Goal: Task Accomplishment & Management: Complete application form

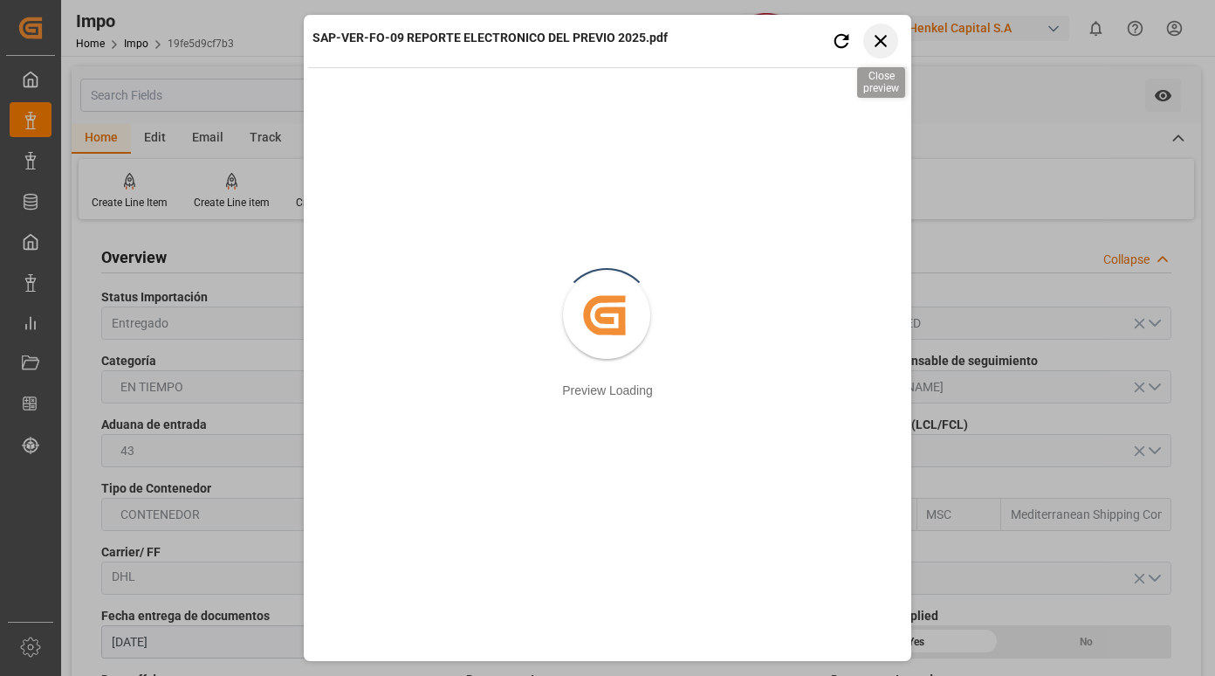
scroll to position [1834, 0]
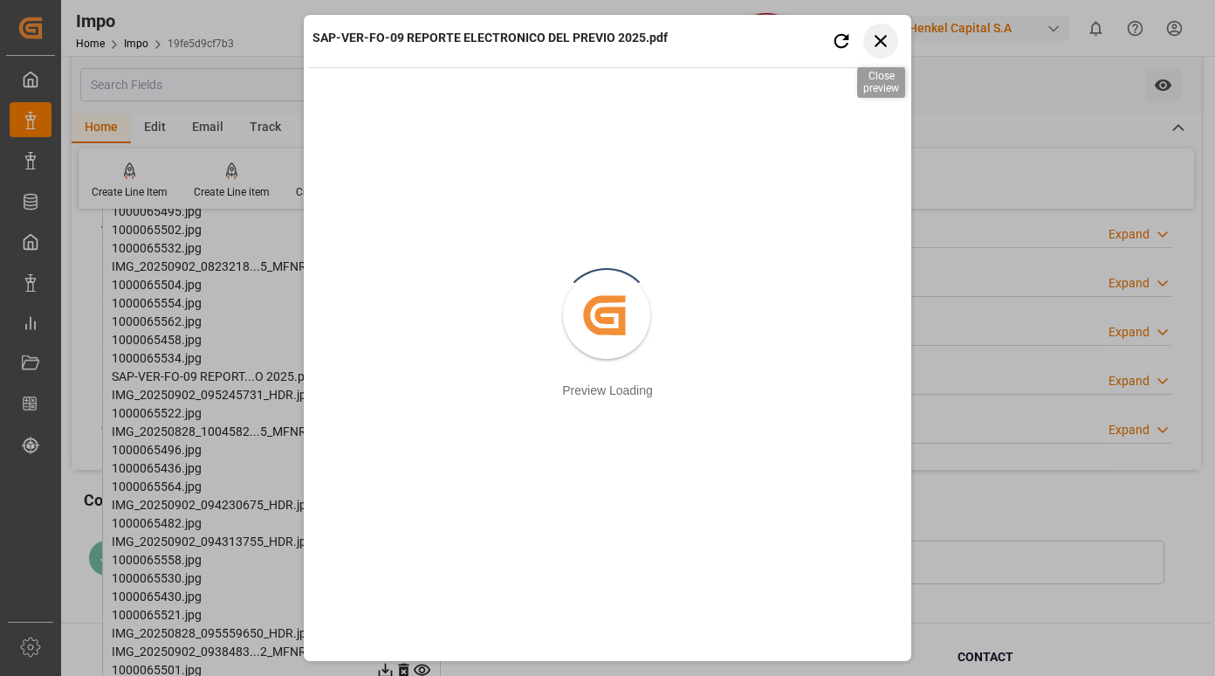
click at [885, 38] on icon "button" at bounding box center [881, 41] width 12 height 12
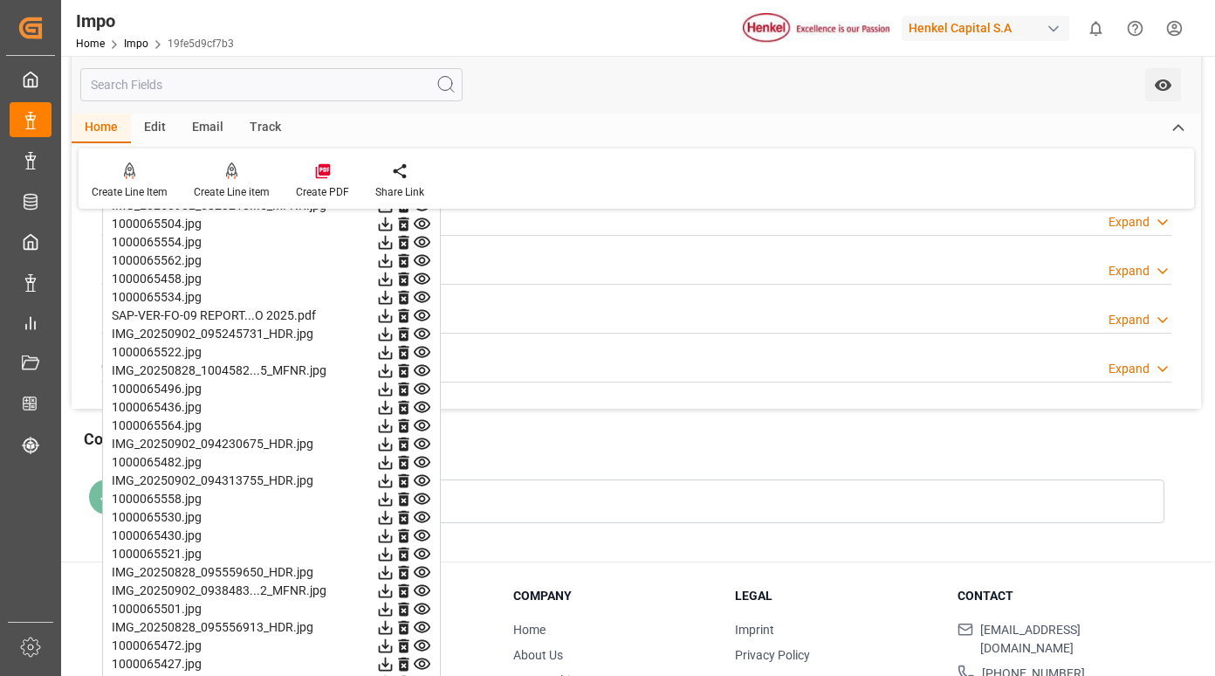
scroll to position [1921, 0]
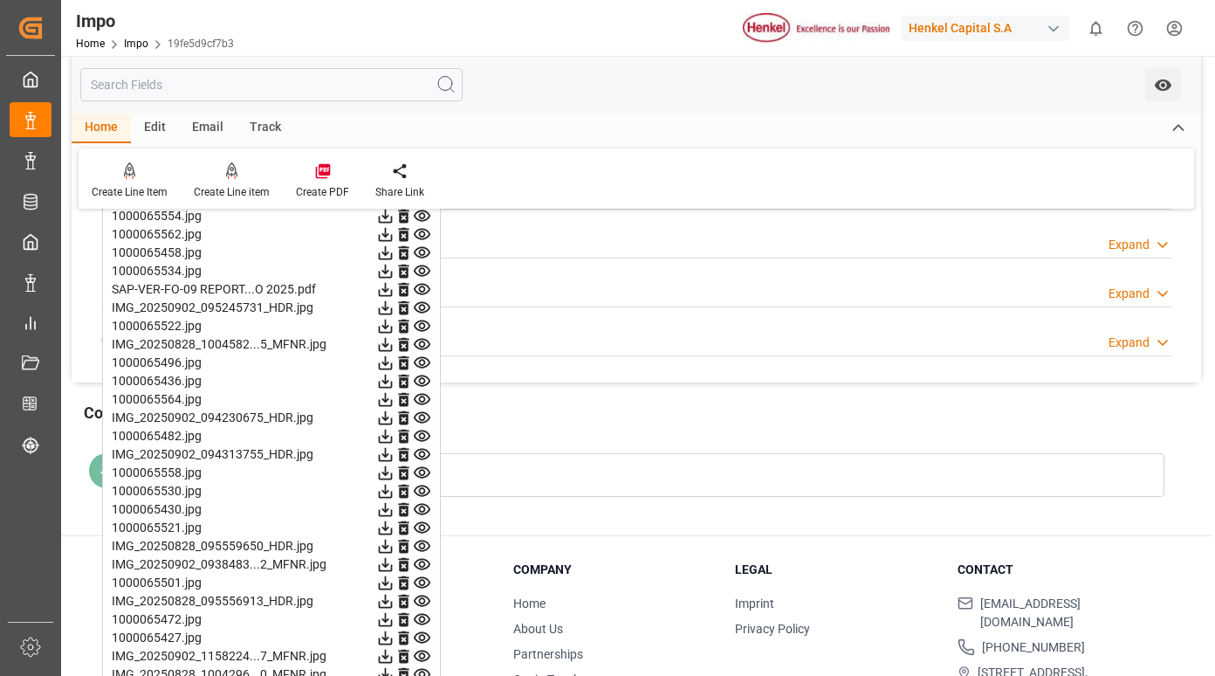
click at [424, 309] on icon at bounding box center [422, 307] width 17 height 11
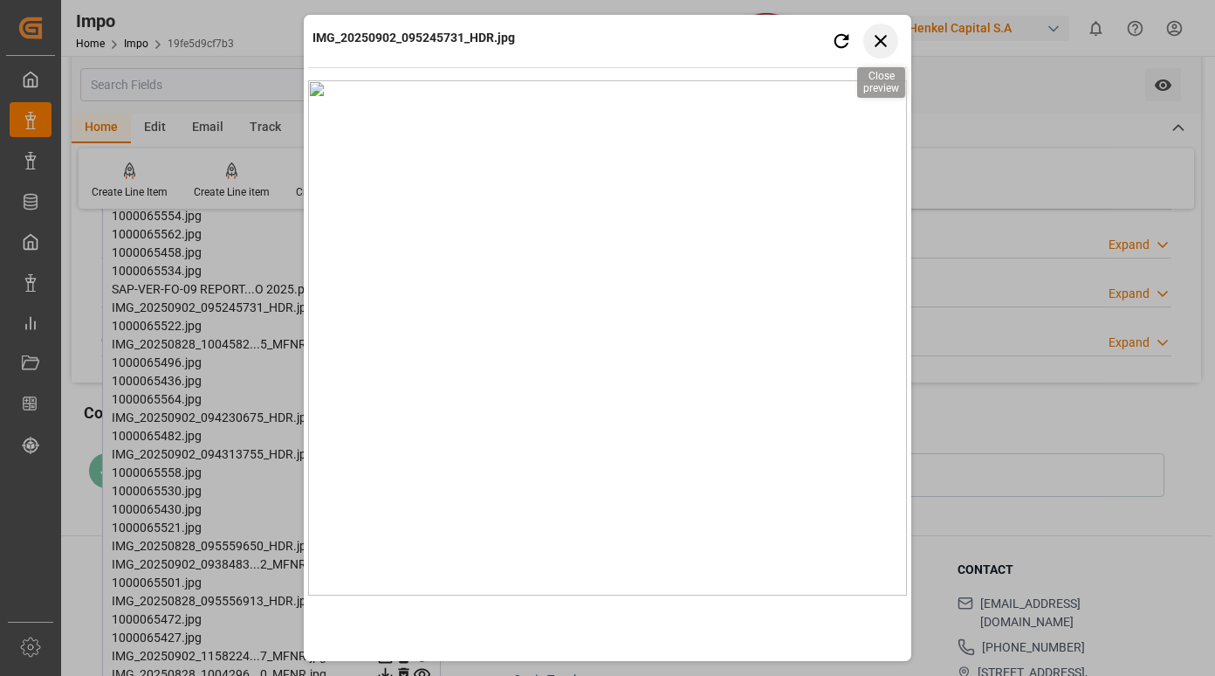
click at [884, 49] on icon "button" at bounding box center [882, 41] width 22 height 22
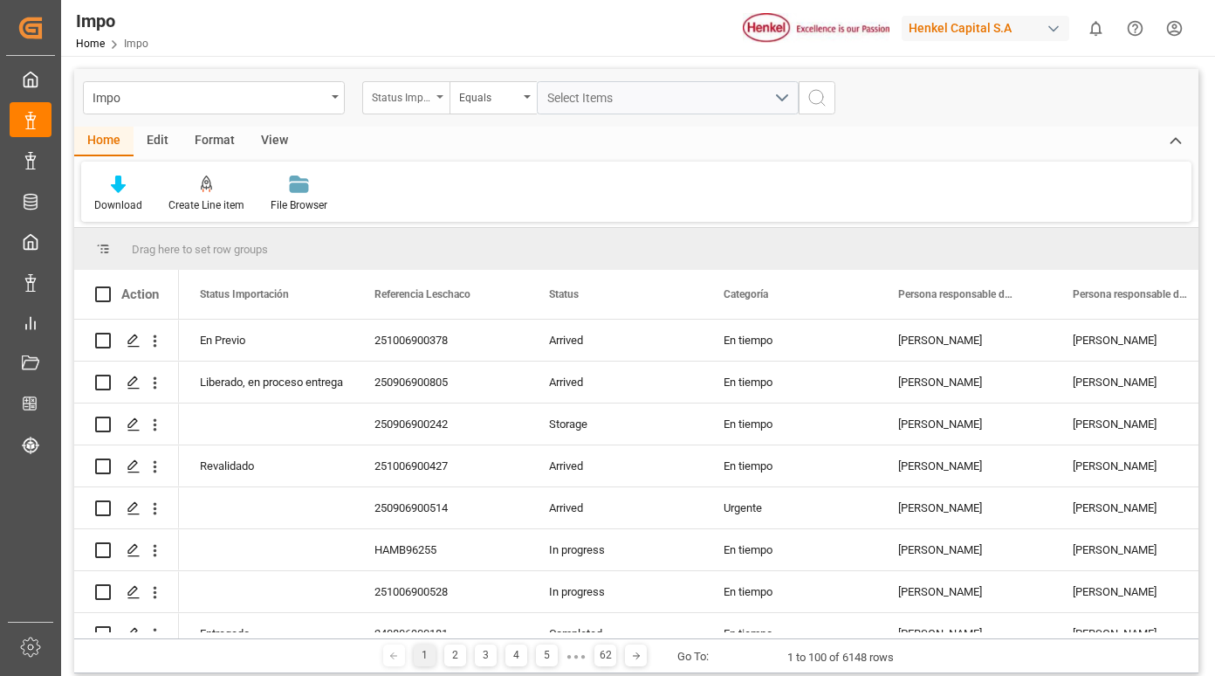
click at [426, 95] on div "Status Importación" at bounding box center [401, 96] width 59 height 20
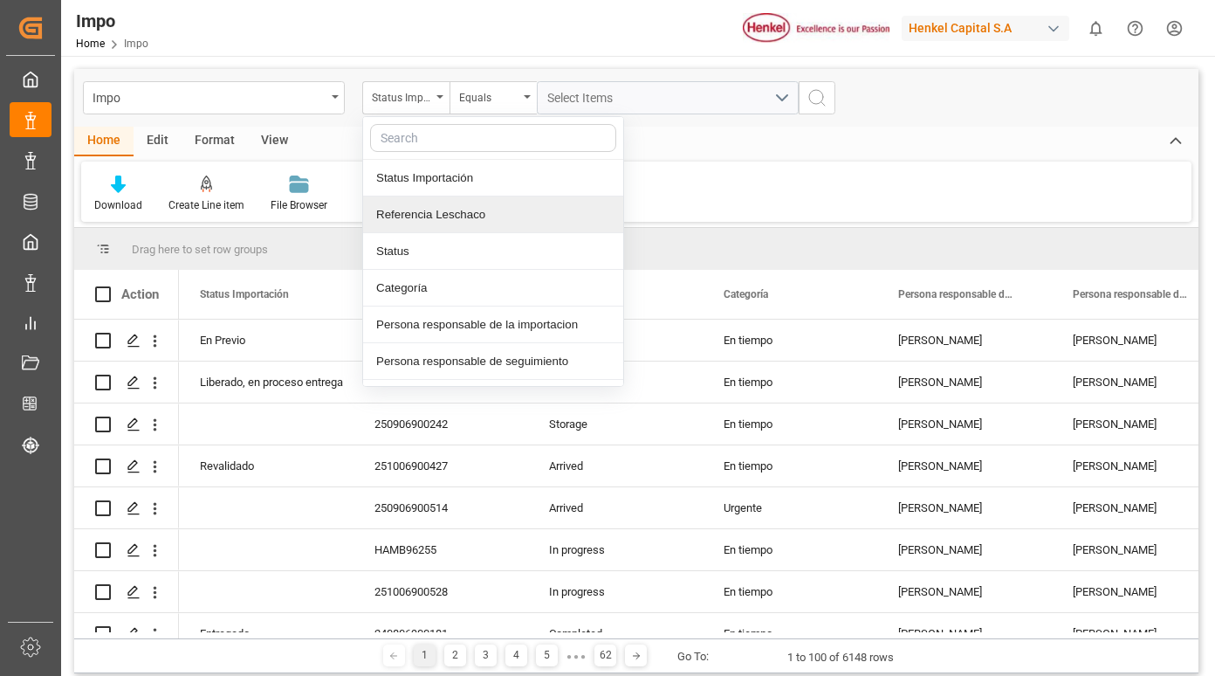
click at [462, 210] on div "Referencia Leschaco" at bounding box center [493, 214] width 260 height 37
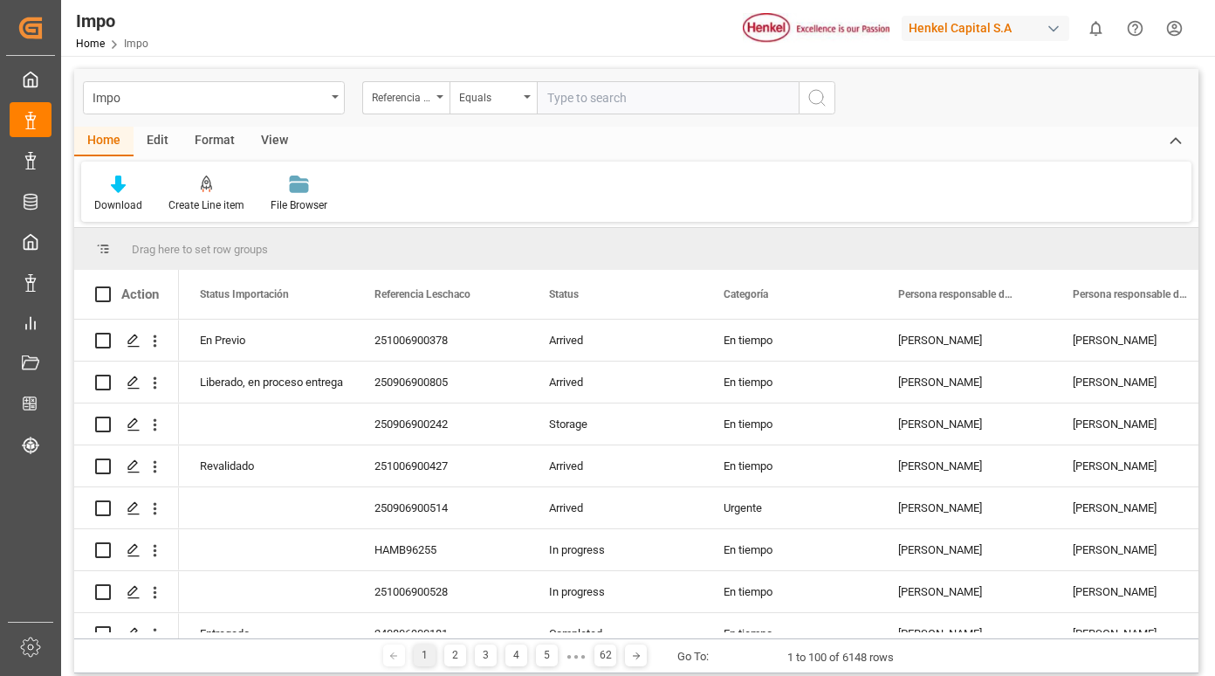
click at [580, 93] on input "text" at bounding box center [668, 97] width 262 height 33
type input "250906900257"
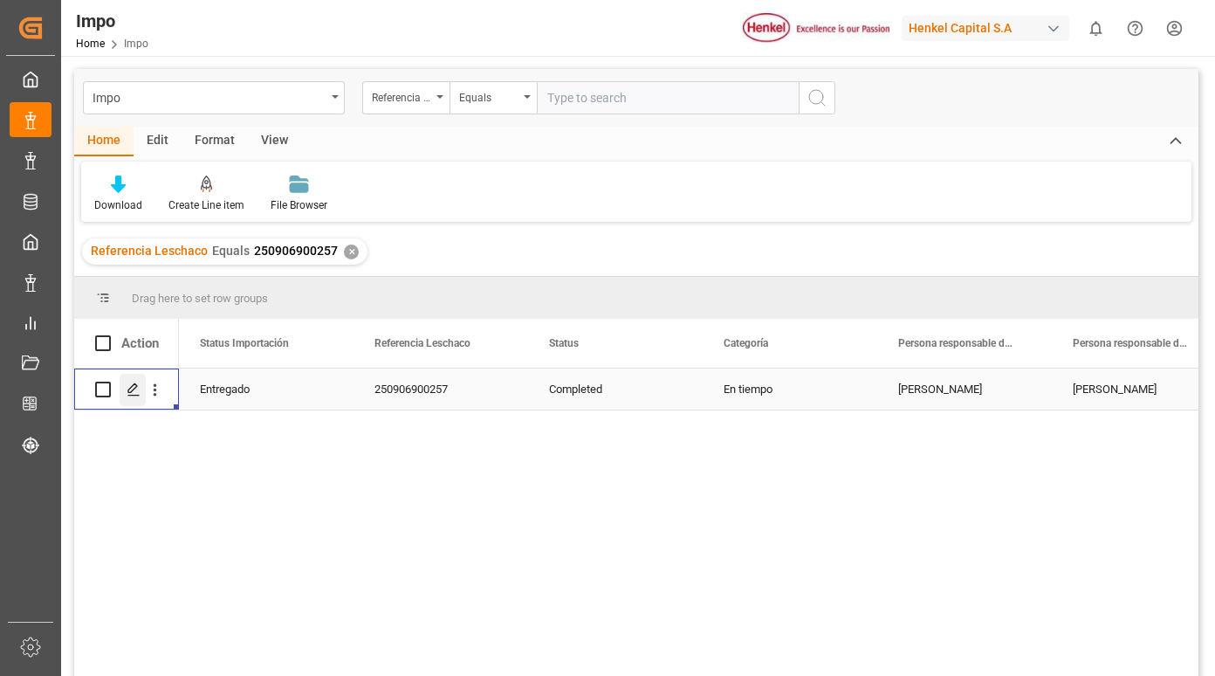
click at [137, 397] on div "Press SPACE to select this row." at bounding box center [133, 390] width 26 height 32
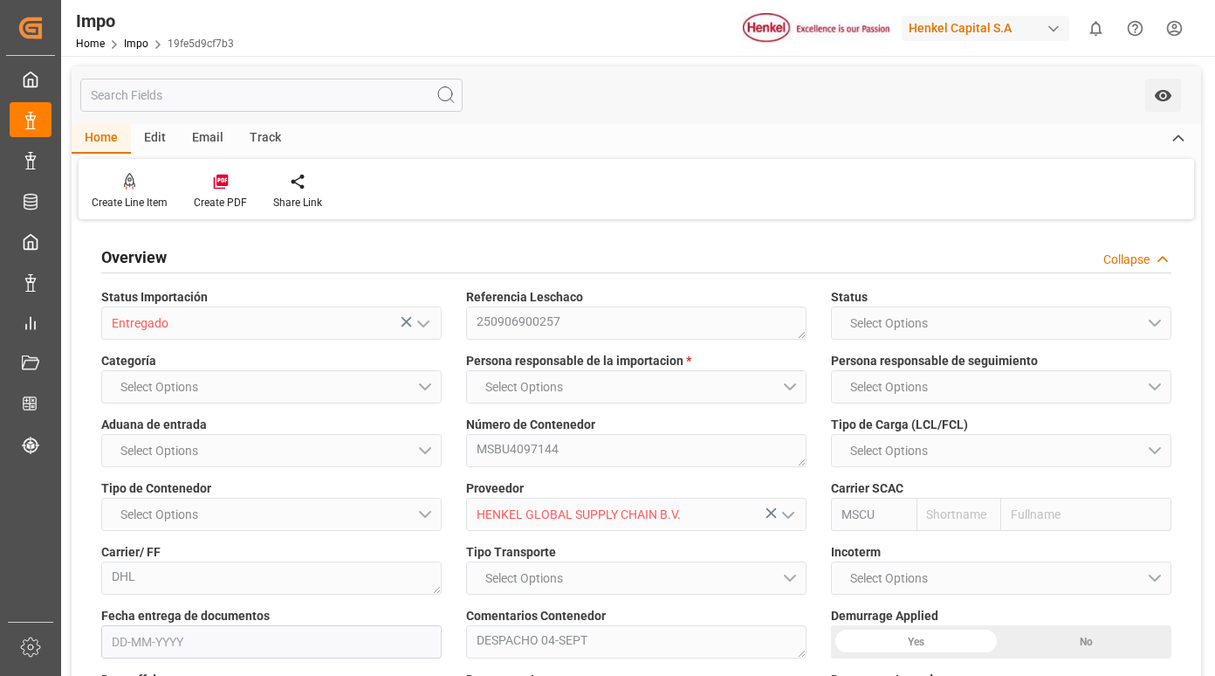
type input "MSC"
type input "Mediterranean Shipping Company"
type input "7"
type input "50"
type input "18"
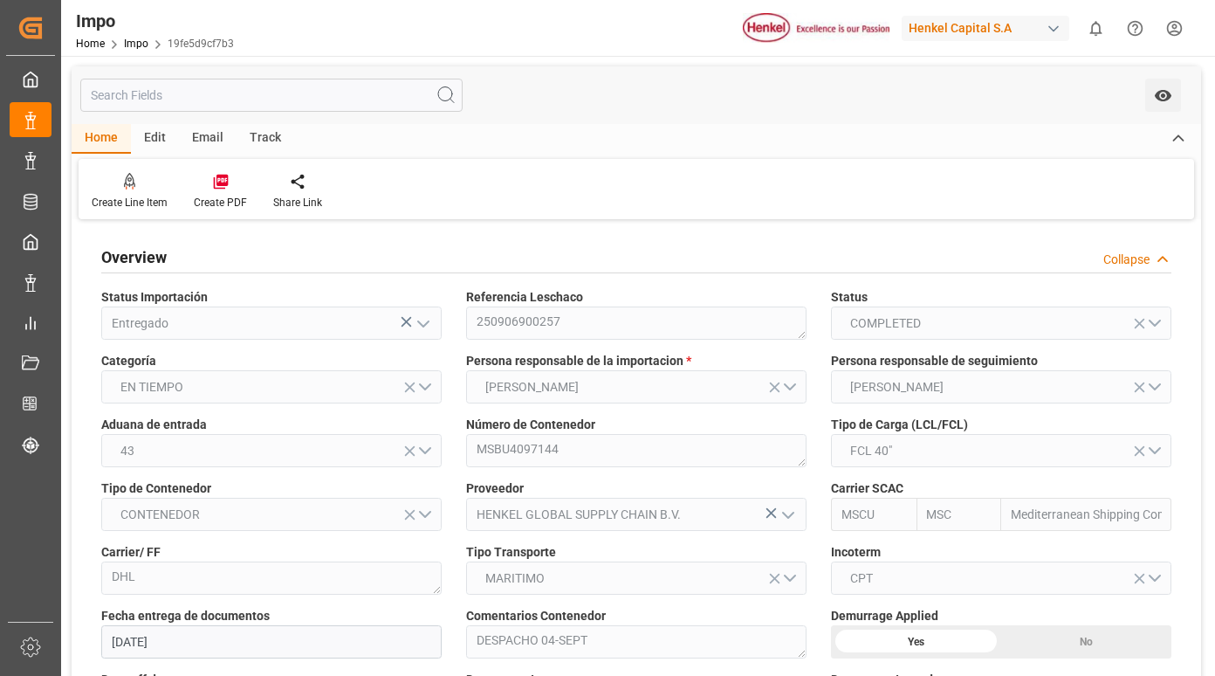
type input "[DATE]"
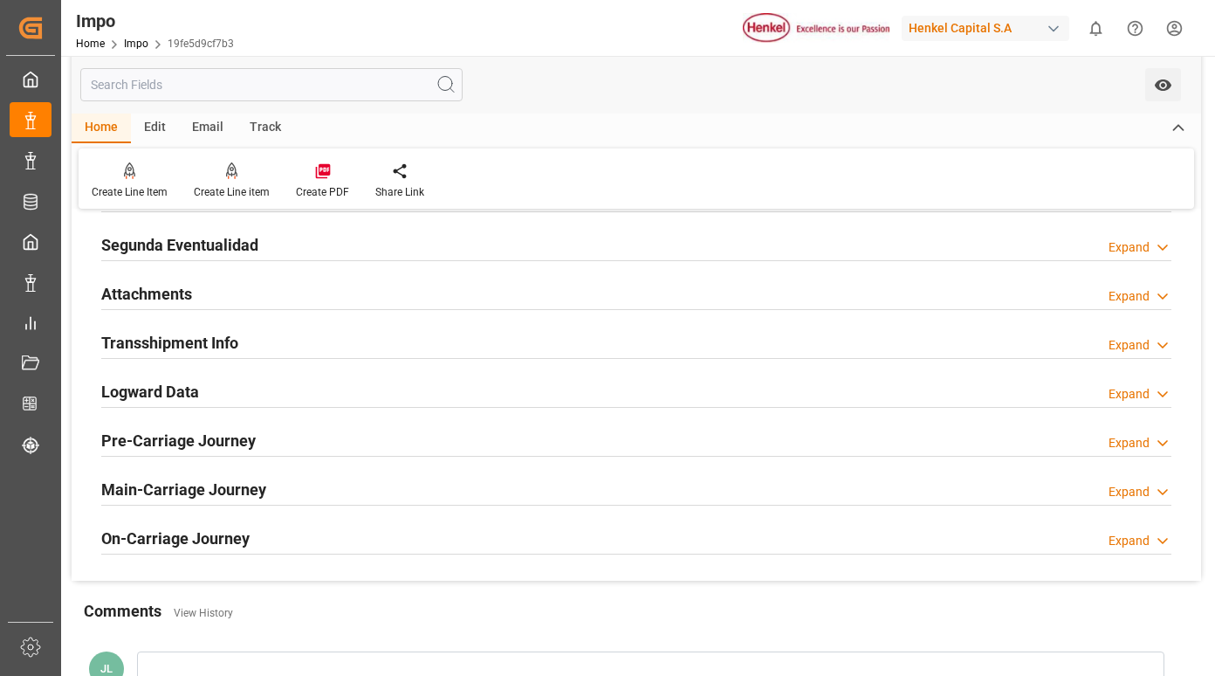
scroll to position [1572, 0]
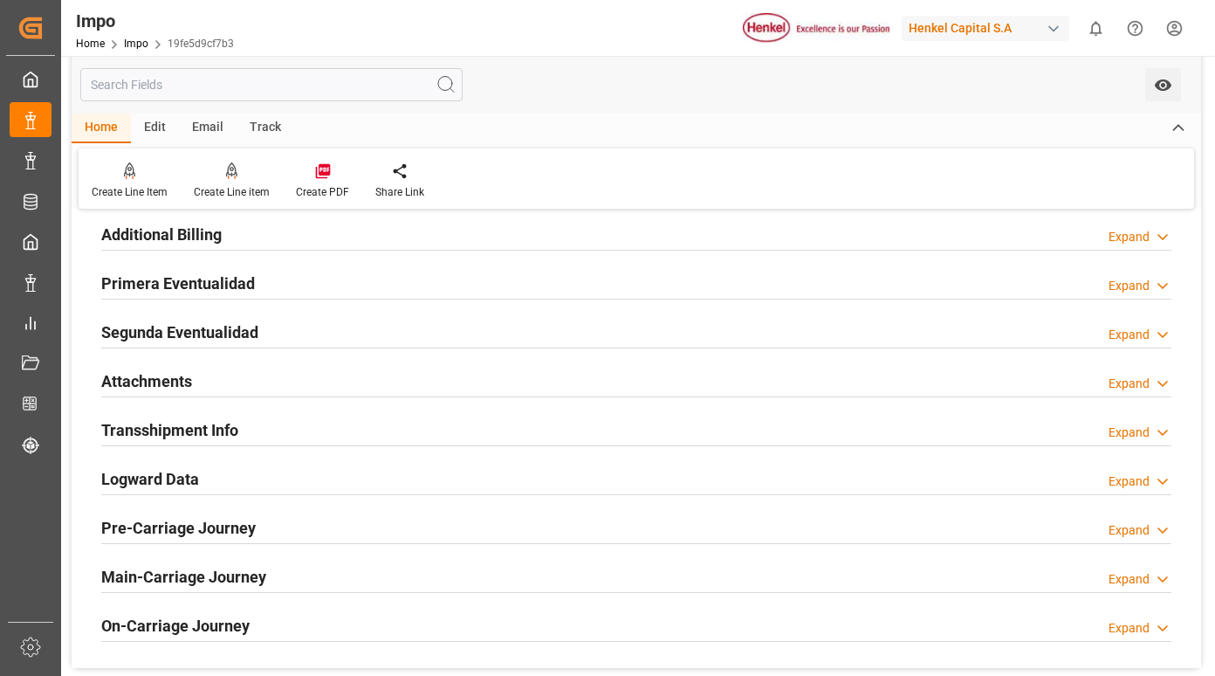
click at [232, 280] on h2 "Primera Eventualidad" at bounding box center [178, 284] width 154 height 24
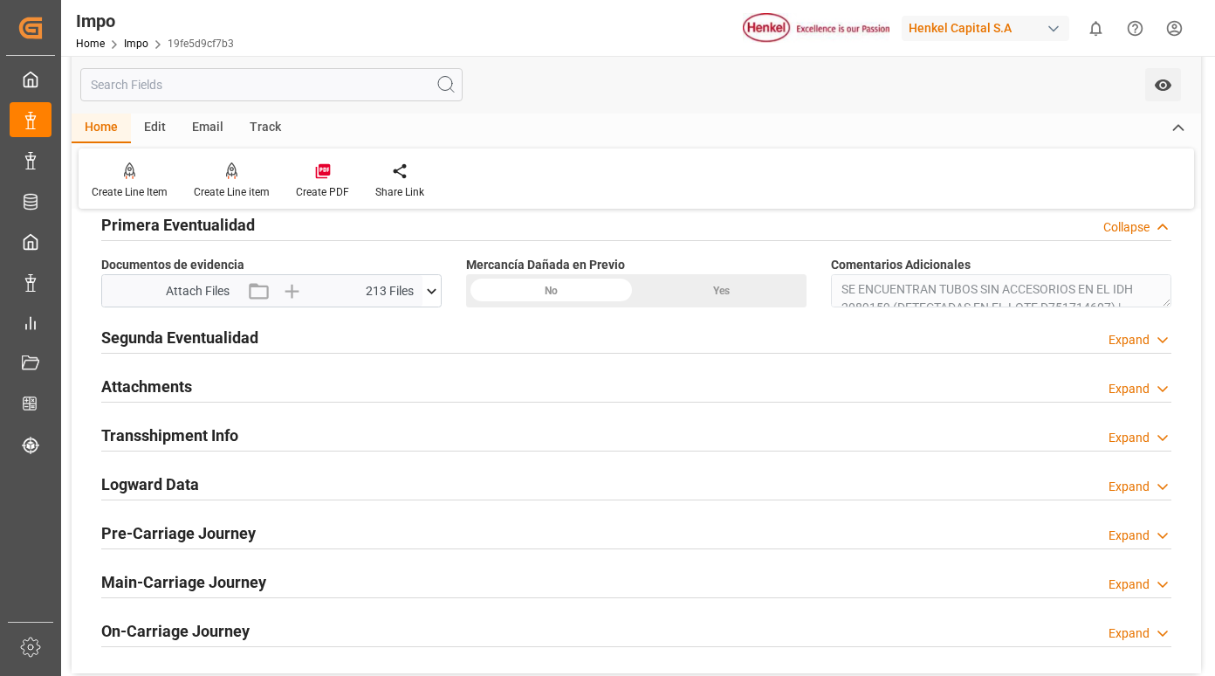
scroll to position [1659, 0]
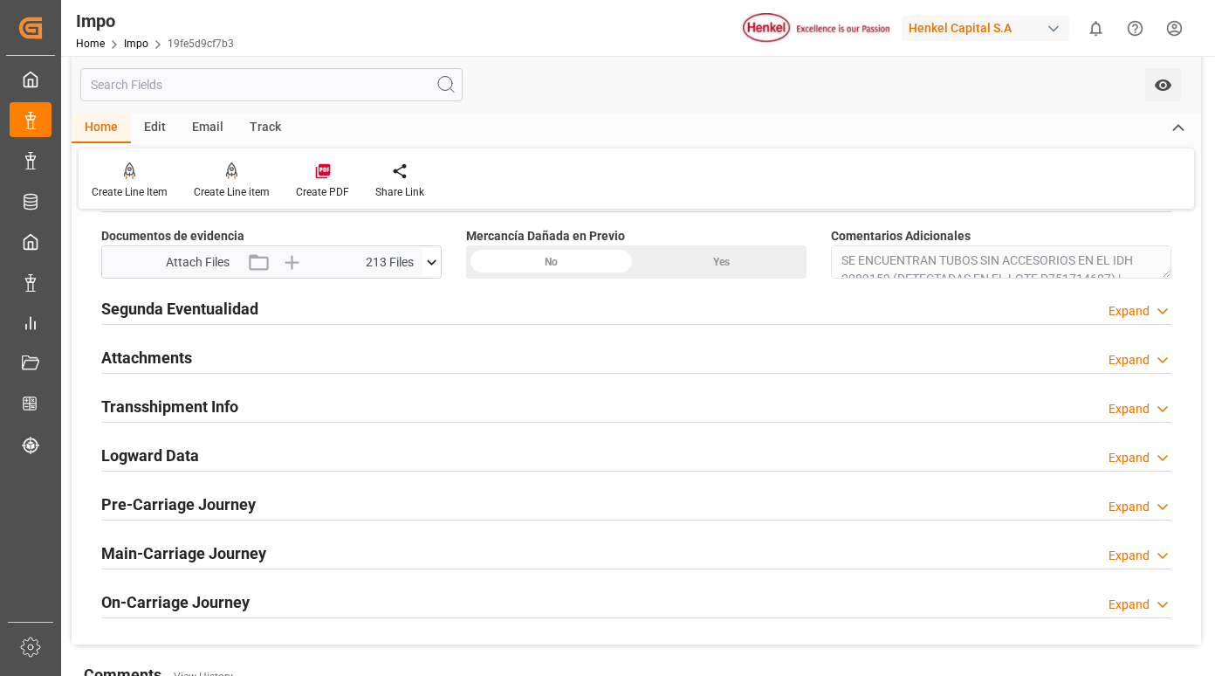
click at [432, 259] on icon at bounding box center [432, 262] width 18 height 18
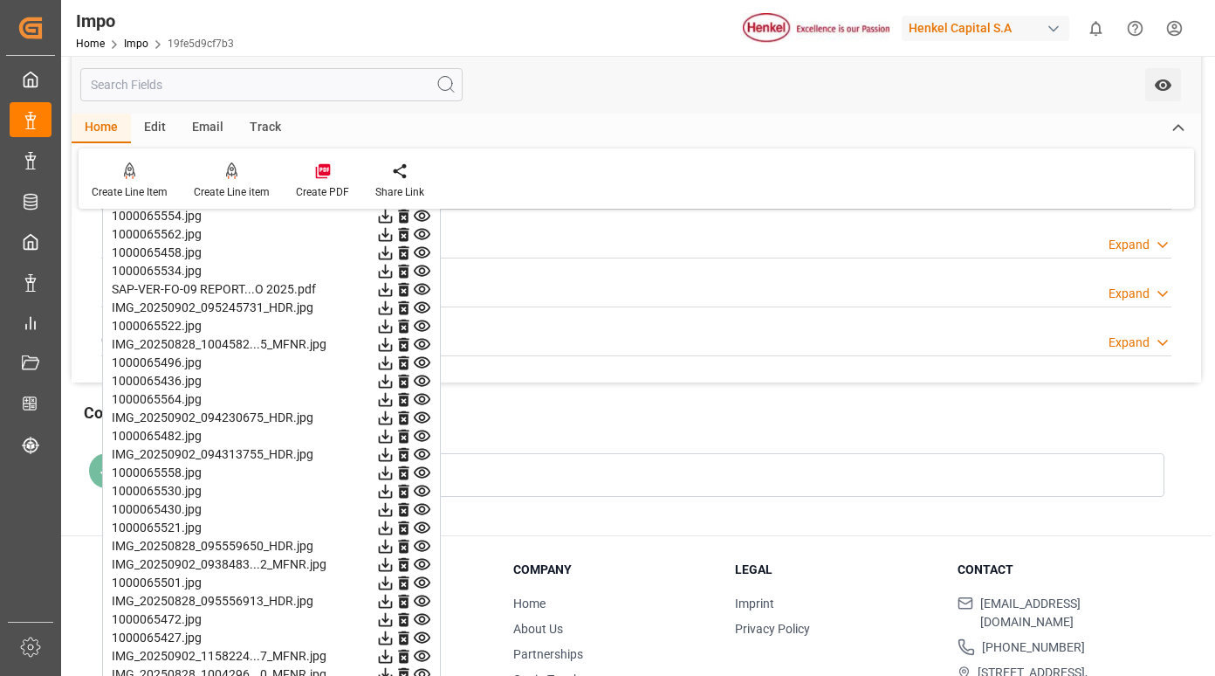
scroll to position [2008, 0]
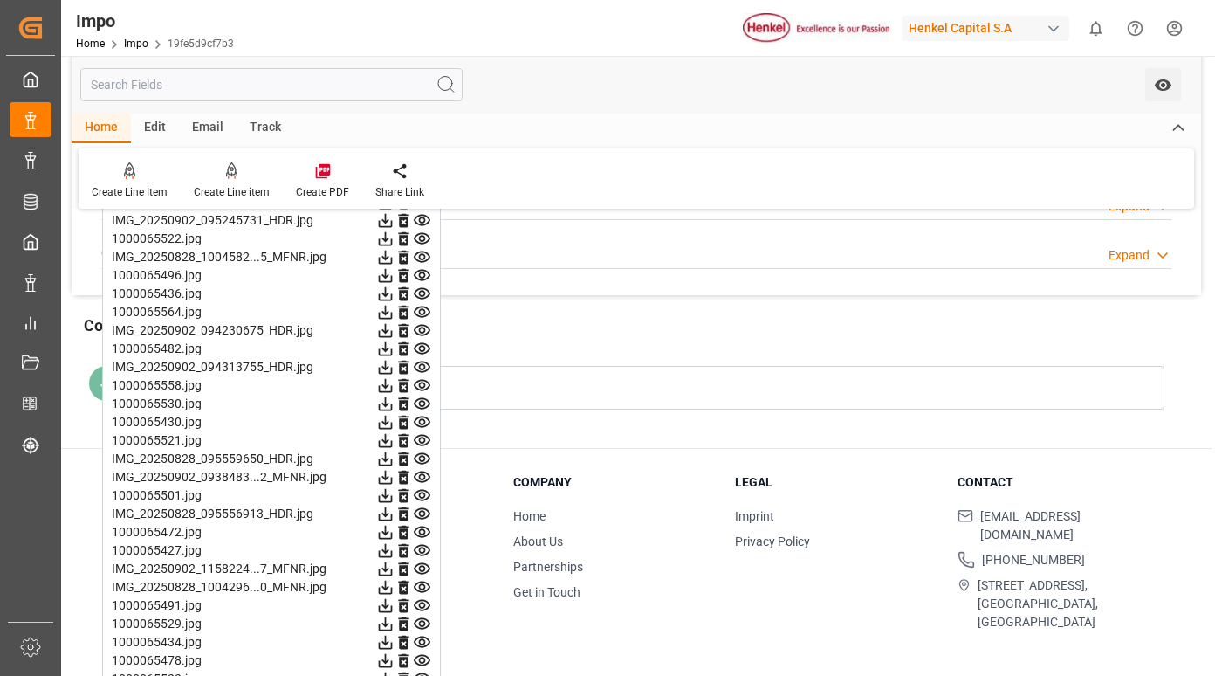
click at [419, 220] on icon at bounding box center [422, 220] width 17 height 11
click at [421, 238] on icon at bounding box center [422, 239] width 18 height 18
click at [423, 258] on icon at bounding box center [422, 257] width 18 height 18
click at [422, 275] on icon at bounding box center [422, 275] width 18 height 18
click at [422, 290] on icon at bounding box center [422, 294] width 18 height 18
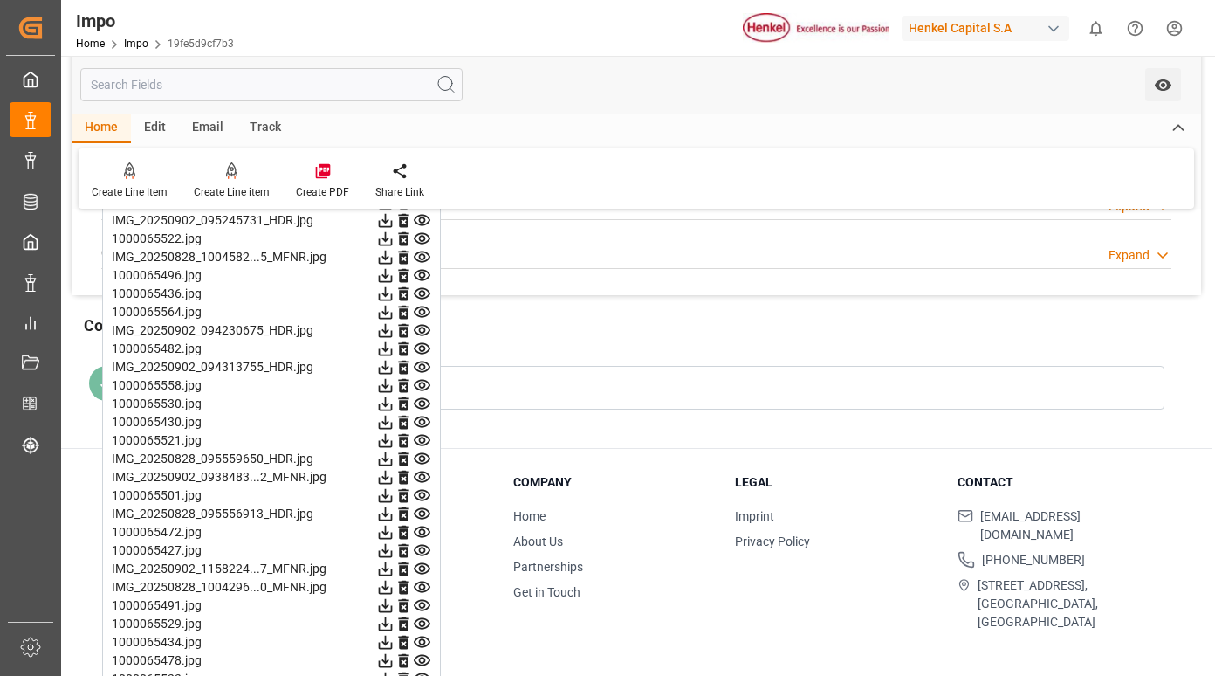
click at [423, 314] on icon at bounding box center [422, 311] width 17 height 11
click at [424, 329] on icon at bounding box center [422, 330] width 18 height 18
click at [424, 348] on icon at bounding box center [422, 349] width 18 height 18
click at [424, 367] on icon at bounding box center [422, 367] width 18 height 18
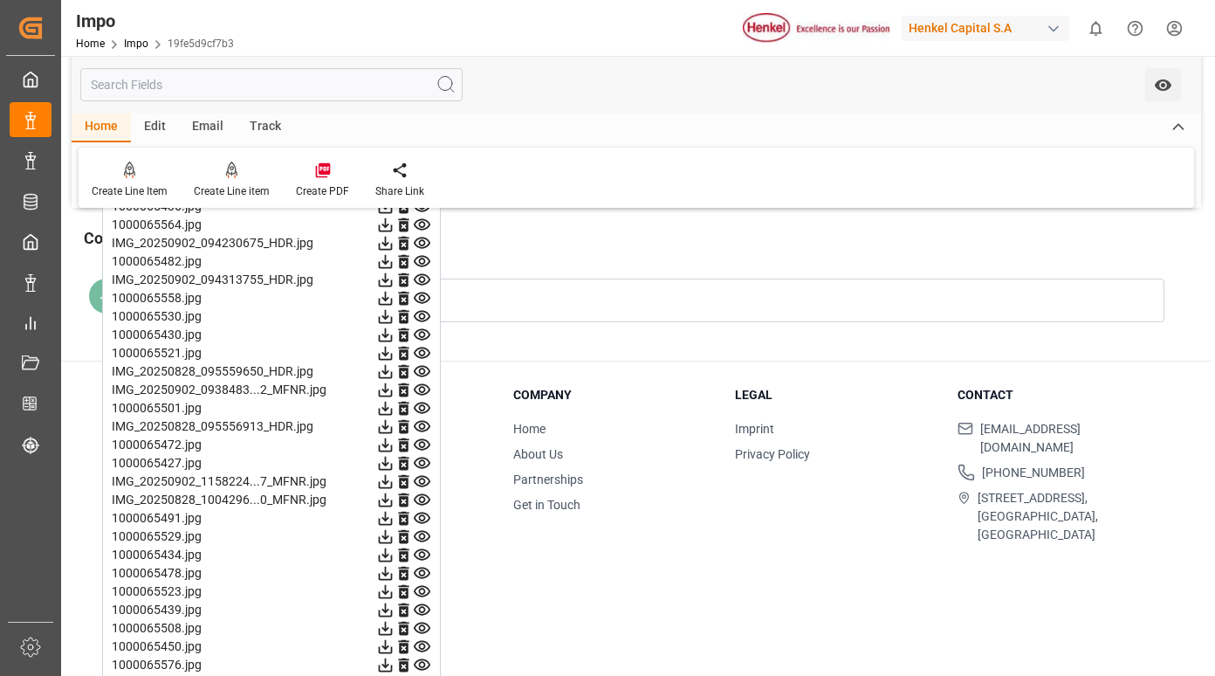
click at [423, 300] on icon at bounding box center [422, 298] width 17 height 11
click at [423, 315] on icon at bounding box center [422, 316] width 18 height 18
click at [424, 334] on icon at bounding box center [422, 334] width 17 height 11
click at [423, 353] on icon at bounding box center [422, 353] width 18 height 18
click at [424, 375] on icon at bounding box center [422, 371] width 17 height 11
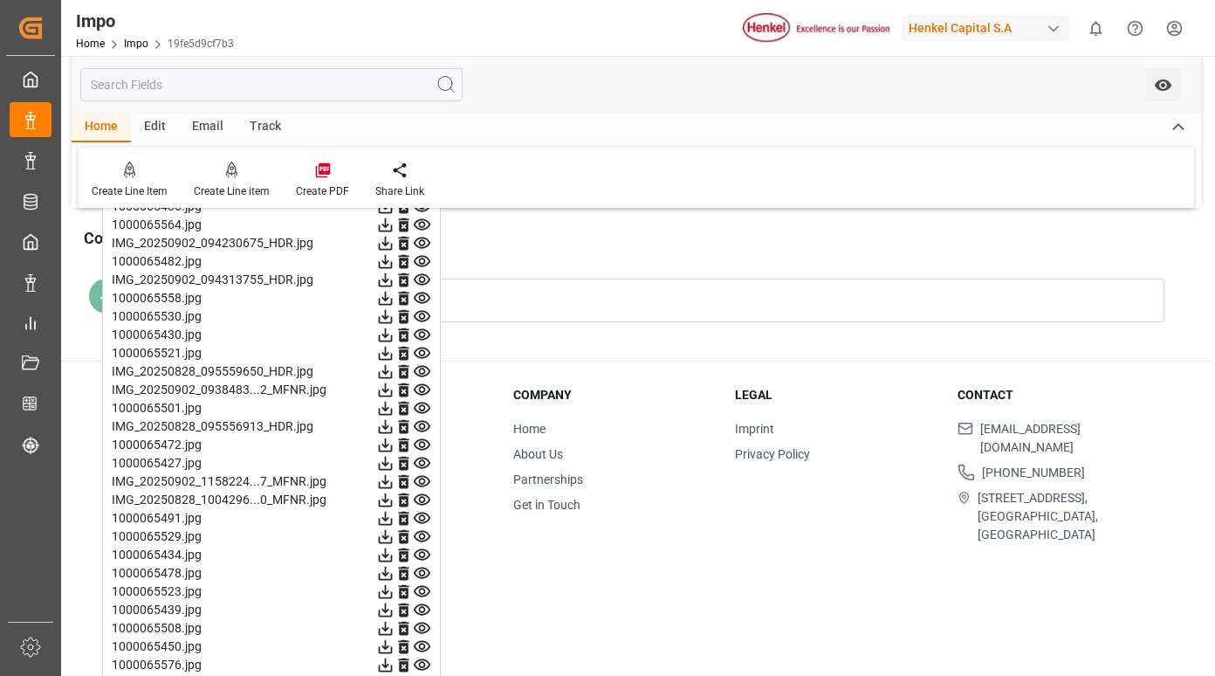
click at [424, 391] on icon at bounding box center [422, 389] width 17 height 11
click at [424, 409] on icon at bounding box center [422, 408] width 18 height 18
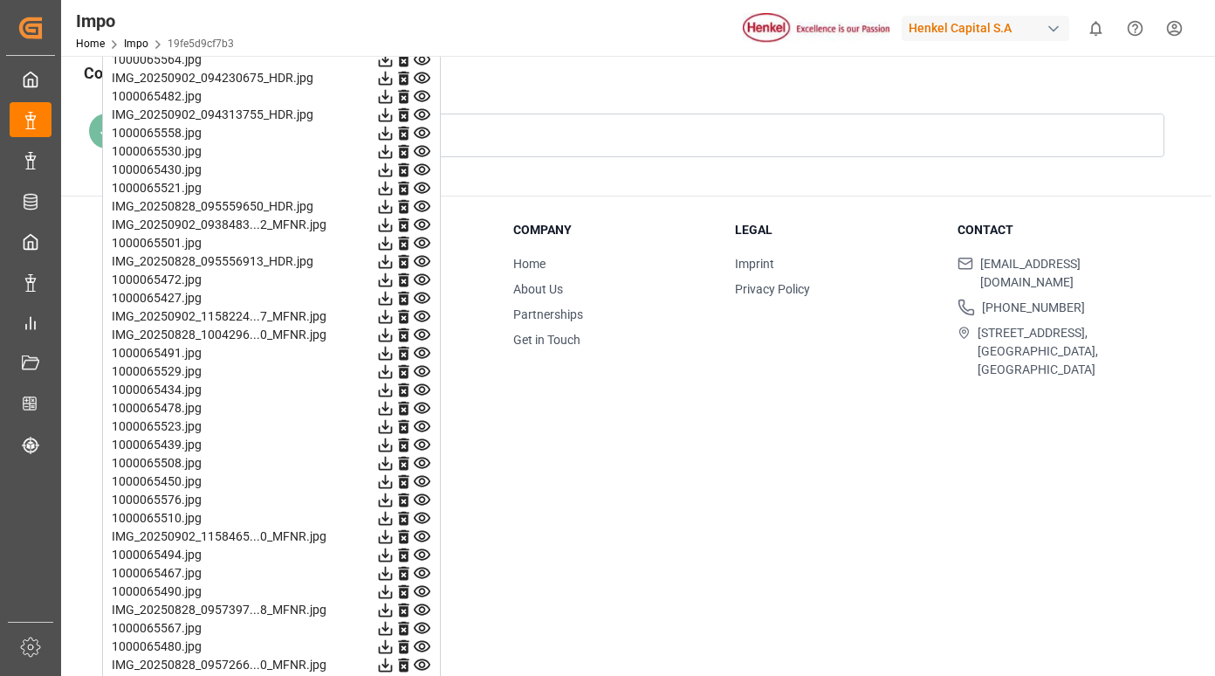
scroll to position [2270, 0]
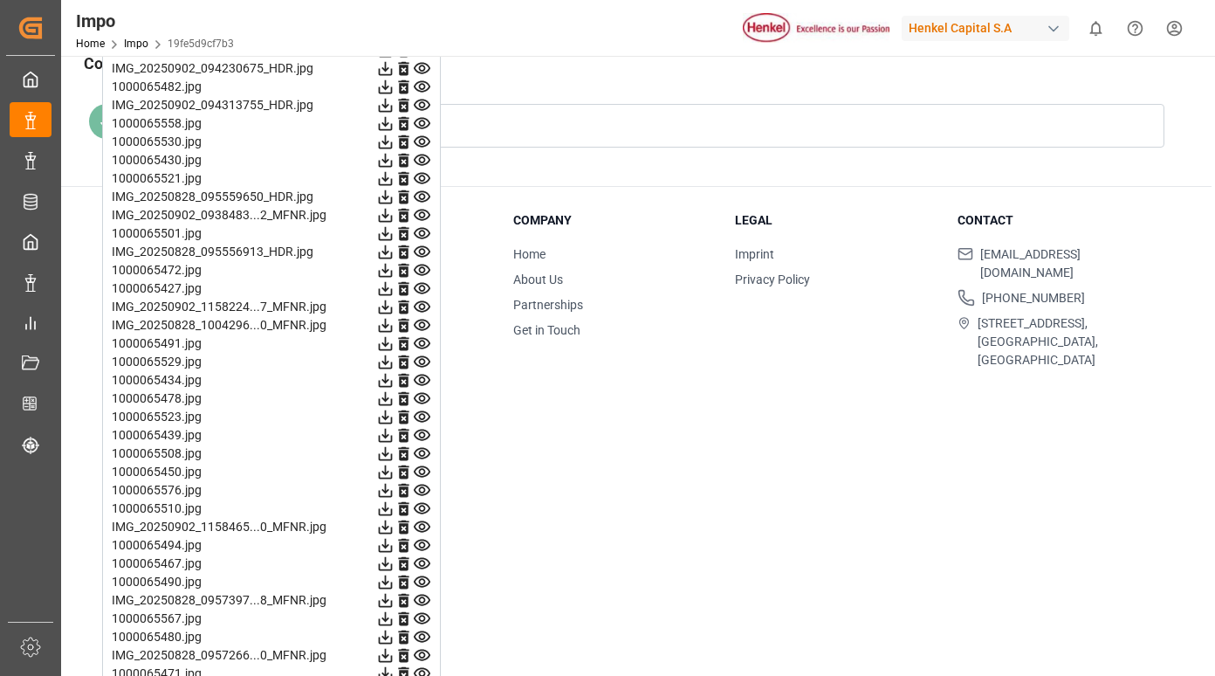
click at [419, 249] on icon at bounding box center [422, 252] width 18 height 18
click at [419, 267] on icon at bounding box center [422, 270] width 18 height 18
click at [418, 288] on icon at bounding box center [422, 288] width 18 height 18
click at [419, 306] on icon at bounding box center [422, 306] width 17 height 11
click at [423, 321] on icon at bounding box center [422, 325] width 18 height 18
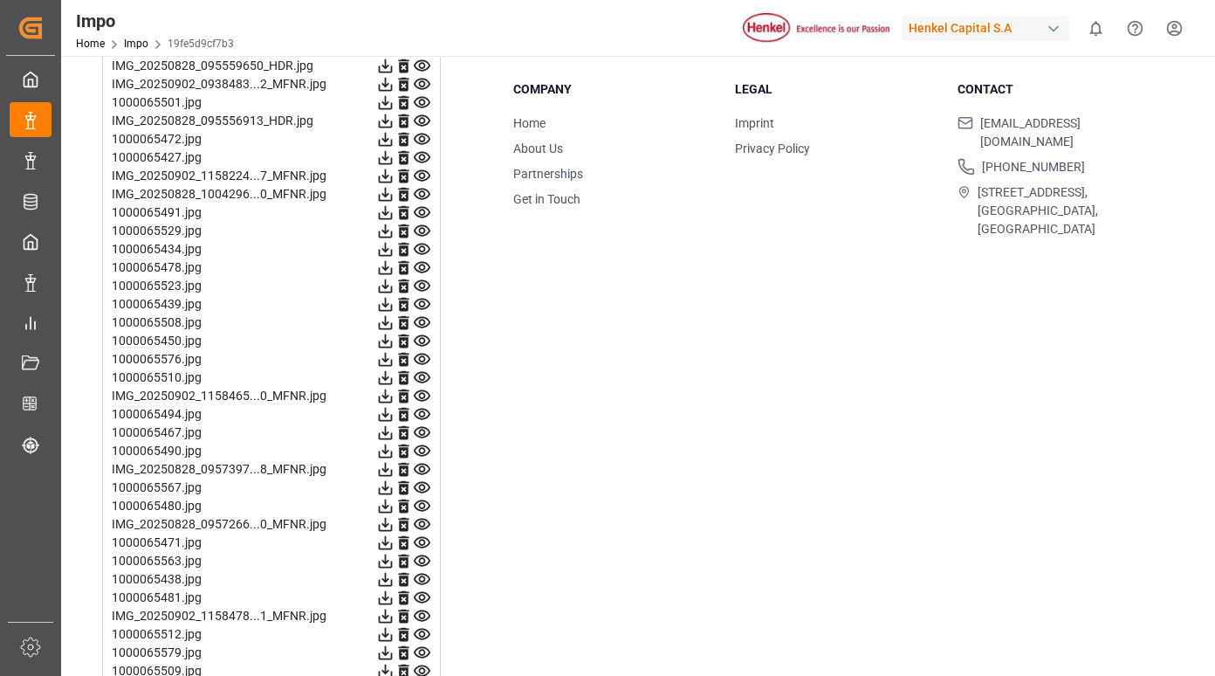
scroll to position [2445, 0]
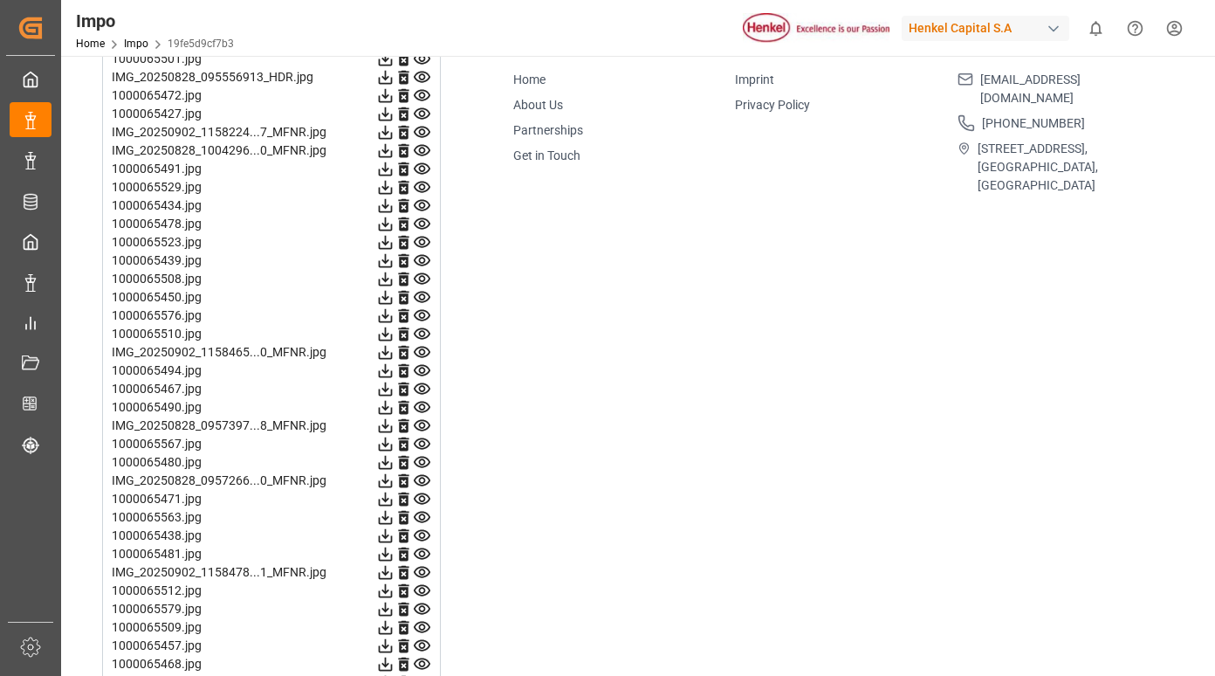
click at [422, 166] on icon at bounding box center [422, 168] width 17 height 11
click at [421, 184] on icon at bounding box center [422, 187] width 17 height 11
click at [421, 207] on icon at bounding box center [422, 205] width 17 height 11
click at [424, 225] on icon at bounding box center [422, 223] width 17 height 11
click at [424, 245] on icon at bounding box center [422, 242] width 18 height 18
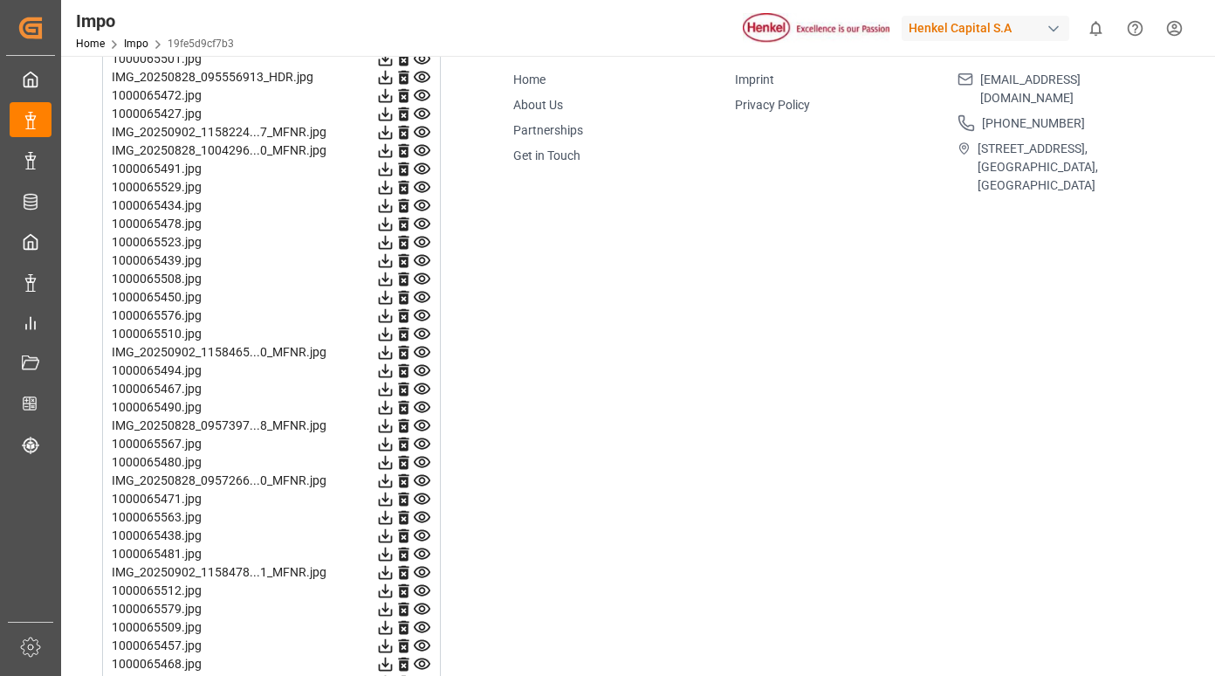
click at [424, 258] on icon at bounding box center [422, 260] width 17 height 11
click at [424, 274] on icon at bounding box center [422, 278] width 17 height 11
click at [420, 296] on icon at bounding box center [422, 297] width 17 height 11
click at [424, 318] on icon at bounding box center [422, 315] width 17 height 11
click at [427, 333] on icon at bounding box center [422, 334] width 18 height 18
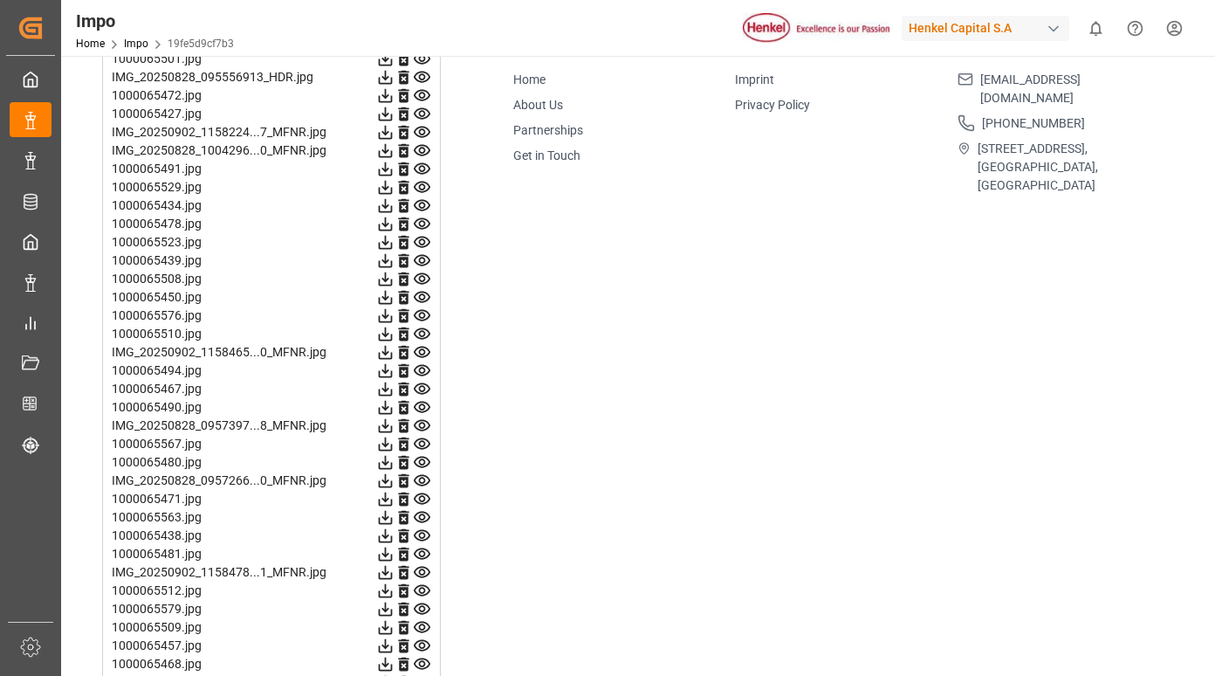
click at [426, 354] on icon at bounding box center [422, 352] width 18 height 18
click at [424, 368] on icon at bounding box center [422, 371] width 18 height 18
click at [424, 386] on icon at bounding box center [422, 388] width 17 height 11
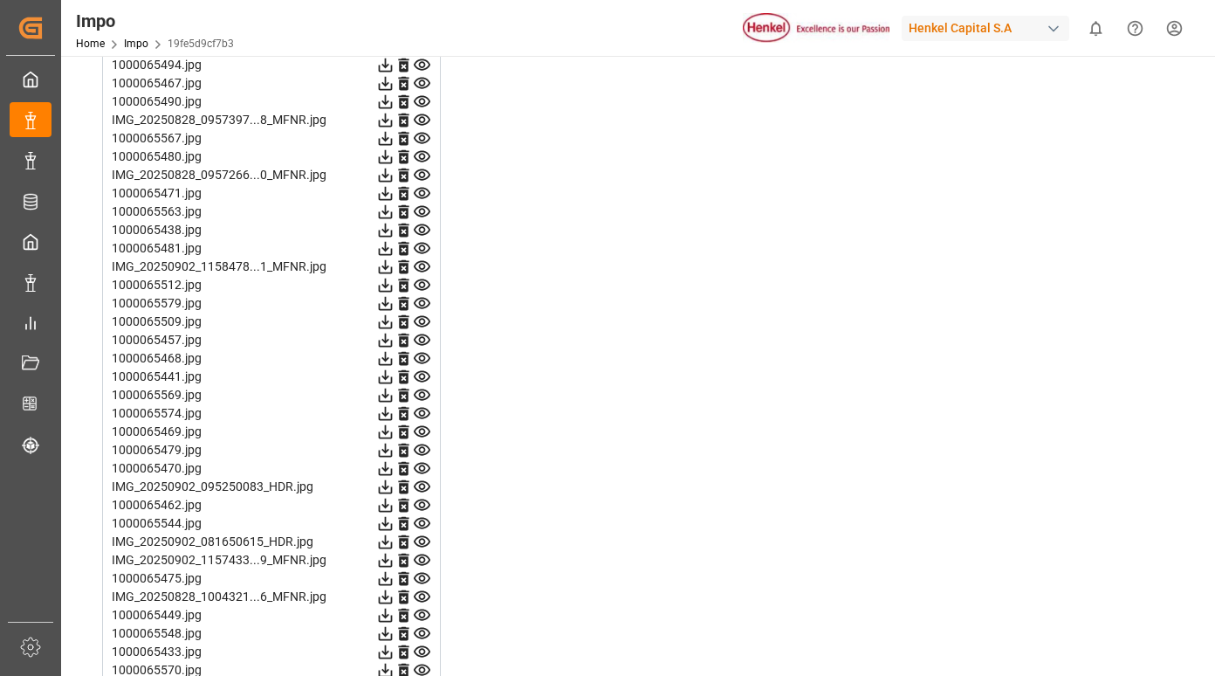
scroll to position [2794, 0]
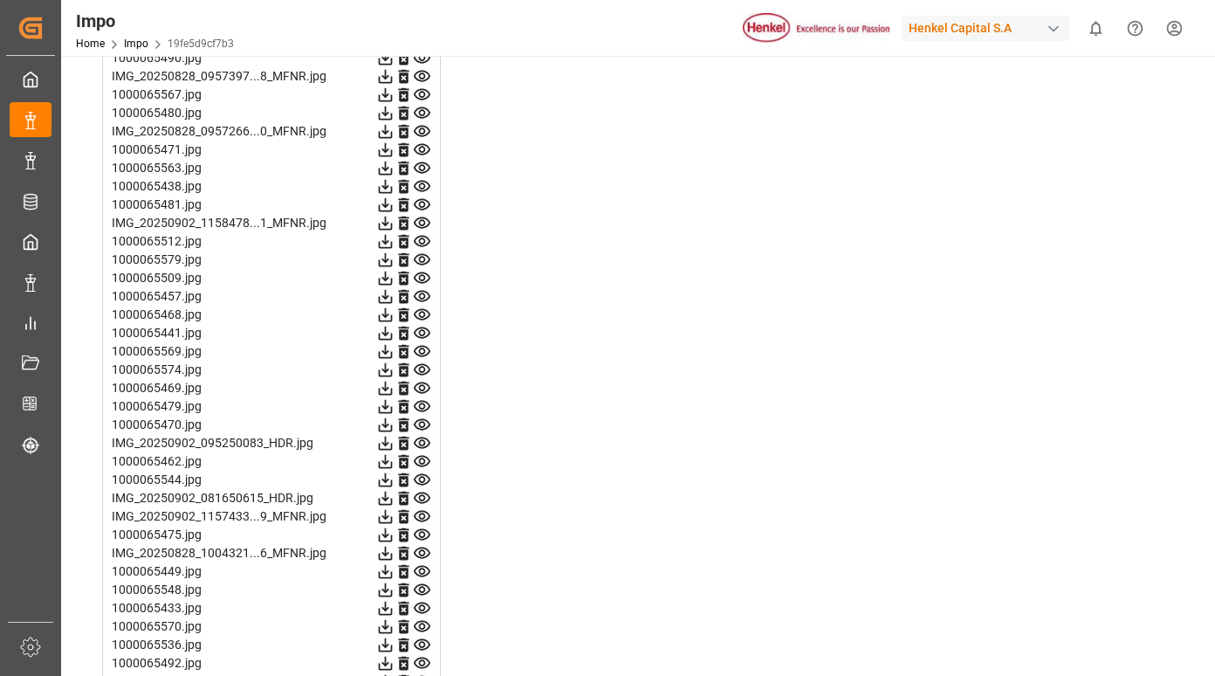
click at [424, 77] on icon at bounding box center [422, 76] width 18 height 18
click at [423, 95] on icon at bounding box center [422, 95] width 18 height 18
click at [423, 114] on icon at bounding box center [422, 113] width 18 height 18
click at [422, 129] on icon at bounding box center [422, 131] width 17 height 11
click at [419, 149] on icon at bounding box center [422, 149] width 17 height 11
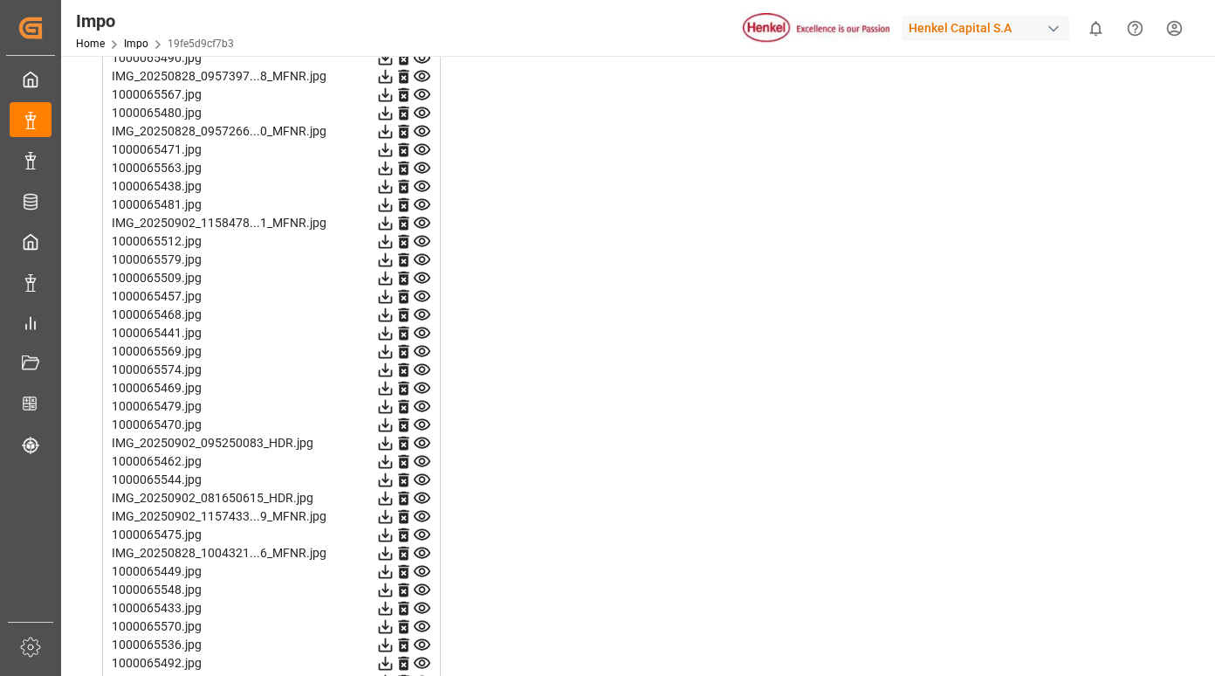
click at [422, 169] on icon at bounding box center [422, 168] width 18 height 18
click at [424, 188] on icon at bounding box center [422, 186] width 17 height 11
click at [425, 202] on icon at bounding box center [422, 205] width 18 height 18
click at [427, 220] on icon at bounding box center [422, 222] width 17 height 11
click at [424, 240] on icon at bounding box center [422, 241] width 17 height 11
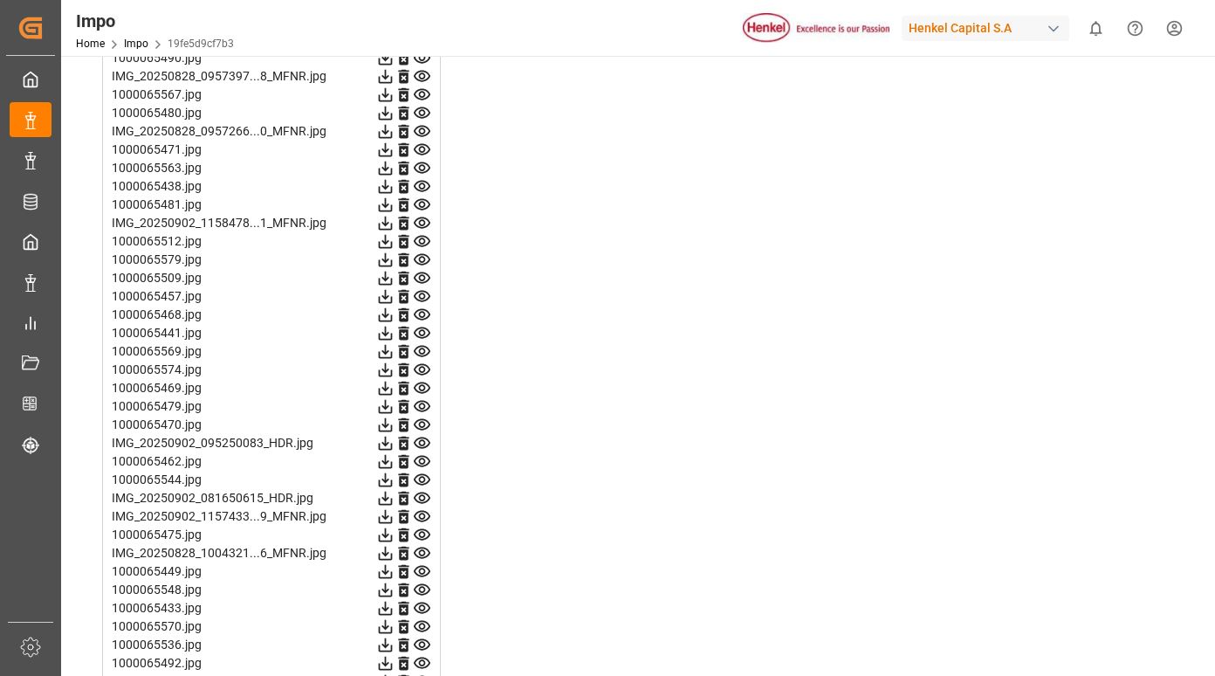
click at [421, 242] on icon at bounding box center [422, 241] width 18 height 18
click at [423, 258] on icon at bounding box center [422, 259] width 17 height 11
click at [423, 277] on icon at bounding box center [422, 278] width 18 height 18
click at [424, 293] on icon at bounding box center [422, 296] width 17 height 11
click at [424, 311] on icon at bounding box center [422, 315] width 18 height 18
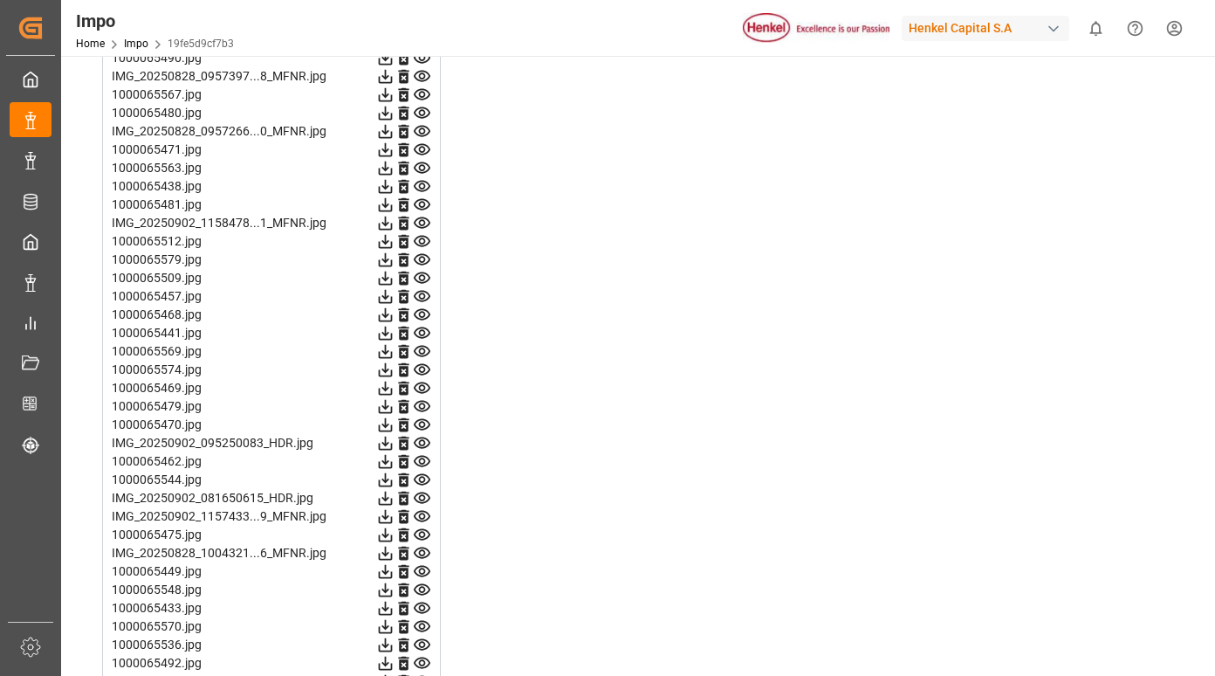
click at [424, 330] on icon at bounding box center [422, 332] width 17 height 11
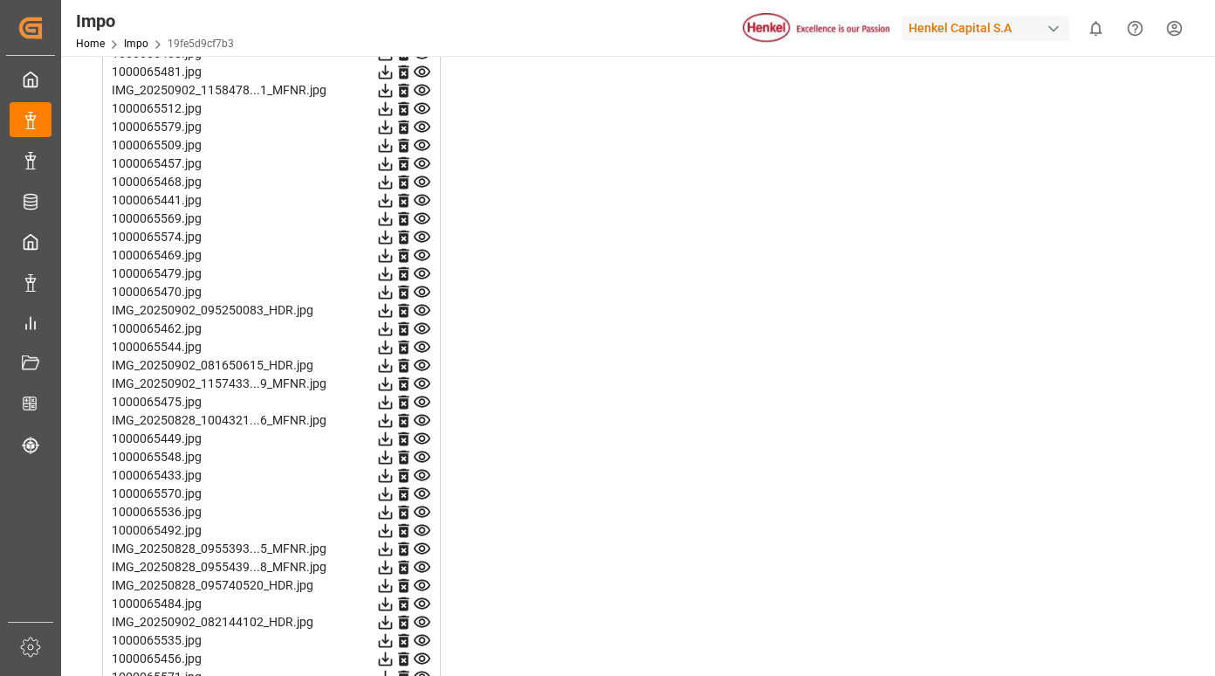
scroll to position [2969, 0]
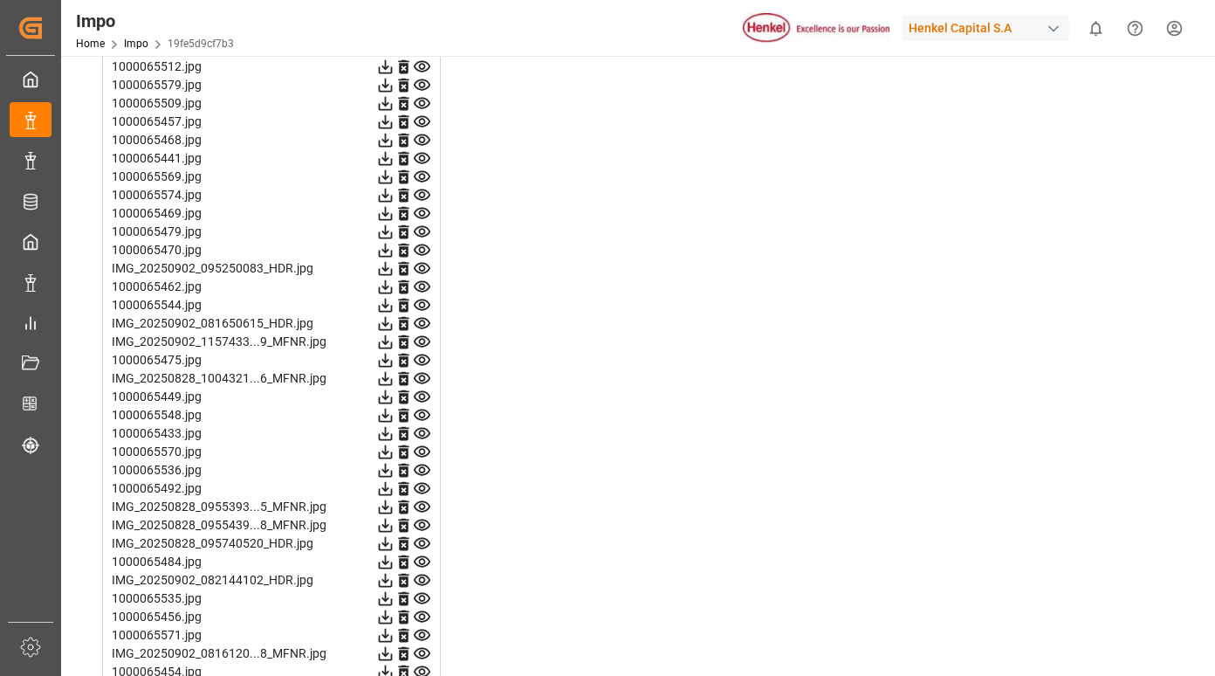
click at [423, 177] on icon at bounding box center [422, 177] width 18 height 18
click at [423, 198] on icon at bounding box center [422, 194] width 17 height 11
click at [423, 211] on icon at bounding box center [422, 213] width 17 height 11
click at [424, 230] on icon at bounding box center [422, 231] width 17 height 11
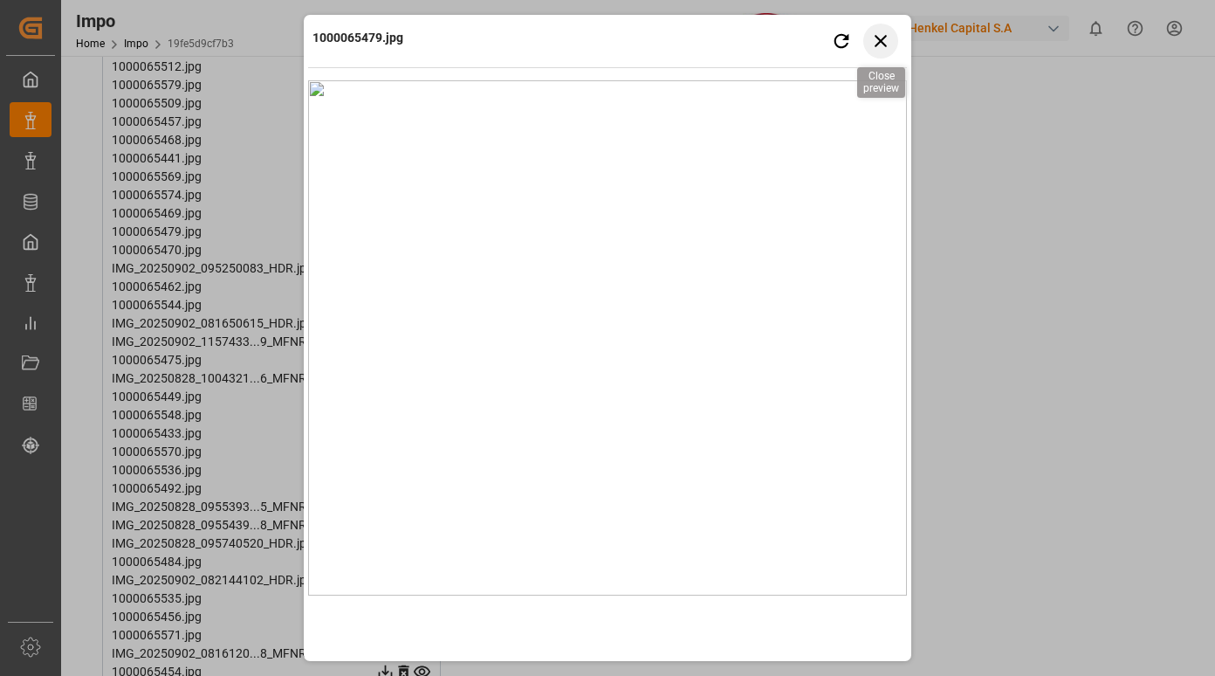
click at [875, 46] on icon "button" at bounding box center [882, 41] width 22 height 22
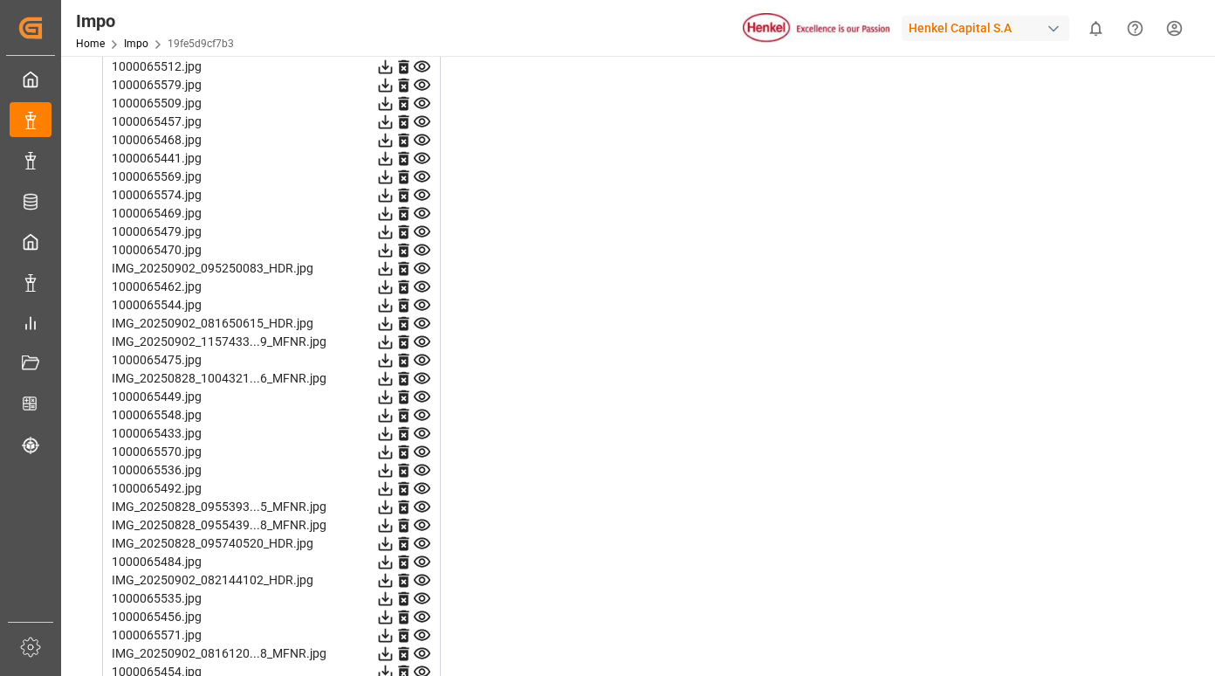
click at [422, 251] on icon at bounding box center [422, 250] width 18 height 18
click at [419, 269] on icon at bounding box center [422, 268] width 17 height 11
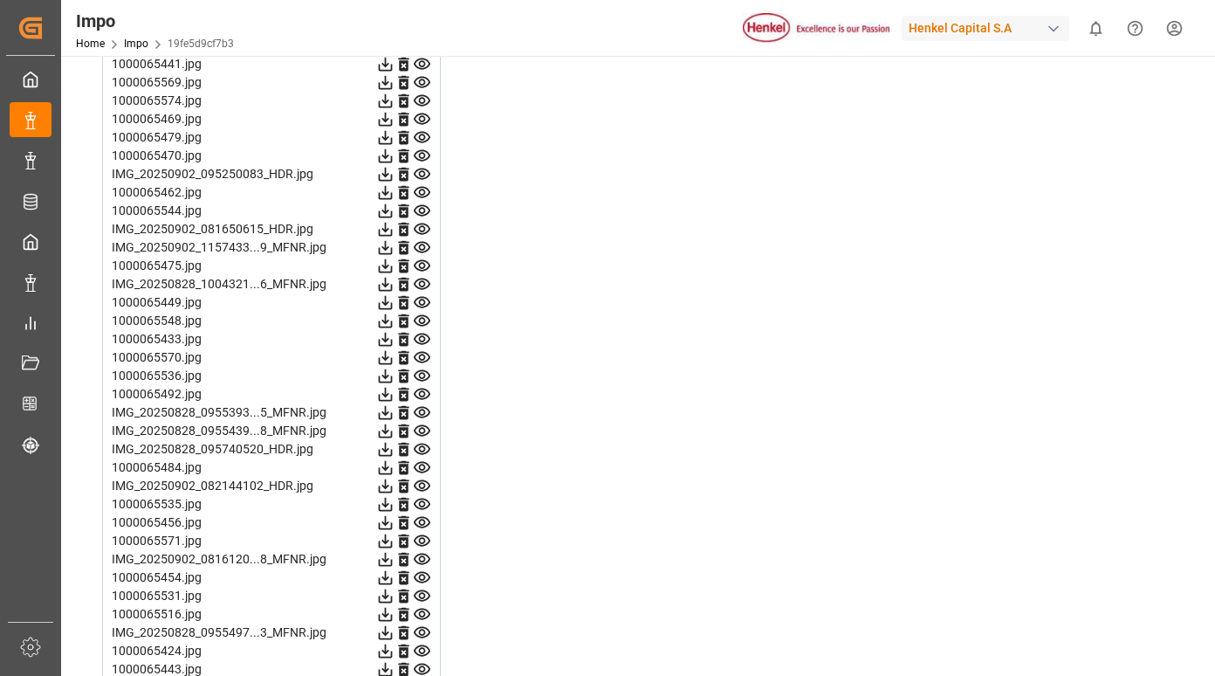
scroll to position [3144, 0]
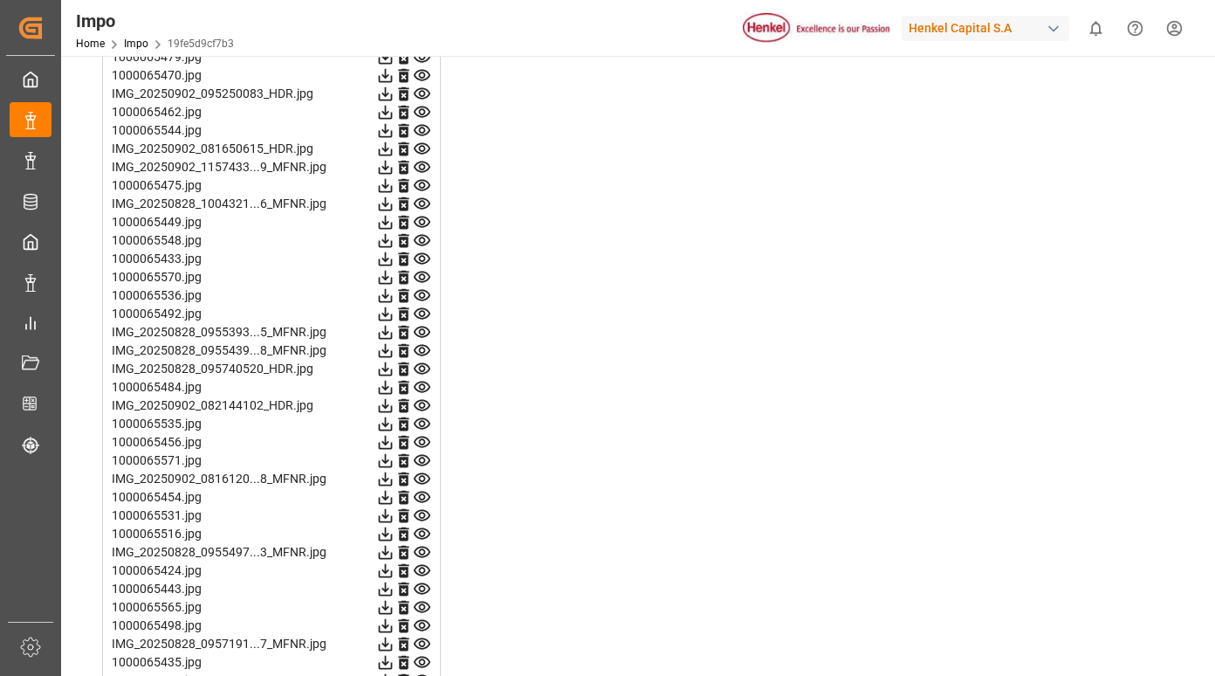
click at [420, 115] on icon at bounding box center [422, 112] width 18 height 18
click at [420, 130] on icon at bounding box center [422, 130] width 17 height 11
click at [422, 151] on icon at bounding box center [422, 148] width 17 height 11
click at [422, 162] on icon at bounding box center [422, 167] width 17 height 11
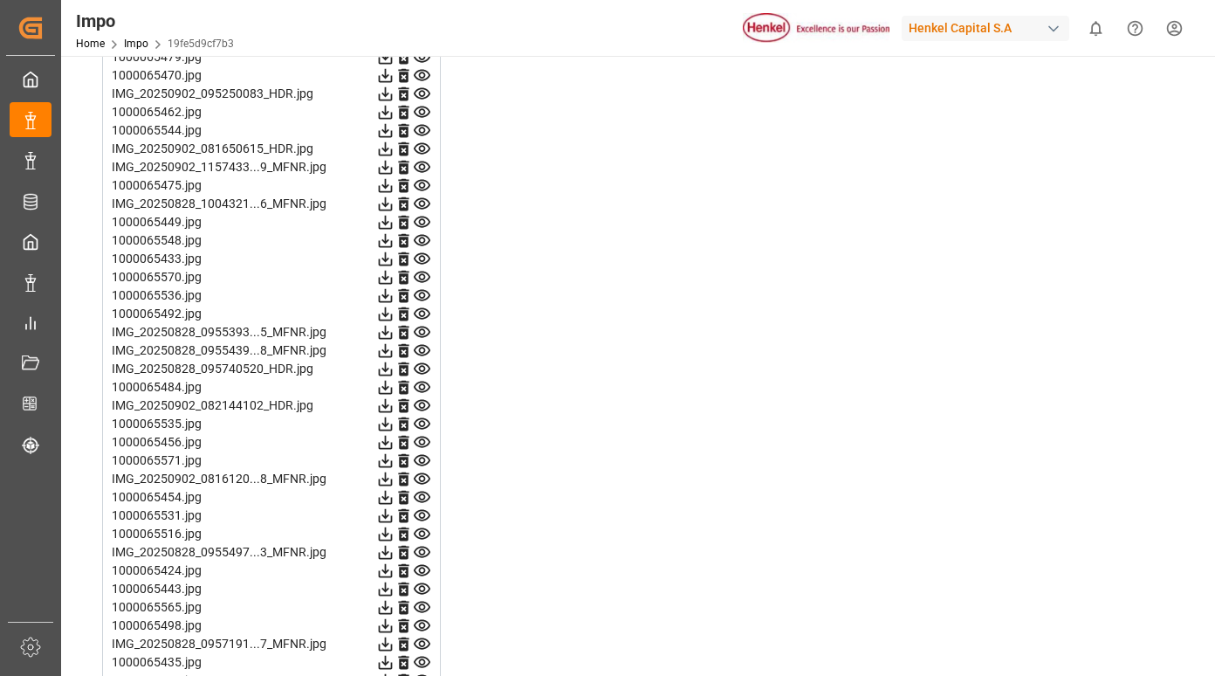
click at [423, 183] on icon at bounding box center [422, 185] width 17 height 11
click at [420, 205] on icon at bounding box center [422, 203] width 17 height 11
click at [419, 220] on icon at bounding box center [422, 222] width 18 height 18
click at [422, 236] on icon at bounding box center [422, 240] width 17 height 11
click at [424, 255] on icon at bounding box center [422, 259] width 18 height 18
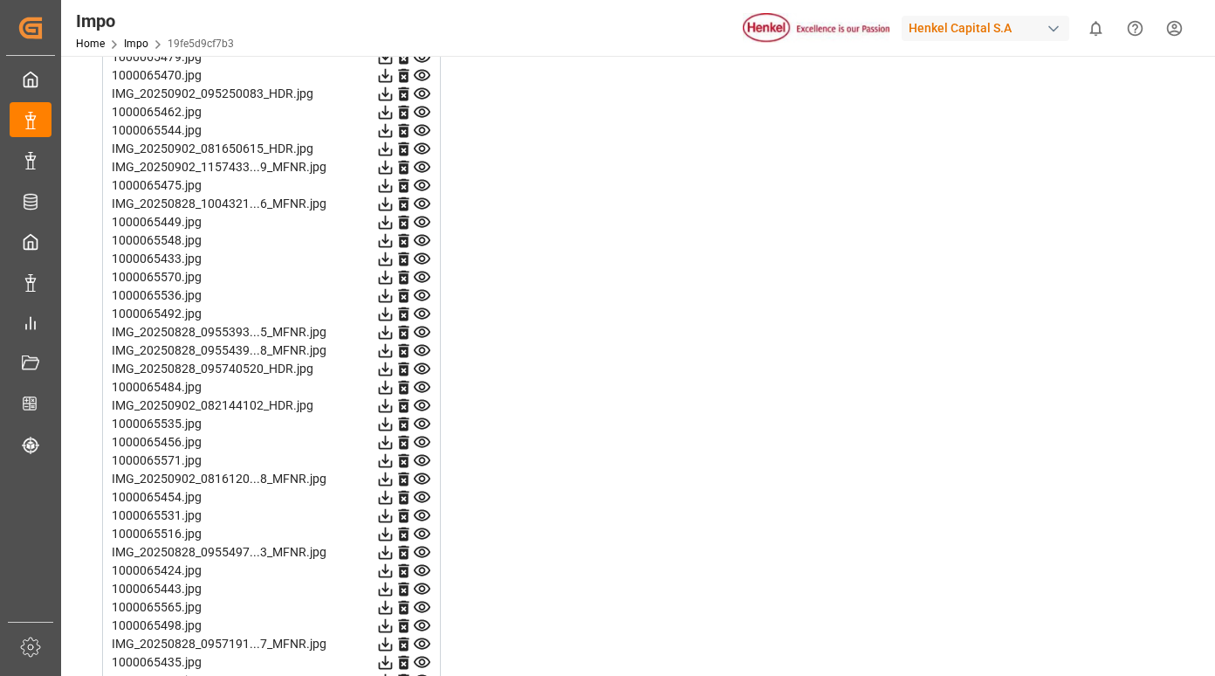
click at [425, 273] on icon at bounding box center [422, 277] width 17 height 11
click at [418, 294] on icon at bounding box center [422, 295] width 18 height 18
click at [421, 312] on icon at bounding box center [422, 313] width 17 height 11
click at [422, 334] on icon at bounding box center [422, 332] width 17 height 11
click at [424, 348] on icon at bounding box center [422, 350] width 18 height 18
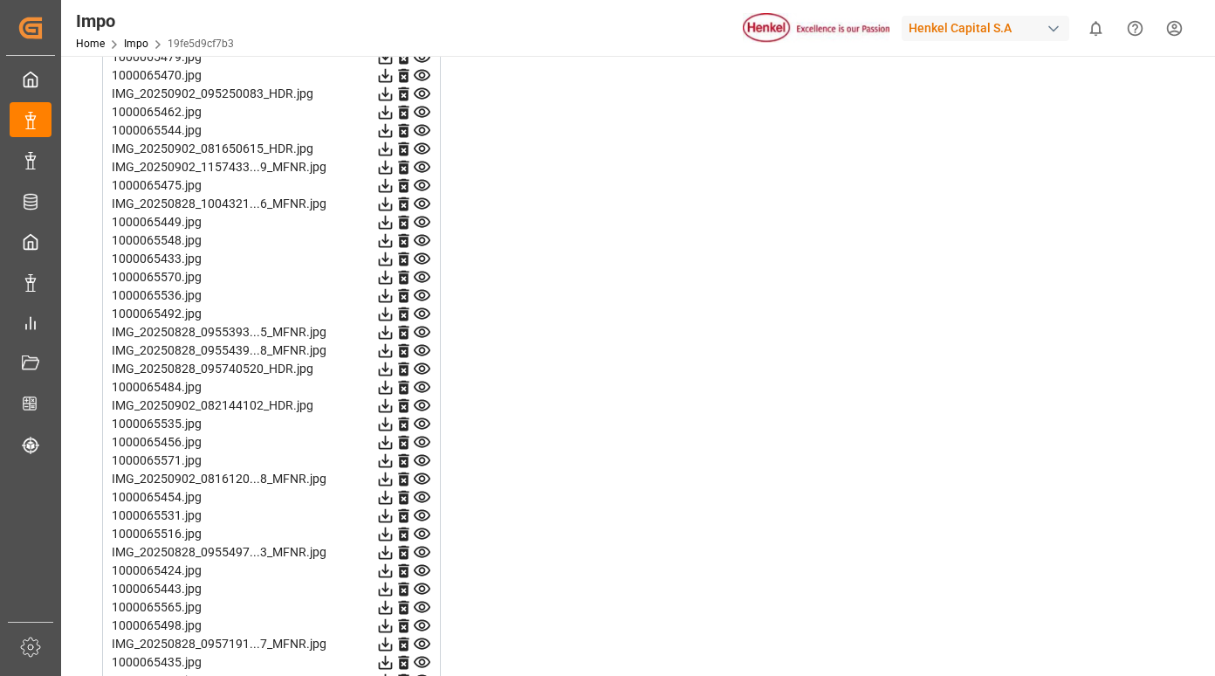
click at [429, 370] on icon at bounding box center [422, 368] width 17 height 11
click at [424, 386] on icon at bounding box center [422, 387] width 17 height 11
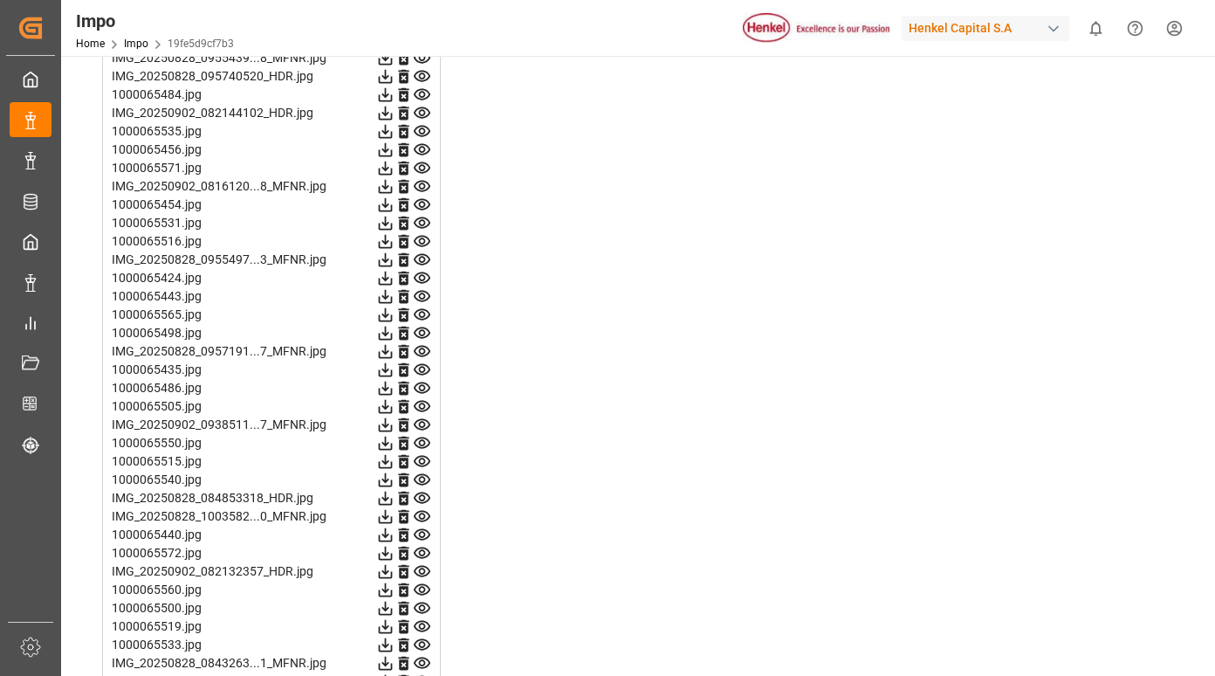
scroll to position [3405, 0]
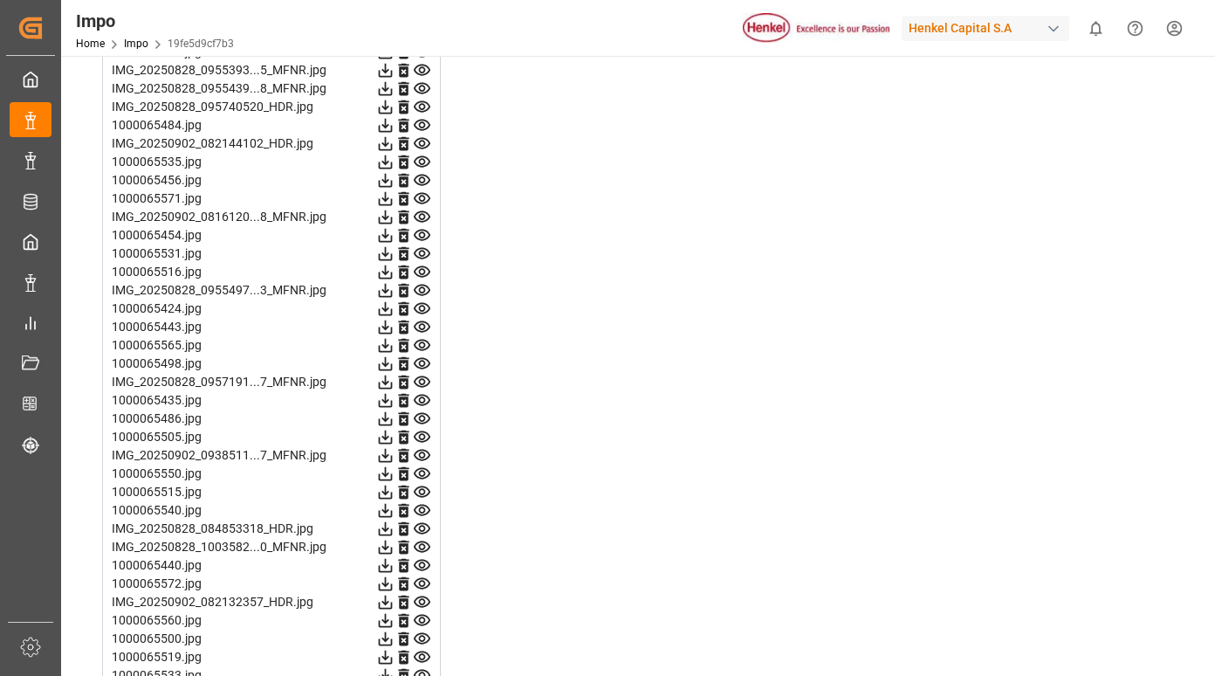
click at [428, 143] on icon at bounding box center [422, 143] width 18 height 18
click at [424, 166] on icon at bounding box center [422, 162] width 18 height 18
click at [419, 177] on icon at bounding box center [422, 180] width 18 height 18
click at [421, 197] on icon at bounding box center [422, 198] width 18 height 18
click at [421, 213] on icon at bounding box center [422, 217] width 18 height 18
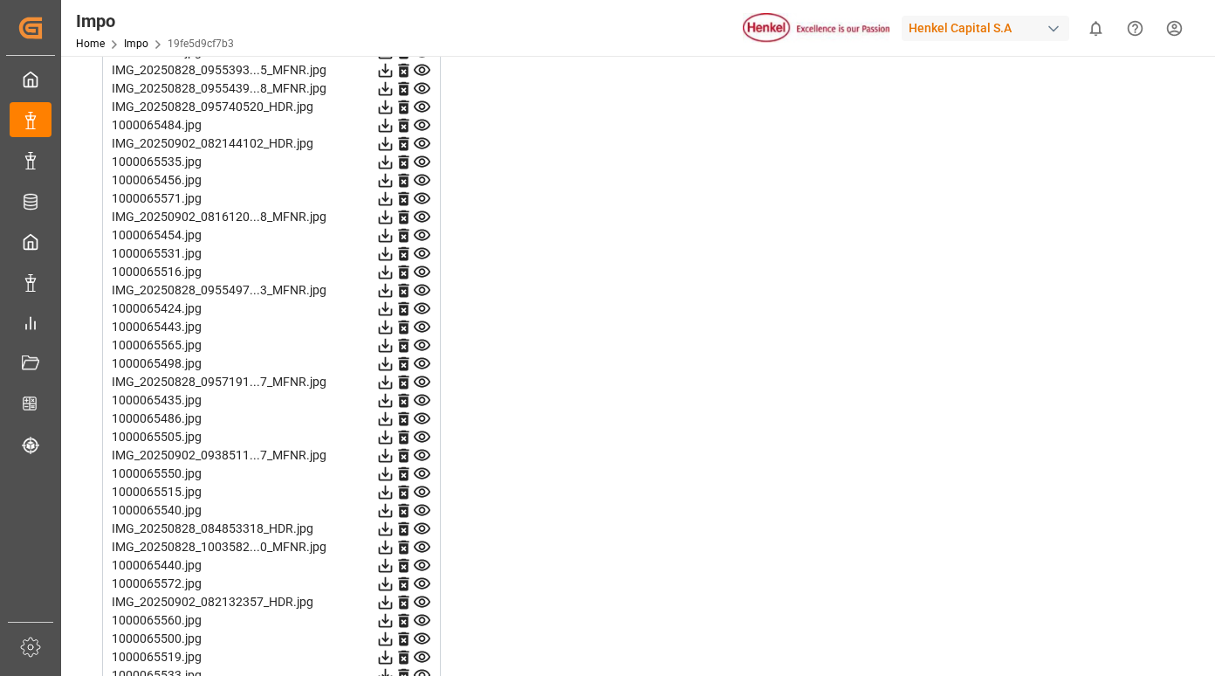
click at [423, 236] on icon at bounding box center [422, 235] width 18 height 18
click at [426, 250] on icon at bounding box center [422, 253] width 17 height 11
click at [423, 270] on icon at bounding box center [422, 271] width 17 height 11
click at [424, 289] on icon at bounding box center [422, 290] width 17 height 11
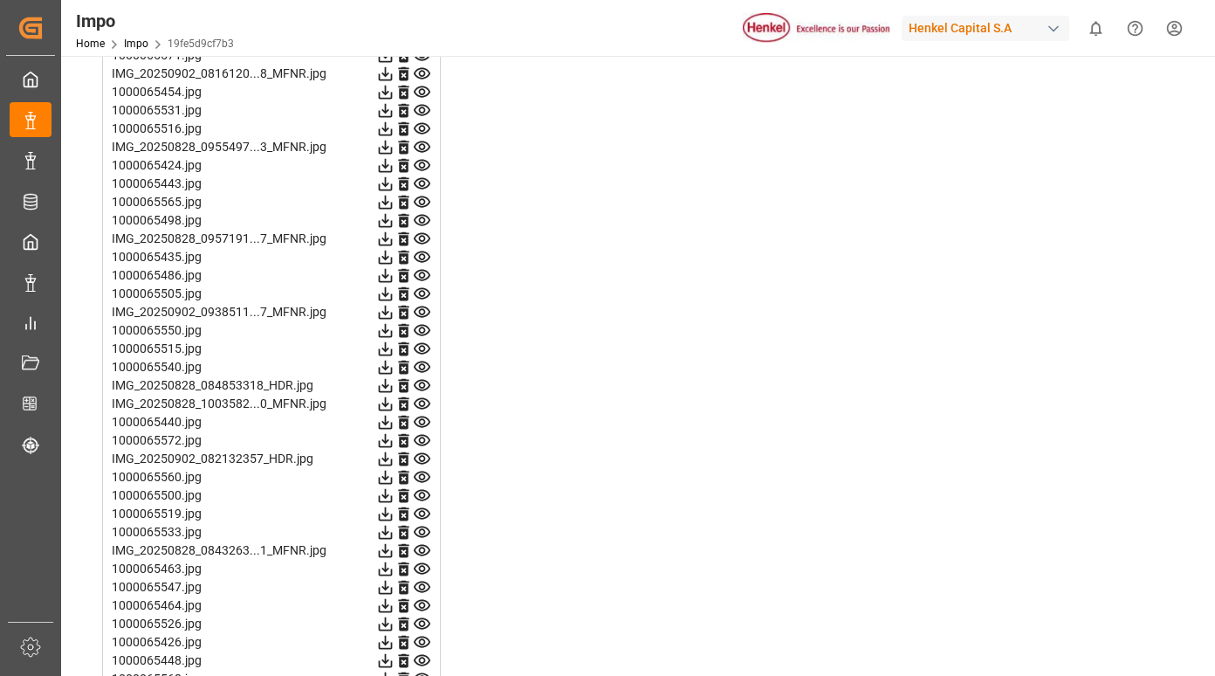
scroll to position [3580, 0]
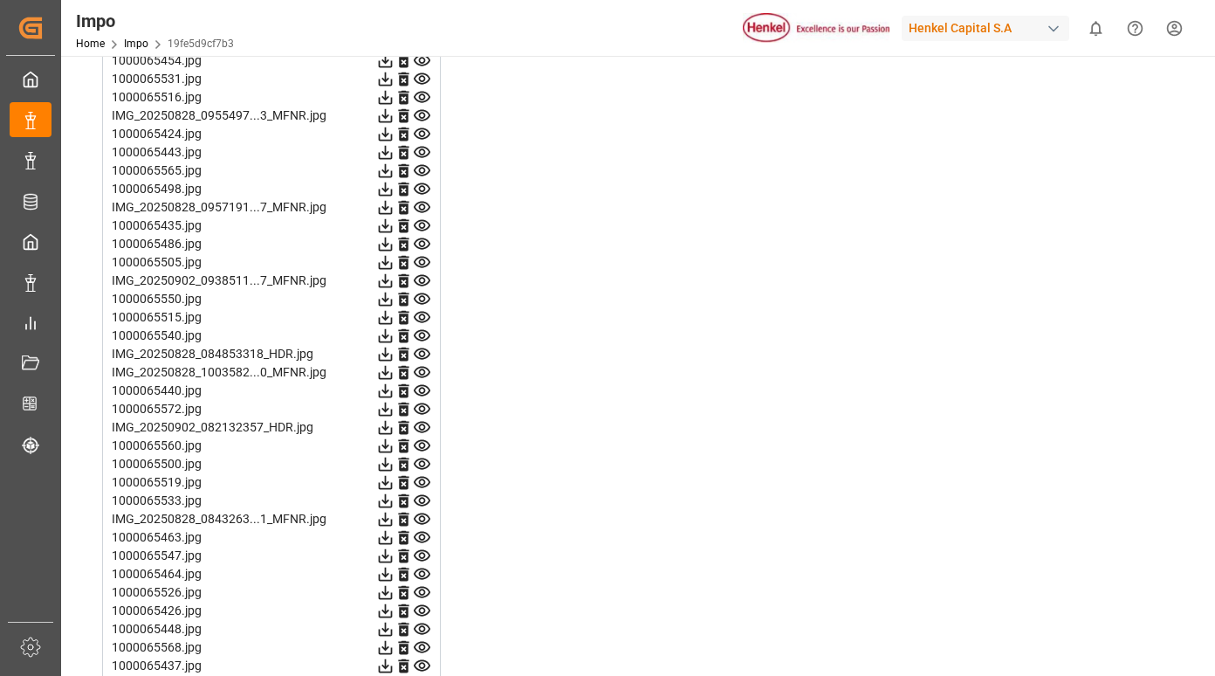
click at [423, 131] on icon at bounding box center [422, 133] width 17 height 11
click at [421, 153] on icon at bounding box center [422, 152] width 18 height 18
click at [422, 169] on icon at bounding box center [422, 171] width 18 height 18
click at [424, 190] on icon at bounding box center [422, 188] width 17 height 11
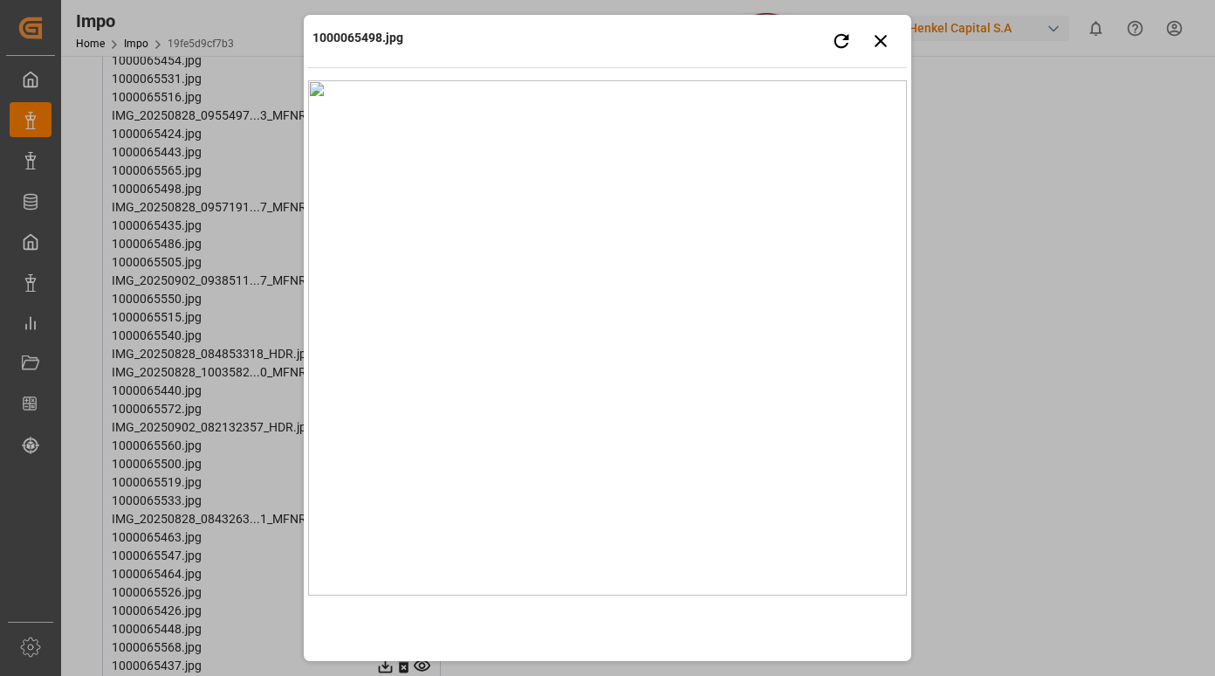
click at [747, 36] on div "1000065498.jpg Retry Close preview" at bounding box center [607, 43] width 599 height 48
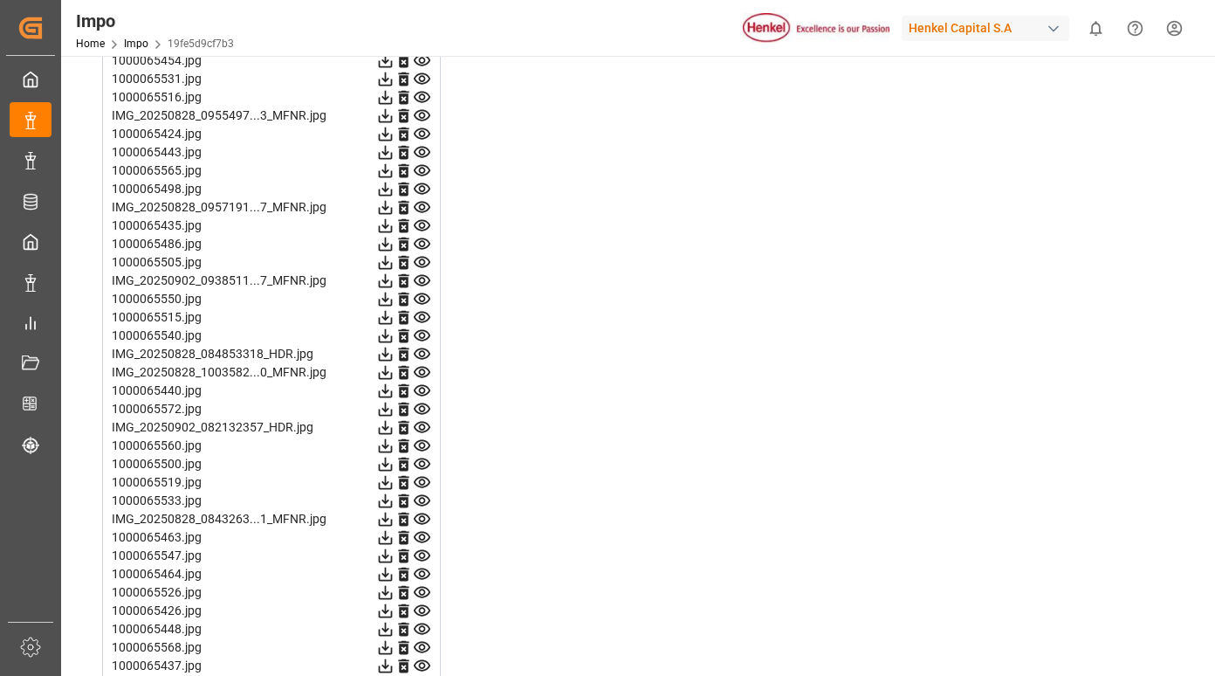
click at [419, 205] on icon at bounding box center [422, 207] width 18 height 18
click at [423, 226] on icon at bounding box center [422, 226] width 18 height 18
click at [423, 245] on icon at bounding box center [422, 244] width 18 height 18
click at [423, 247] on icon at bounding box center [422, 243] width 17 height 11
click at [428, 260] on icon at bounding box center [422, 262] width 17 height 11
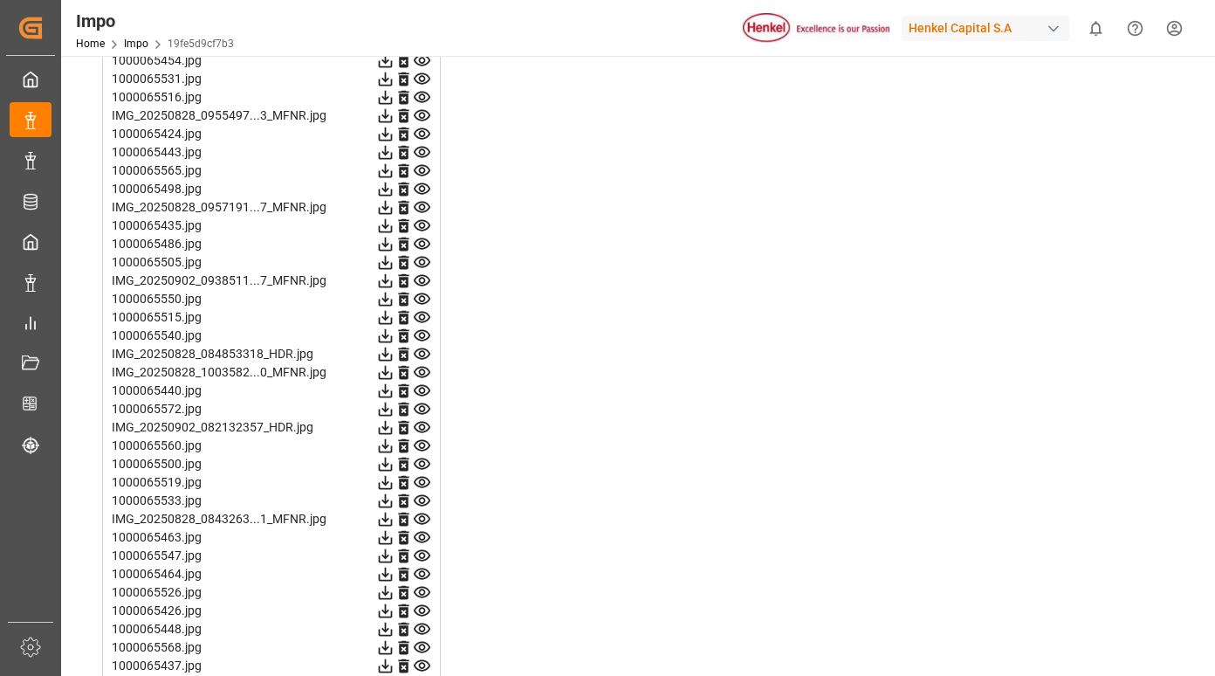
click at [421, 286] on icon at bounding box center [422, 280] width 17 height 11
click at [424, 306] on icon at bounding box center [422, 299] width 18 height 18
click at [424, 320] on icon at bounding box center [422, 317] width 18 height 18
click at [422, 338] on icon at bounding box center [422, 336] width 18 height 18
click at [422, 353] on icon at bounding box center [422, 354] width 18 height 18
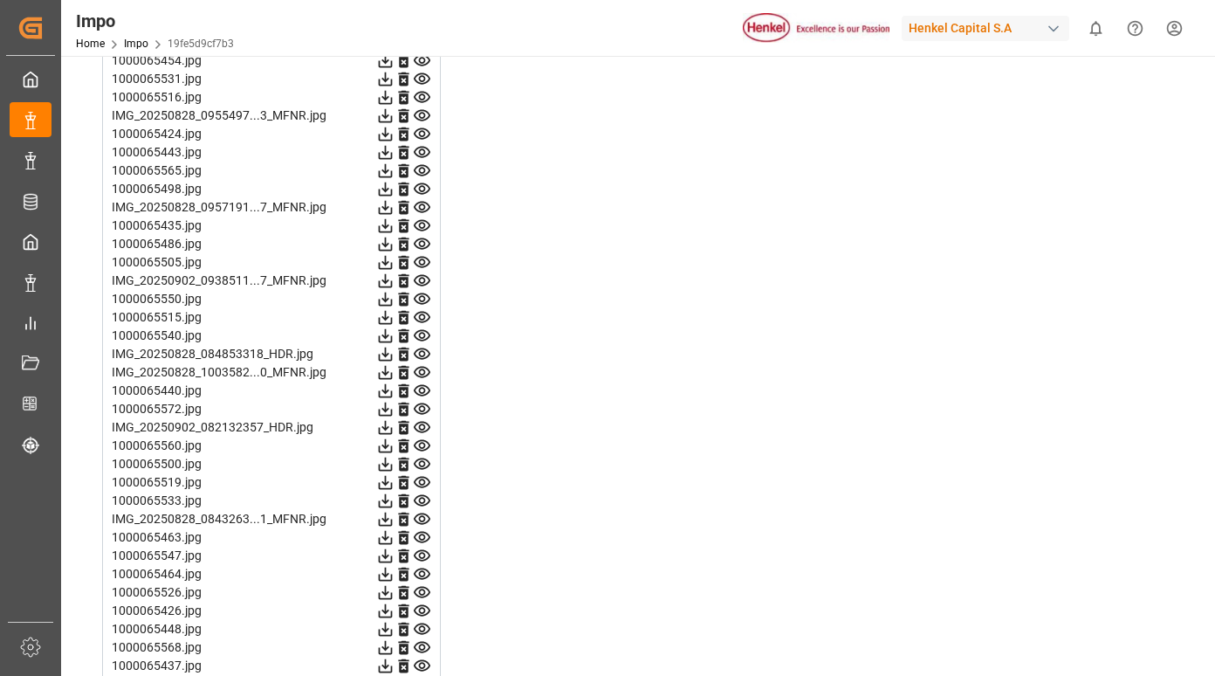
click at [420, 371] on icon at bounding box center [422, 372] width 17 height 11
click at [423, 392] on icon at bounding box center [422, 391] width 18 height 18
click at [429, 410] on icon at bounding box center [422, 408] width 17 height 11
click at [422, 422] on icon at bounding box center [422, 427] width 17 height 11
click at [424, 405] on icon at bounding box center [422, 409] width 18 height 18
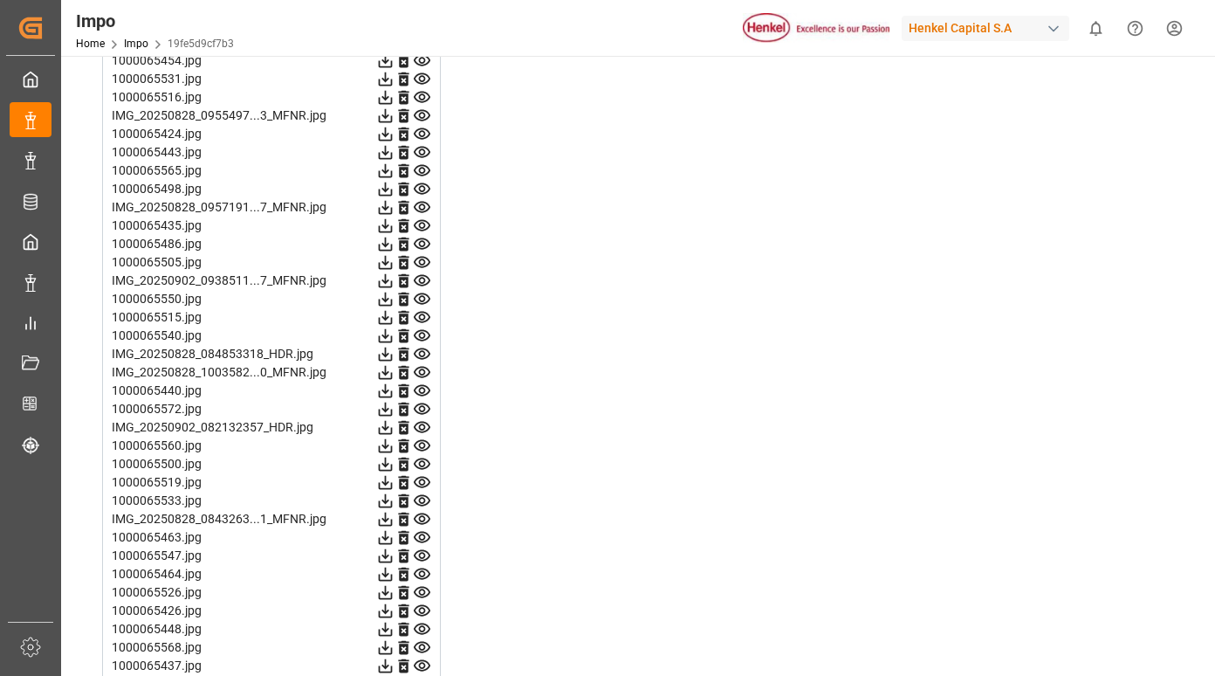
click at [420, 425] on icon at bounding box center [422, 427] width 18 height 18
click at [420, 449] on icon at bounding box center [422, 446] width 18 height 18
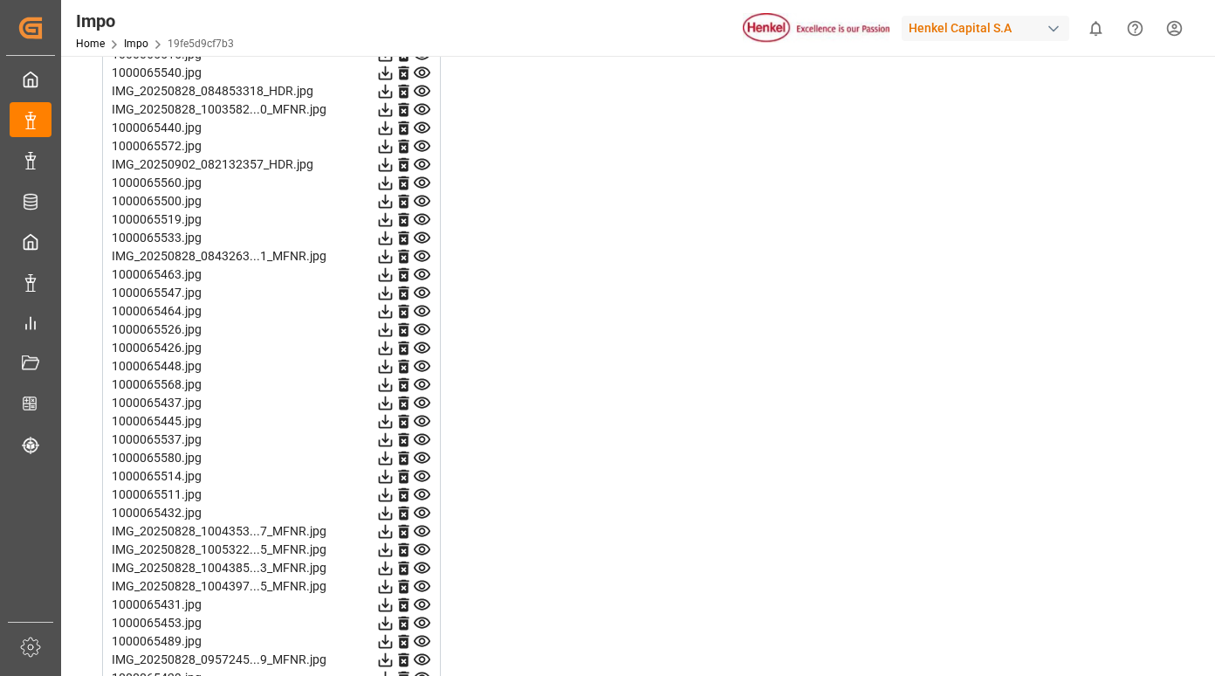
scroll to position [3929, 0]
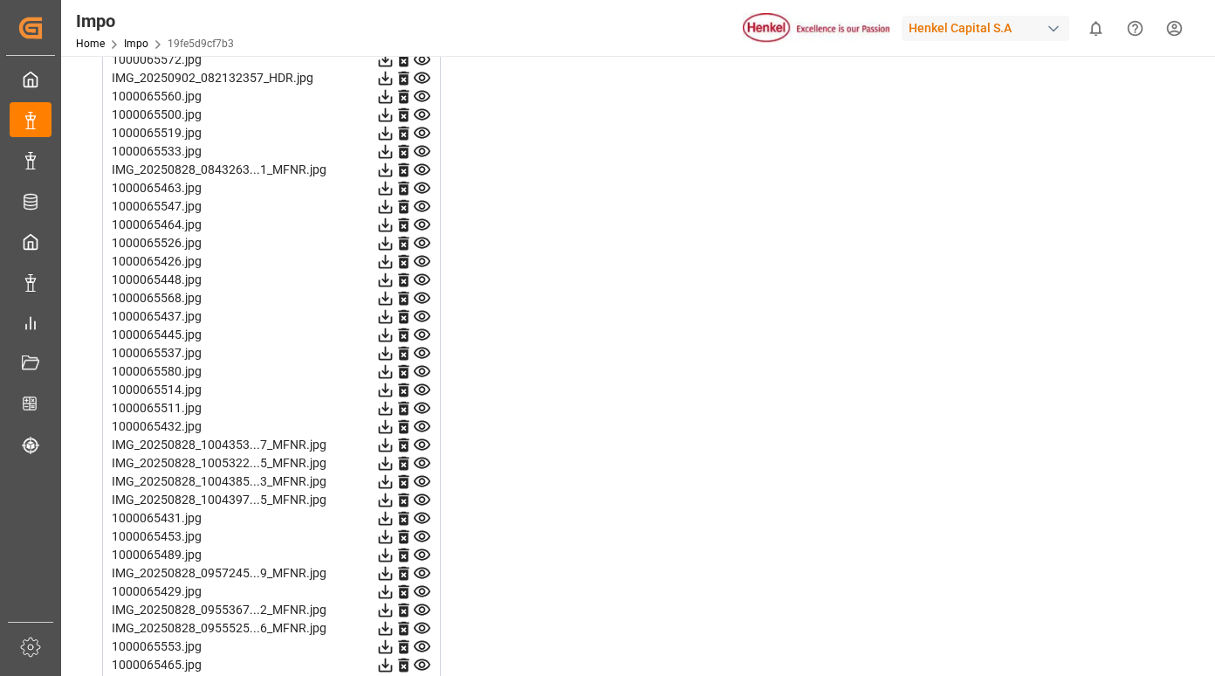
click at [424, 111] on icon at bounding box center [422, 115] width 18 height 18
click at [421, 133] on icon at bounding box center [422, 133] width 18 height 18
click at [422, 146] on icon at bounding box center [422, 151] width 17 height 11
click at [421, 169] on icon at bounding box center [422, 170] width 18 height 18
click at [424, 186] on icon at bounding box center [422, 187] width 17 height 11
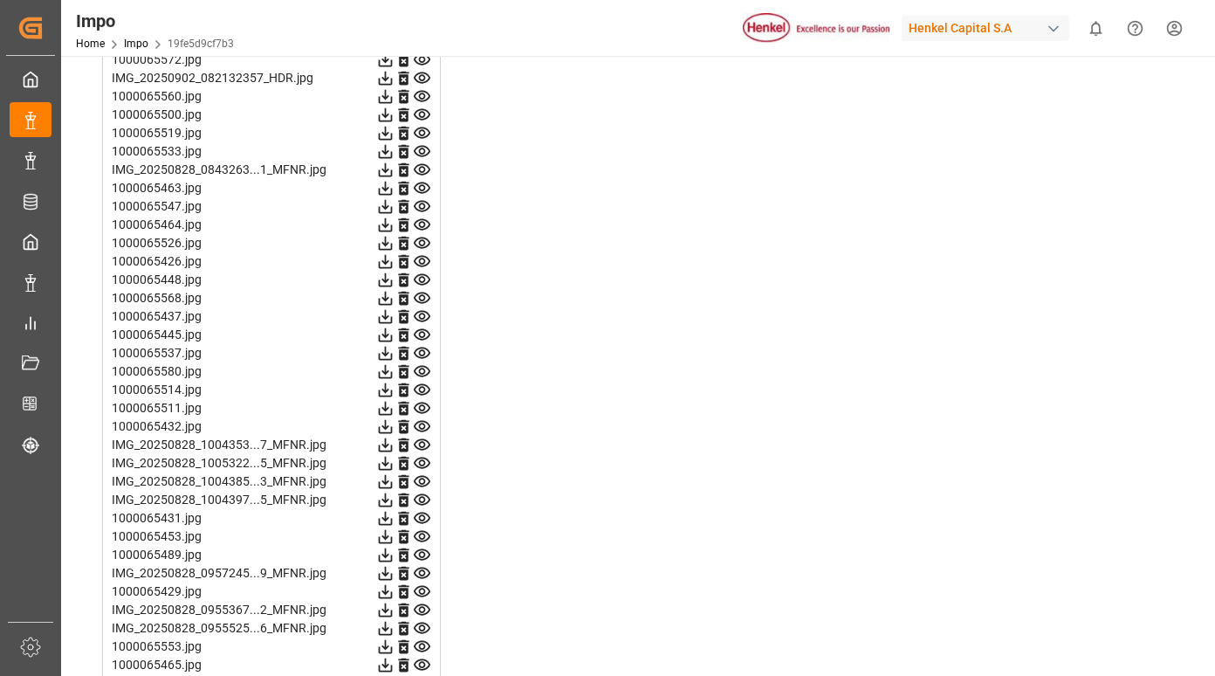
click at [424, 203] on icon at bounding box center [422, 206] width 17 height 11
click at [423, 222] on icon at bounding box center [422, 224] width 17 height 11
click at [421, 240] on icon at bounding box center [422, 243] width 17 height 11
click at [420, 258] on icon at bounding box center [422, 261] width 18 height 18
click at [418, 277] on icon at bounding box center [422, 280] width 18 height 18
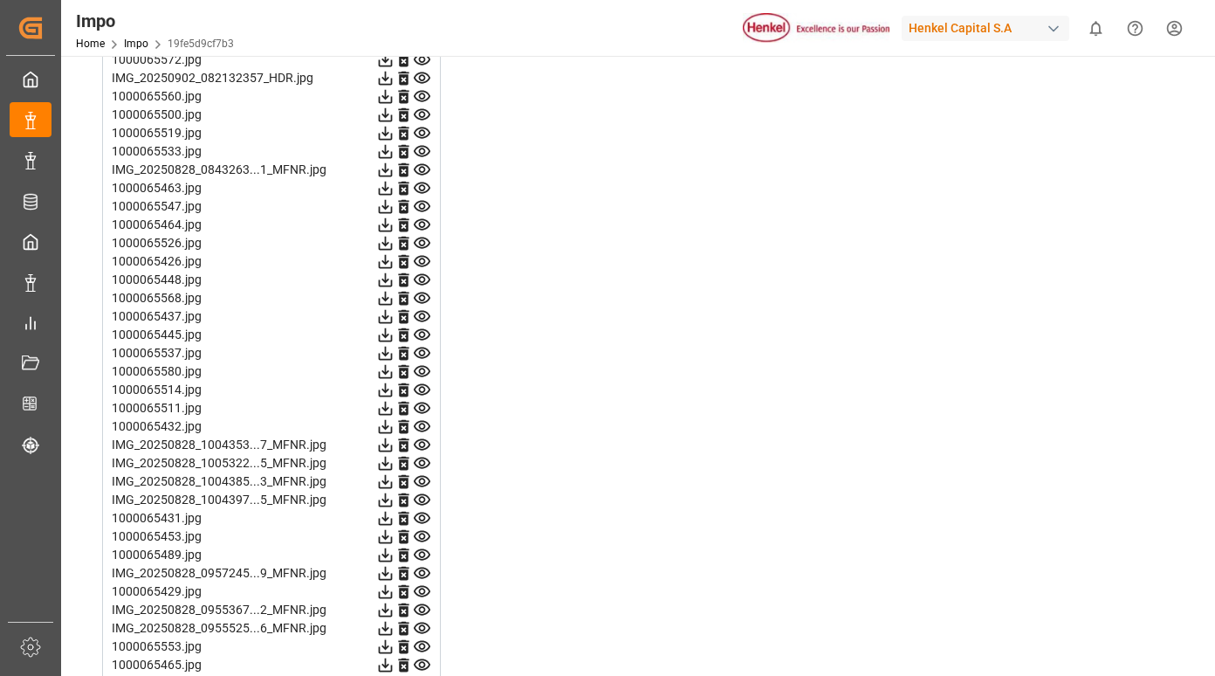
click at [424, 289] on icon at bounding box center [422, 298] width 18 height 18
click at [424, 307] on icon at bounding box center [422, 316] width 18 height 18
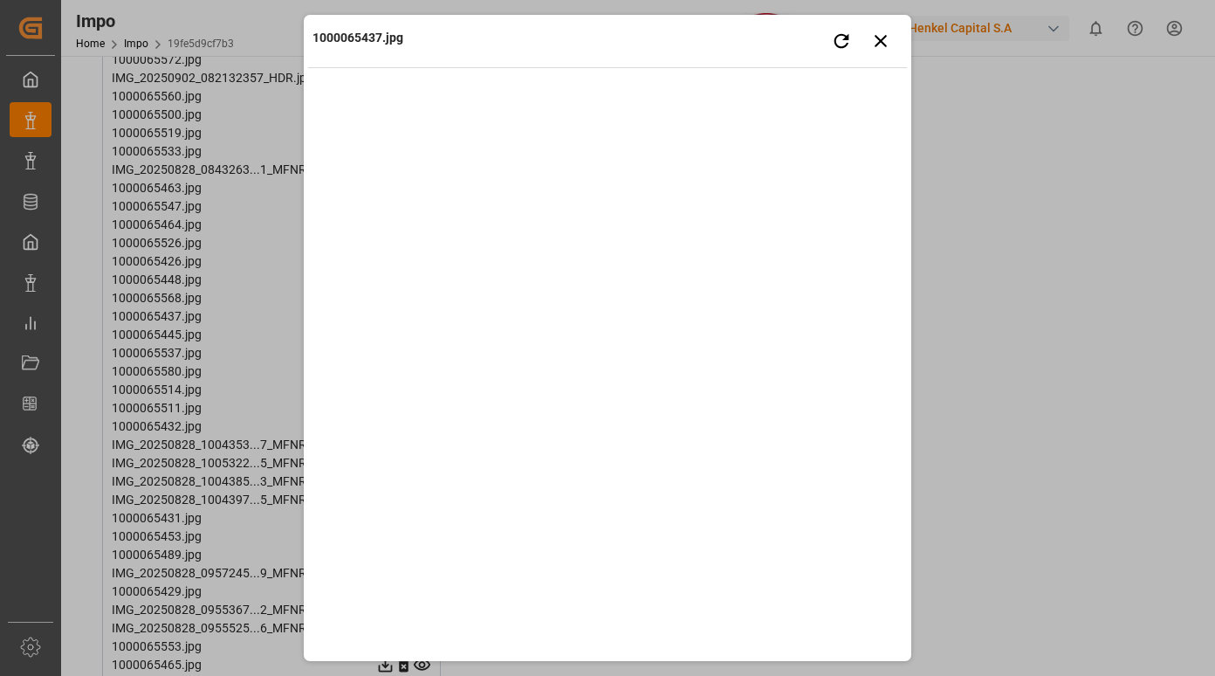
click at [424, 307] on img at bounding box center [607, 337] width 599 height 515
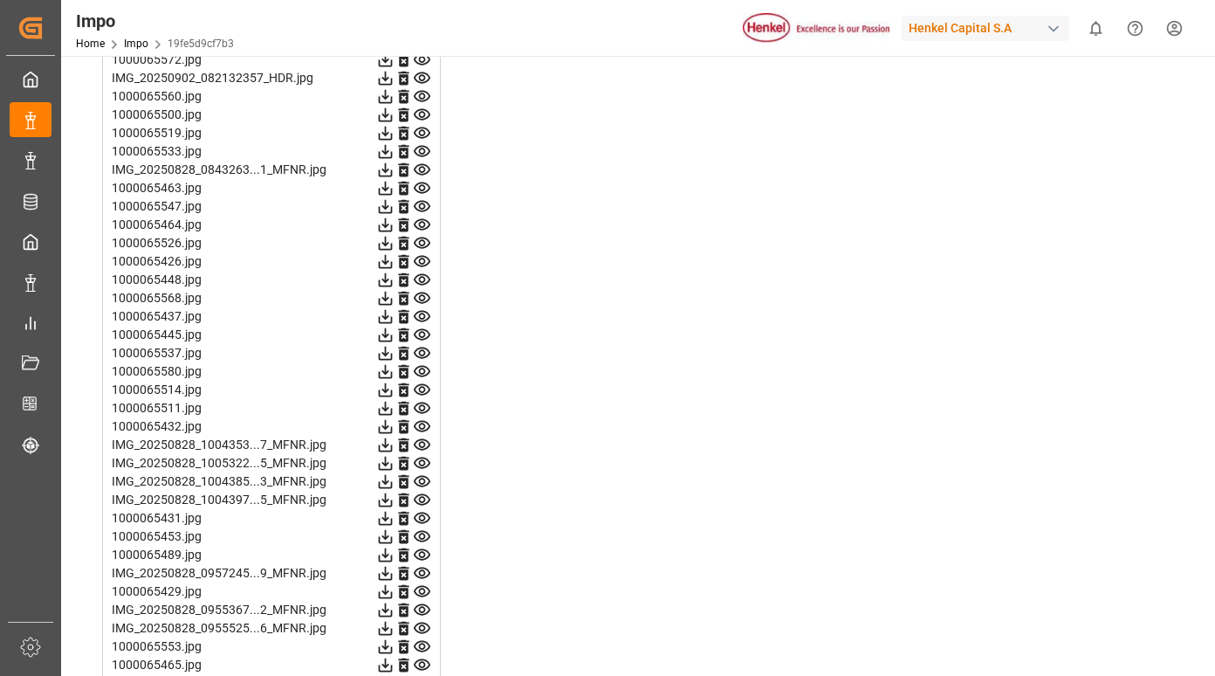
click at [421, 331] on icon at bounding box center [422, 335] width 18 height 18
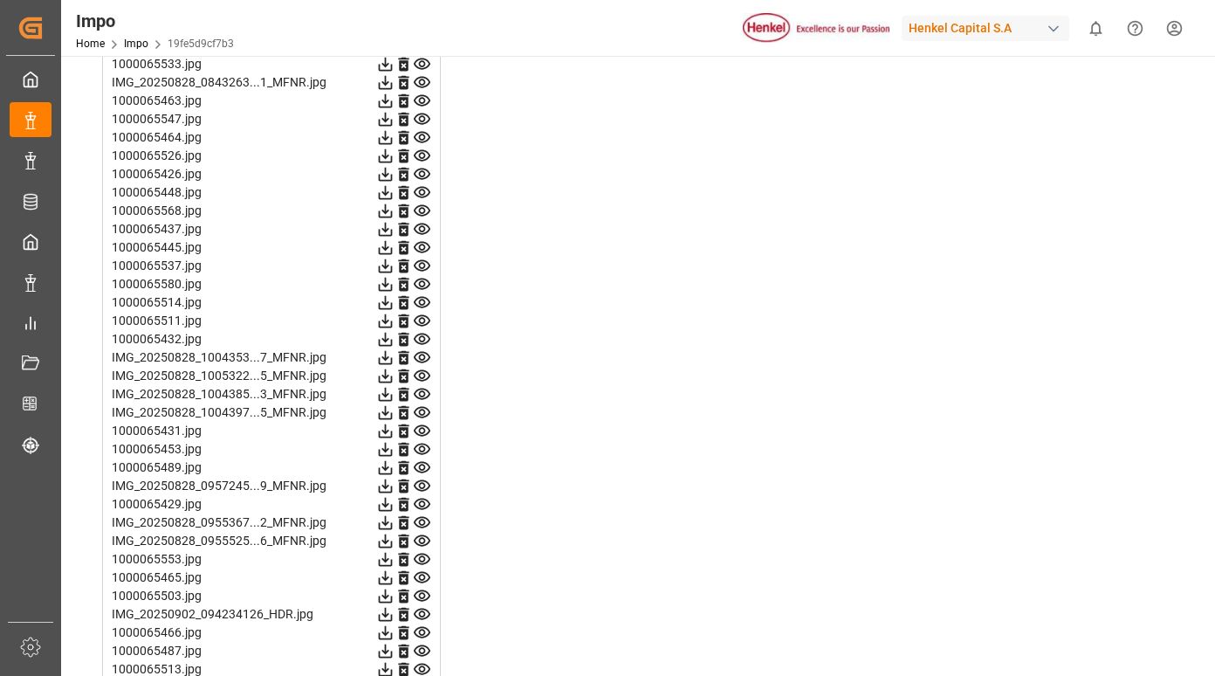
click at [424, 264] on icon at bounding box center [422, 265] width 17 height 11
click at [424, 279] on icon at bounding box center [422, 284] width 17 height 11
click at [420, 302] on icon at bounding box center [422, 302] width 17 height 11
click at [422, 321] on icon at bounding box center [422, 321] width 18 height 18
click at [419, 346] on icon at bounding box center [422, 339] width 18 height 18
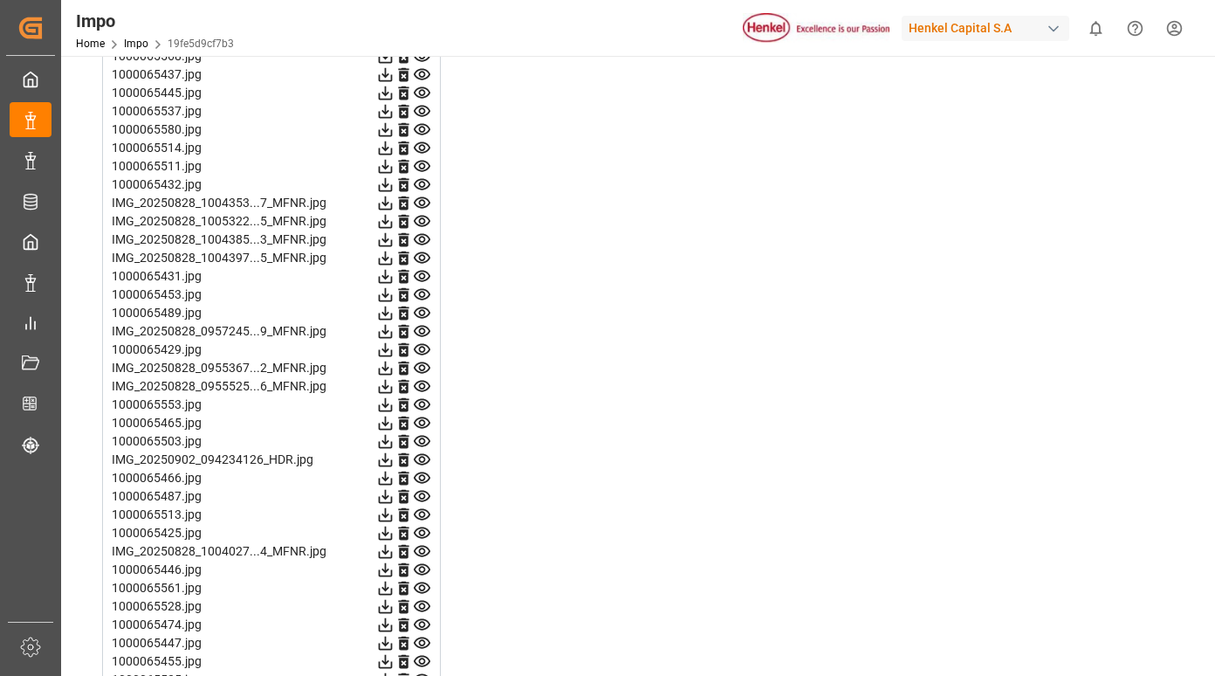
scroll to position [4191, 0]
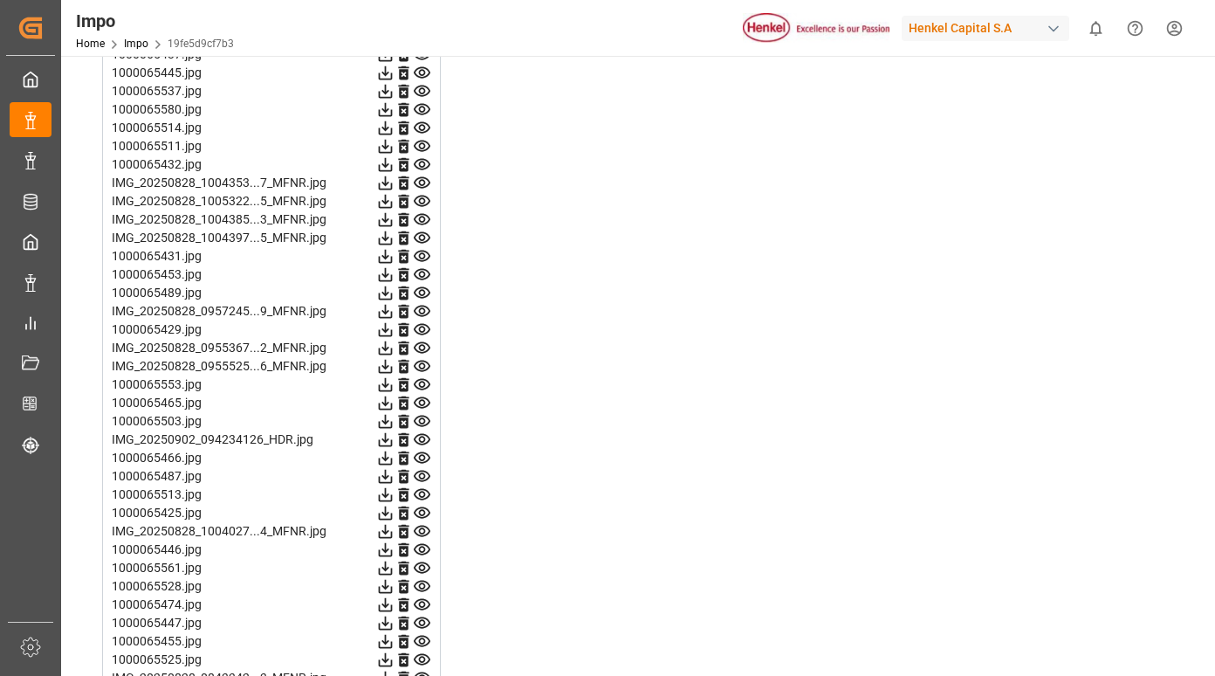
click at [422, 187] on icon at bounding box center [422, 183] width 18 height 18
click at [418, 202] on icon at bounding box center [422, 201] width 18 height 18
click at [425, 220] on icon at bounding box center [422, 219] width 17 height 11
click at [425, 239] on icon at bounding box center [422, 237] width 17 height 11
click at [421, 257] on icon at bounding box center [422, 256] width 18 height 18
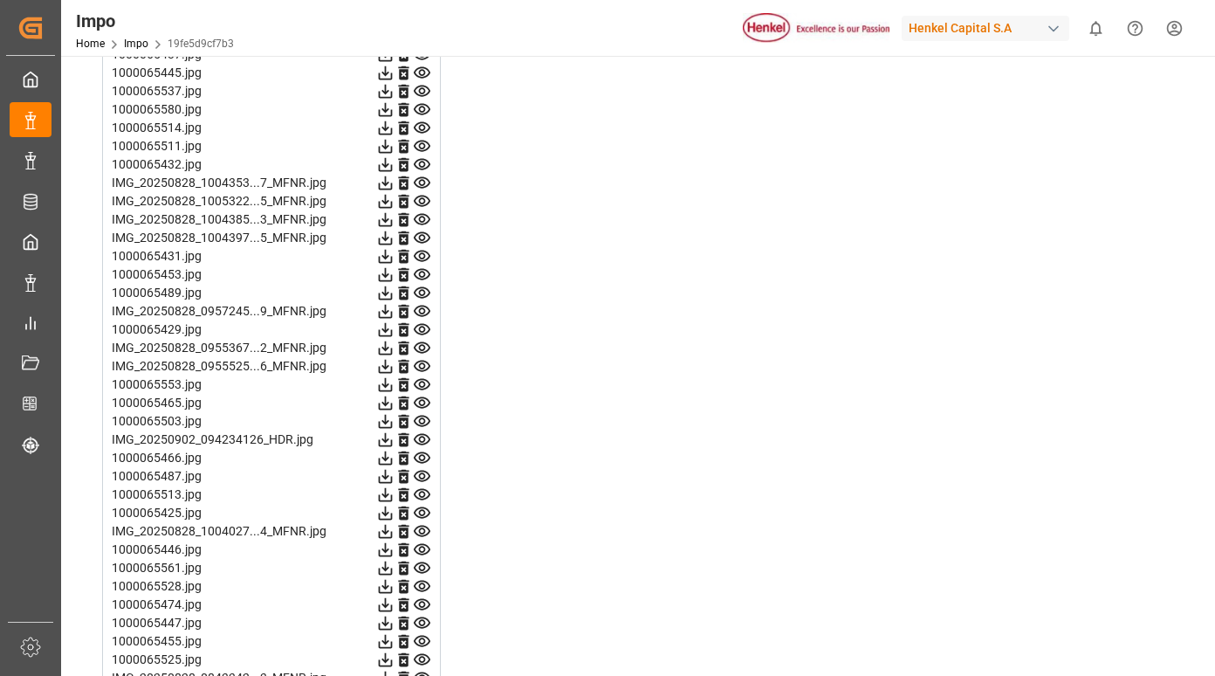
click at [420, 268] on icon at bounding box center [422, 274] width 18 height 18
click at [421, 291] on icon at bounding box center [422, 292] width 17 height 11
click at [424, 306] on icon at bounding box center [422, 311] width 17 height 11
click at [424, 323] on icon at bounding box center [422, 329] width 18 height 18
click at [424, 343] on icon at bounding box center [422, 347] width 17 height 11
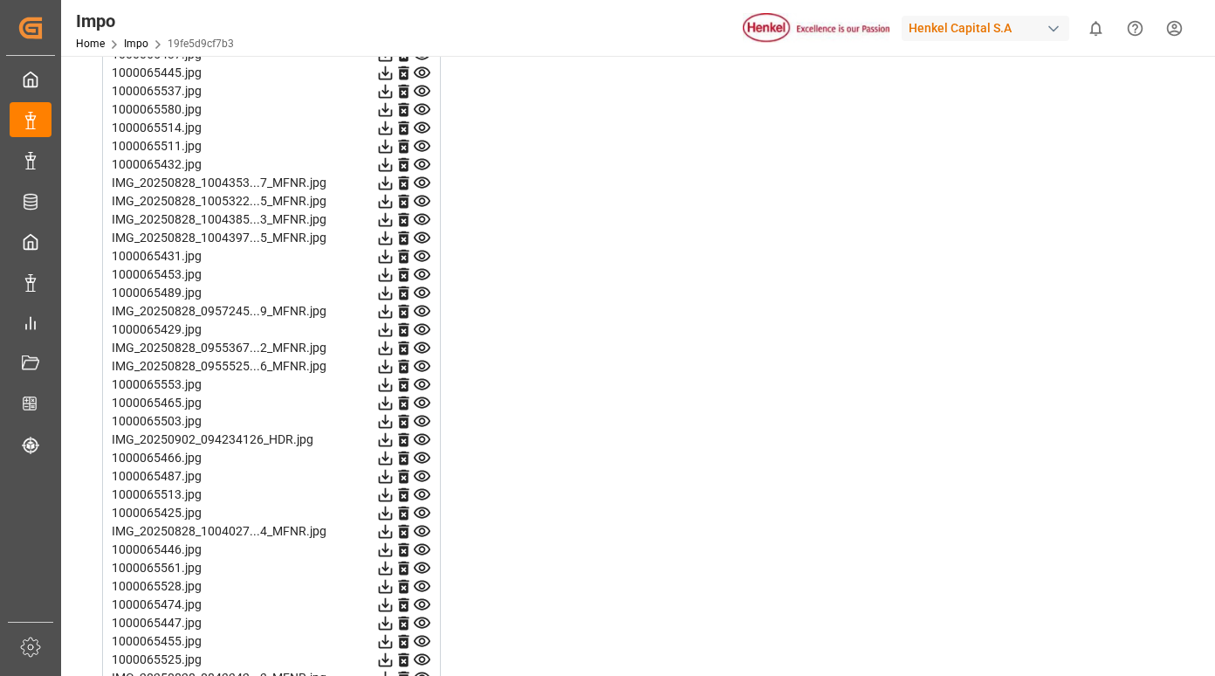
click at [422, 363] on icon at bounding box center [422, 366] width 18 height 18
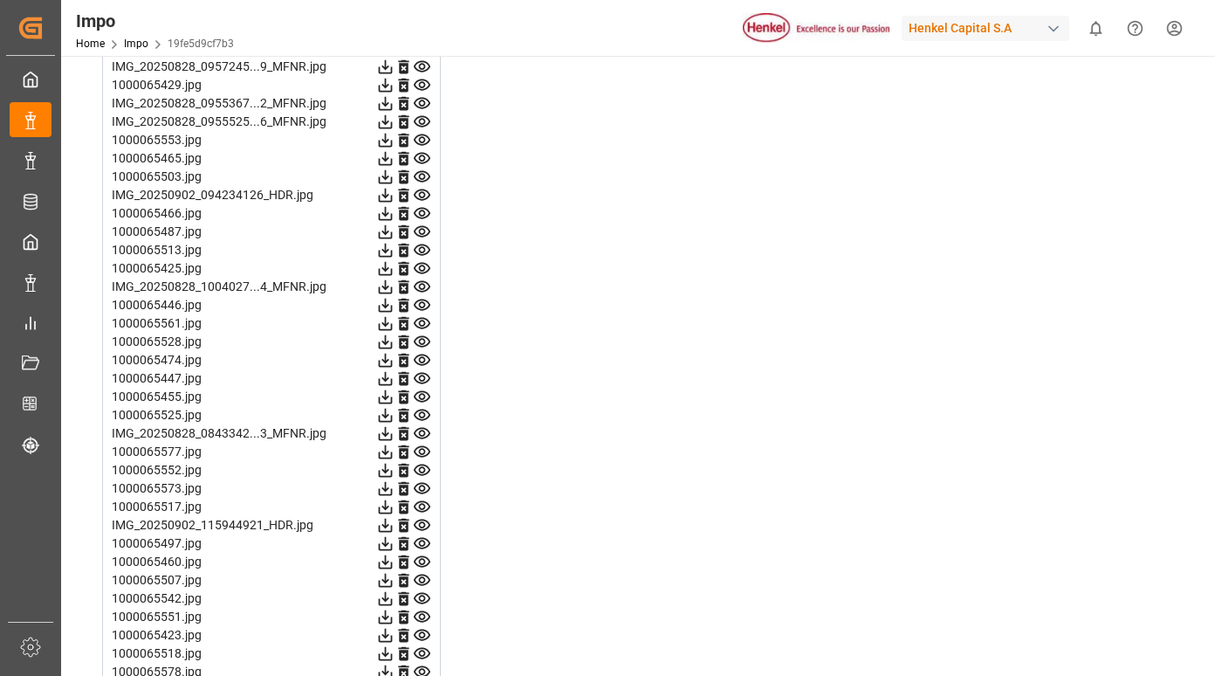
scroll to position [4453, 0]
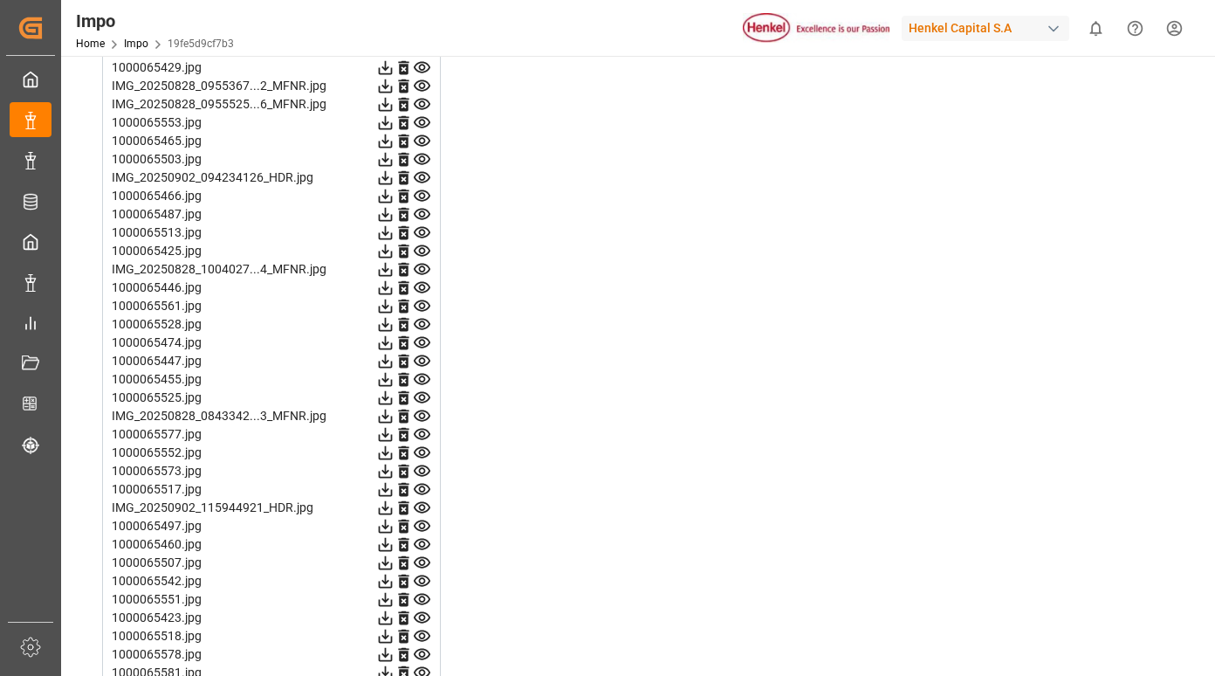
click at [425, 121] on icon at bounding box center [422, 123] width 18 height 18
click at [424, 139] on icon at bounding box center [422, 140] width 17 height 11
click at [422, 158] on icon at bounding box center [422, 159] width 18 height 18
click at [425, 176] on icon at bounding box center [422, 178] width 18 height 18
click at [428, 200] on icon at bounding box center [422, 196] width 18 height 18
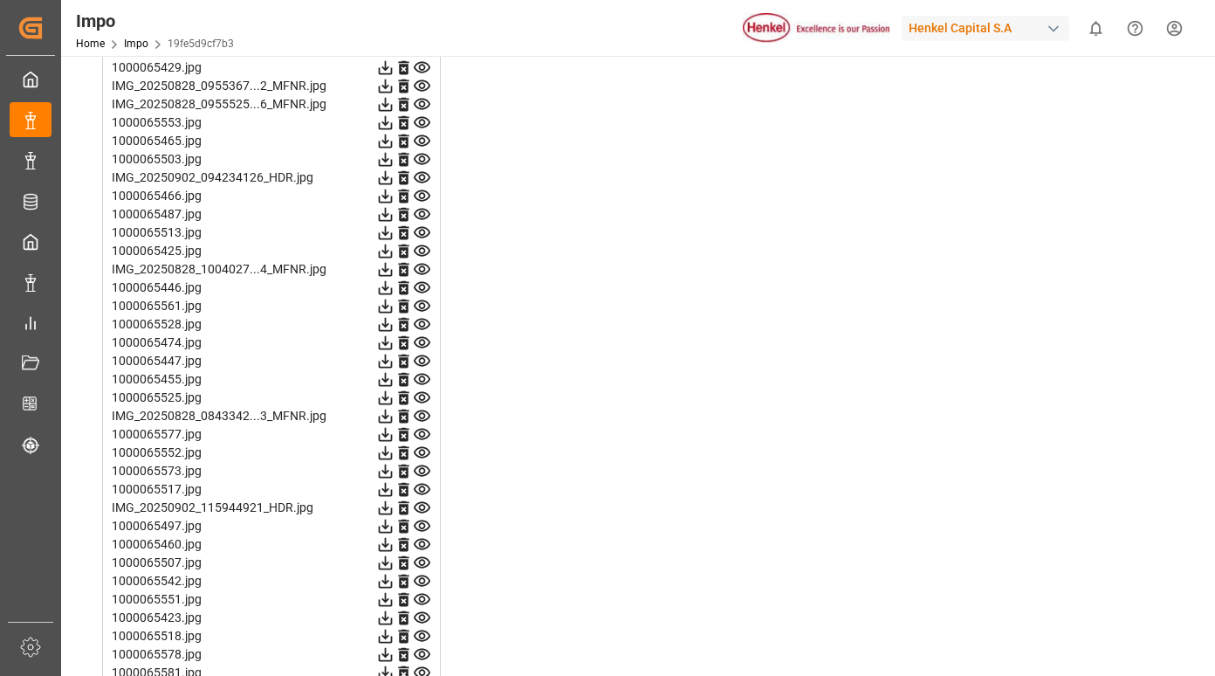
click at [419, 217] on icon at bounding box center [422, 214] width 18 height 18
click at [422, 216] on icon at bounding box center [422, 214] width 18 height 18
click at [424, 236] on icon at bounding box center [422, 233] width 18 height 18
click at [426, 255] on icon at bounding box center [422, 250] width 17 height 11
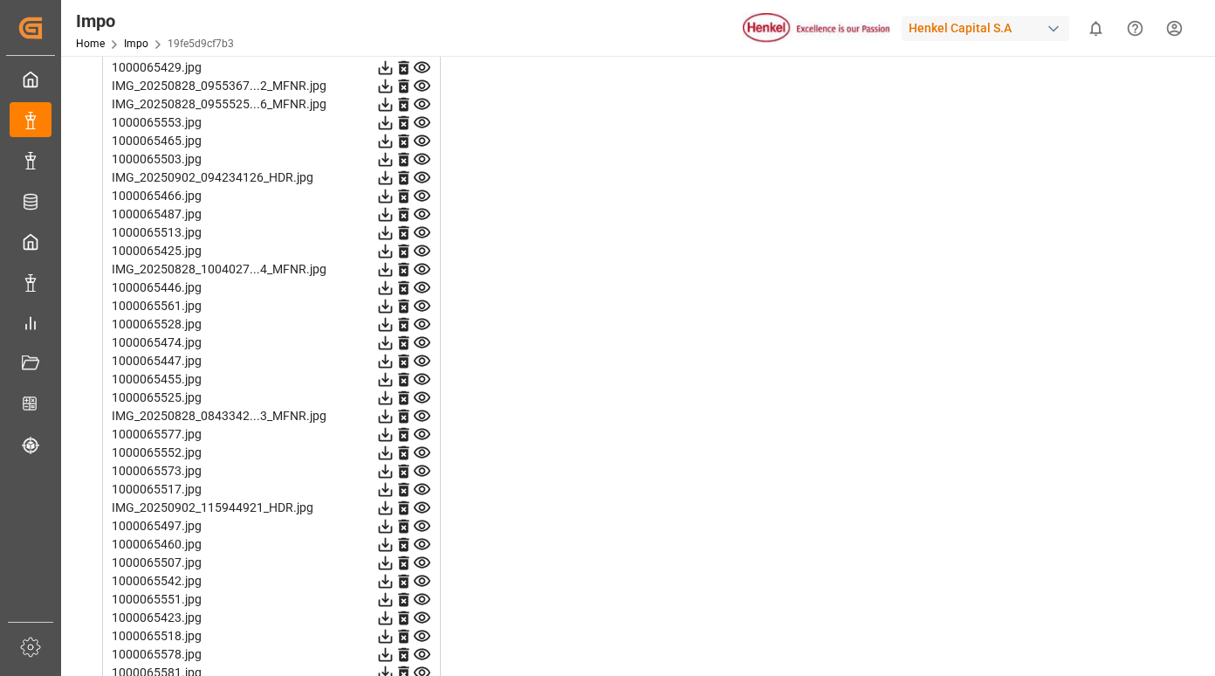
click at [425, 278] on icon at bounding box center [422, 269] width 18 height 18
click at [421, 291] on icon at bounding box center [422, 288] width 18 height 18
click at [420, 305] on icon at bounding box center [422, 305] width 17 height 11
click at [419, 326] on icon at bounding box center [422, 324] width 17 height 11
click at [422, 341] on icon at bounding box center [422, 343] width 18 height 18
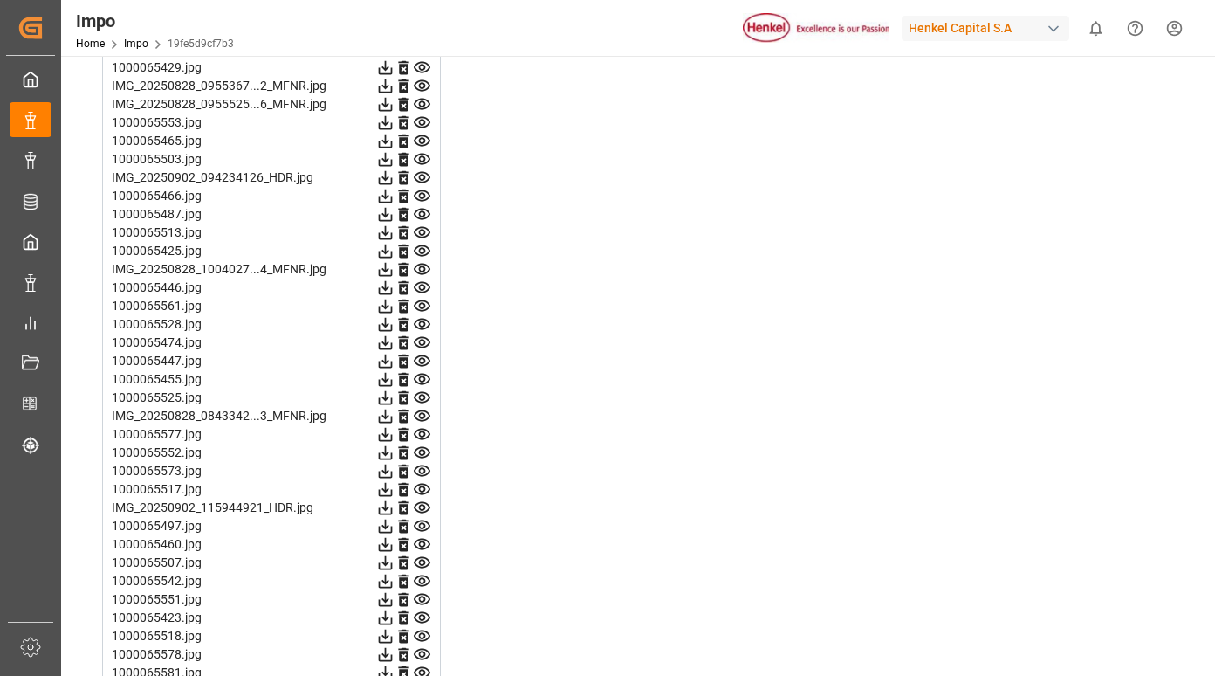
click at [424, 360] on icon at bounding box center [422, 361] width 18 height 18
click at [424, 376] on icon at bounding box center [422, 379] width 17 height 11
click at [424, 396] on icon at bounding box center [422, 397] width 17 height 11
click at [424, 421] on icon at bounding box center [422, 415] width 17 height 11
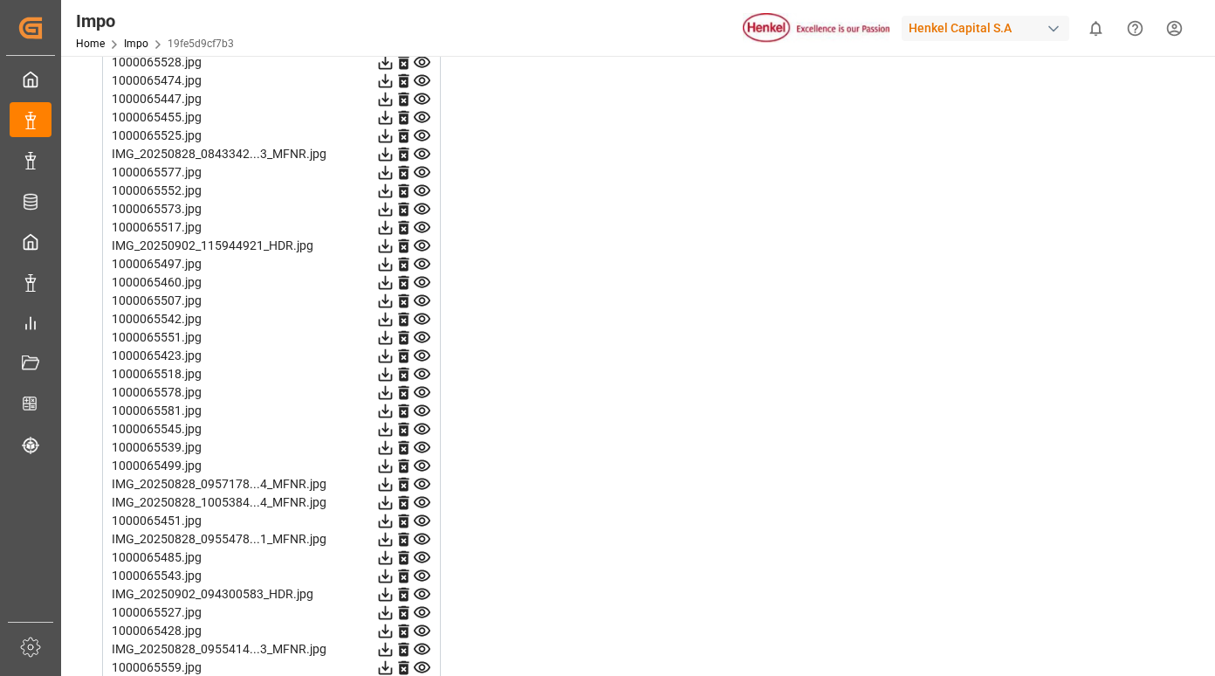
scroll to position [4803, 0]
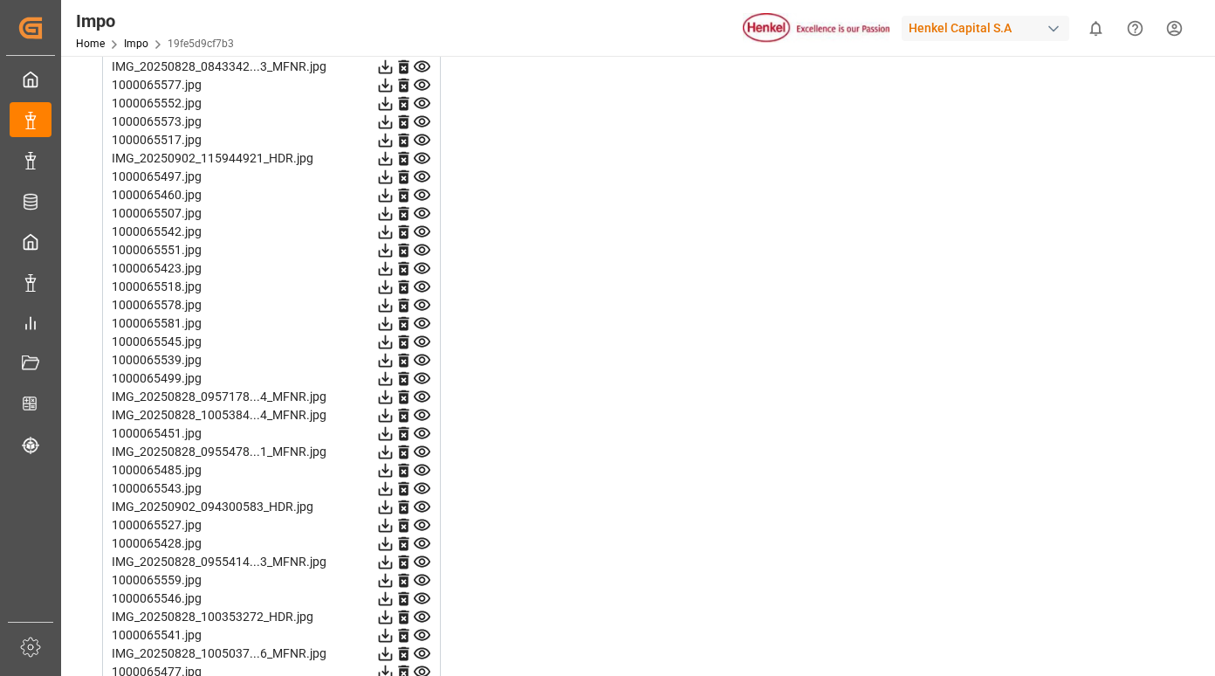
click at [422, 85] on icon at bounding box center [422, 85] width 18 height 18
click at [424, 103] on icon at bounding box center [422, 103] width 17 height 11
click at [424, 118] on icon at bounding box center [422, 122] width 18 height 18
click at [421, 137] on icon at bounding box center [422, 139] width 17 height 11
click at [422, 155] on icon at bounding box center [422, 158] width 18 height 18
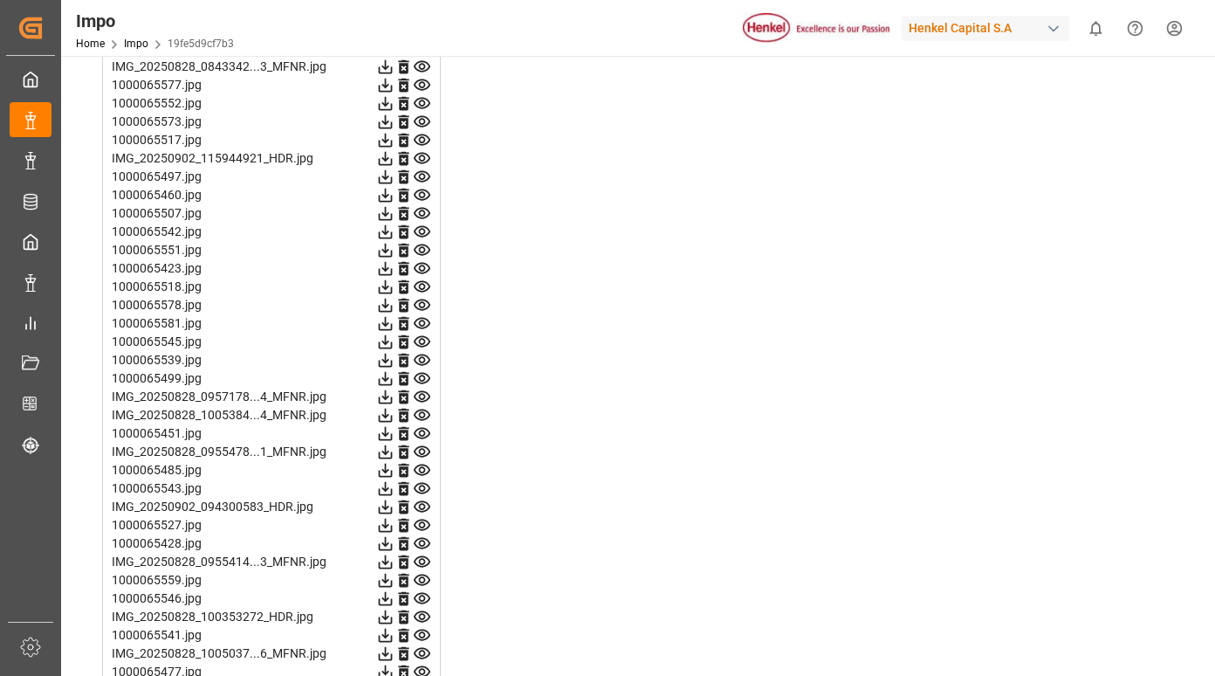
click at [424, 178] on icon at bounding box center [422, 176] width 17 height 11
click at [422, 198] on icon at bounding box center [422, 194] width 17 height 11
click at [421, 214] on icon at bounding box center [422, 213] width 18 height 18
click at [421, 233] on icon at bounding box center [422, 231] width 17 height 11
click at [424, 247] on icon at bounding box center [422, 249] width 17 height 11
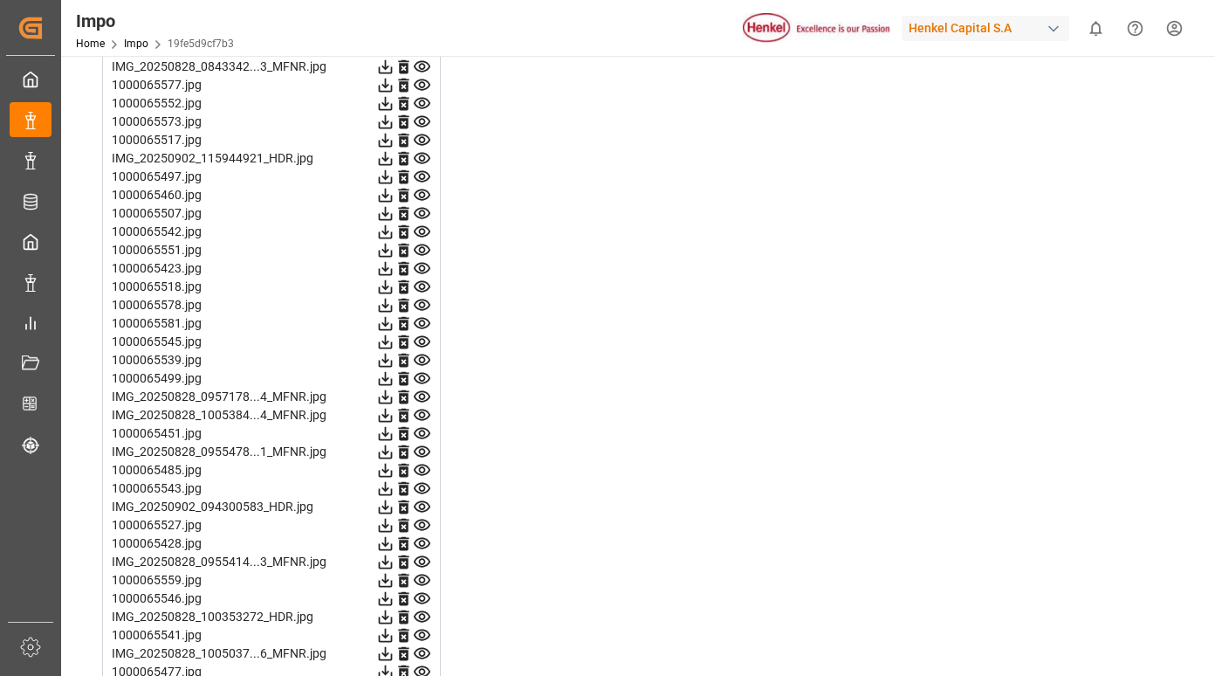
click at [423, 266] on icon at bounding box center [422, 268] width 17 height 11
click at [422, 282] on icon at bounding box center [422, 286] width 17 height 11
click at [424, 306] on icon at bounding box center [422, 305] width 17 height 11
click at [424, 321] on icon at bounding box center [422, 323] width 17 height 11
click at [425, 339] on icon at bounding box center [422, 342] width 18 height 18
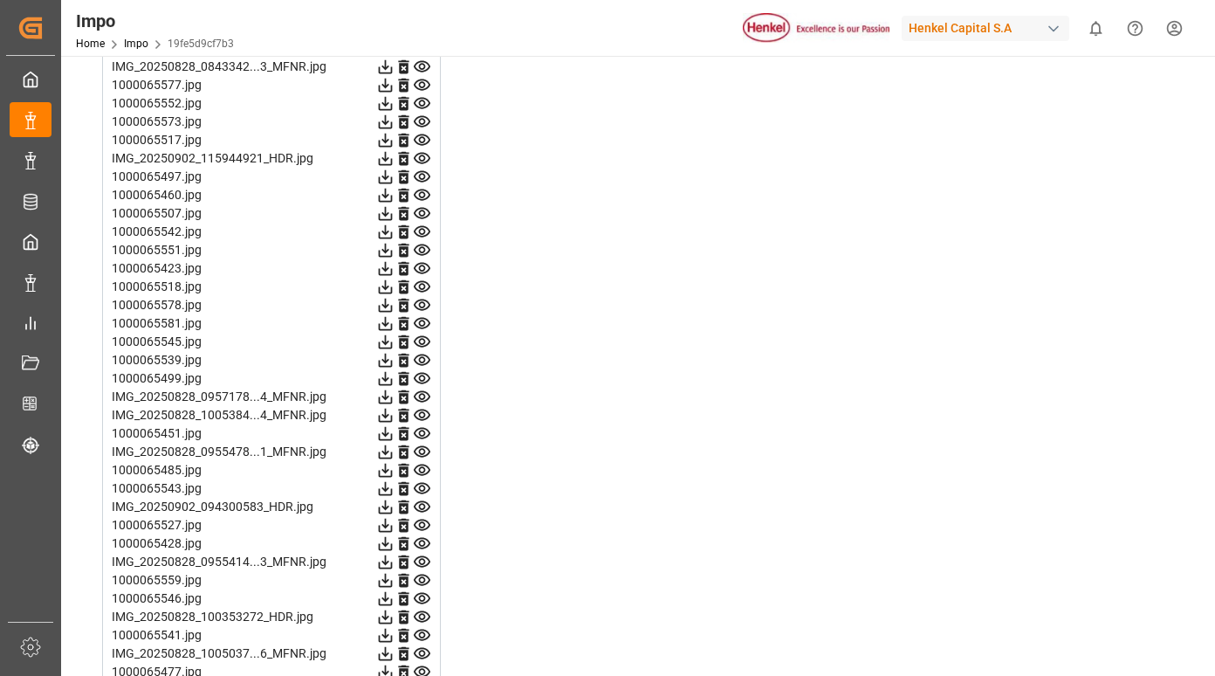
click at [424, 361] on icon at bounding box center [422, 360] width 17 height 11
click at [424, 375] on icon at bounding box center [422, 378] width 18 height 18
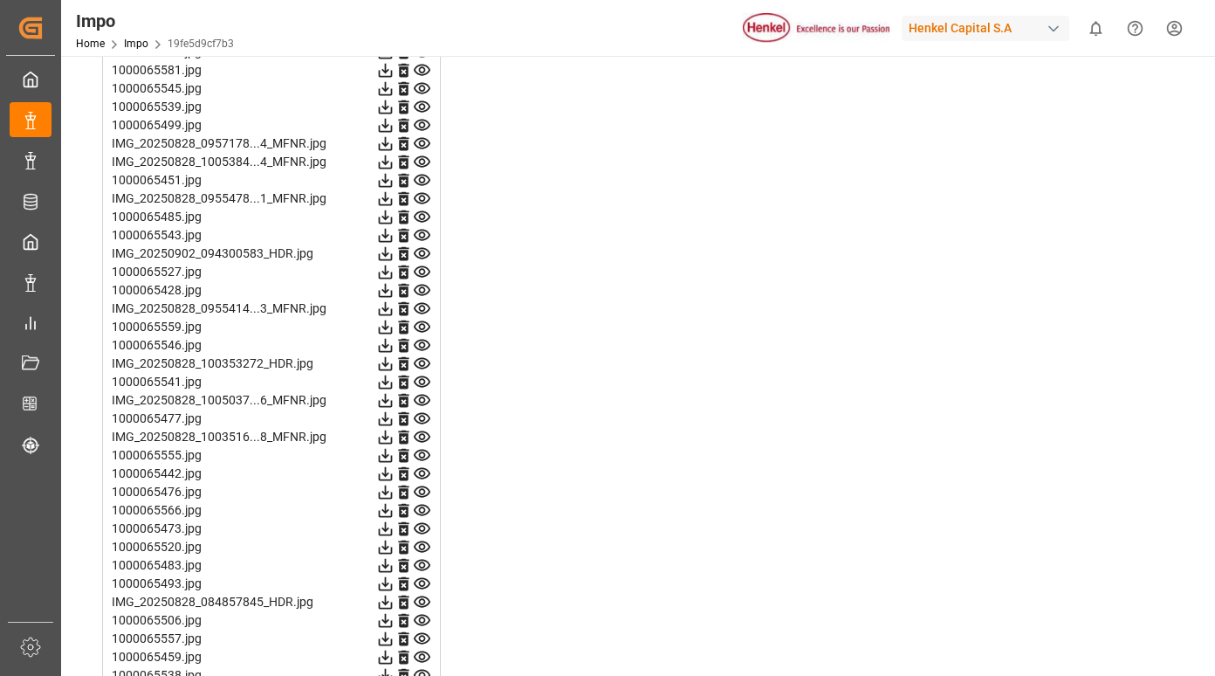
scroll to position [5065, 0]
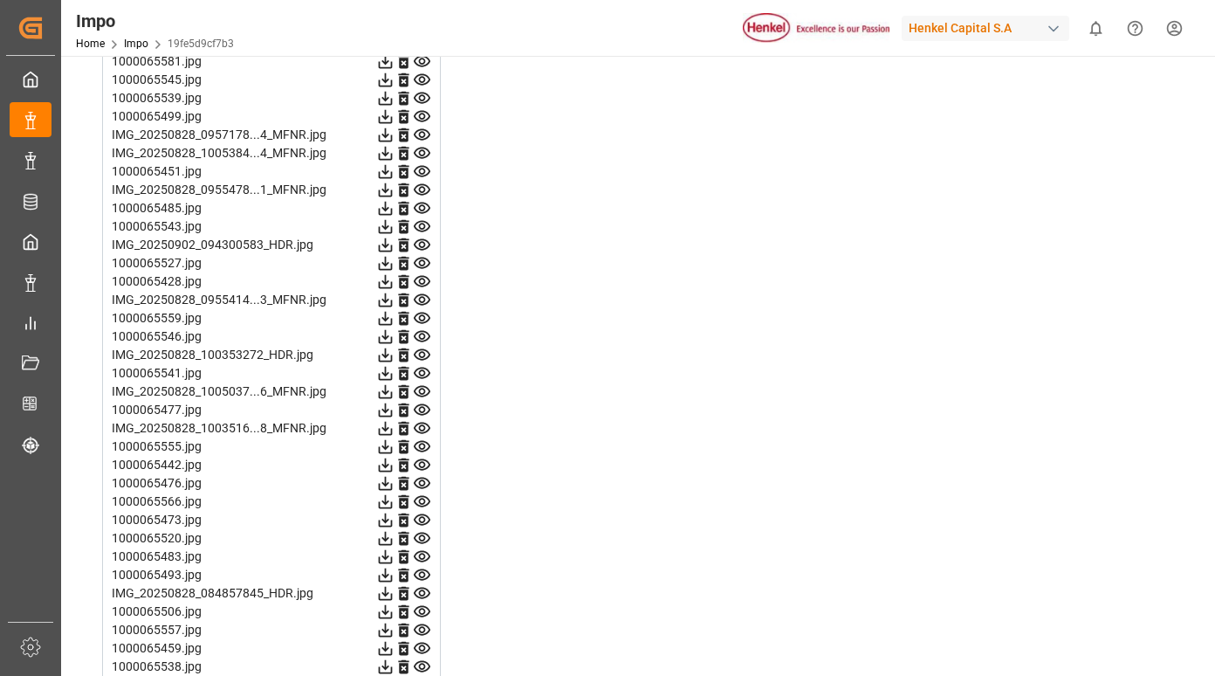
click at [425, 135] on icon at bounding box center [422, 134] width 17 height 11
click at [421, 151] on icon at bounding box center [422, 153] width 17 height 11
click at [422, 166] on icon at bounding box center [422, 171] width 18 height 18
click at [419, 169] on icon at bounding box center [422, 171] width 18 height 18
click at [421, 187] on icon at bounding box center [422, 189] width 17 height 11
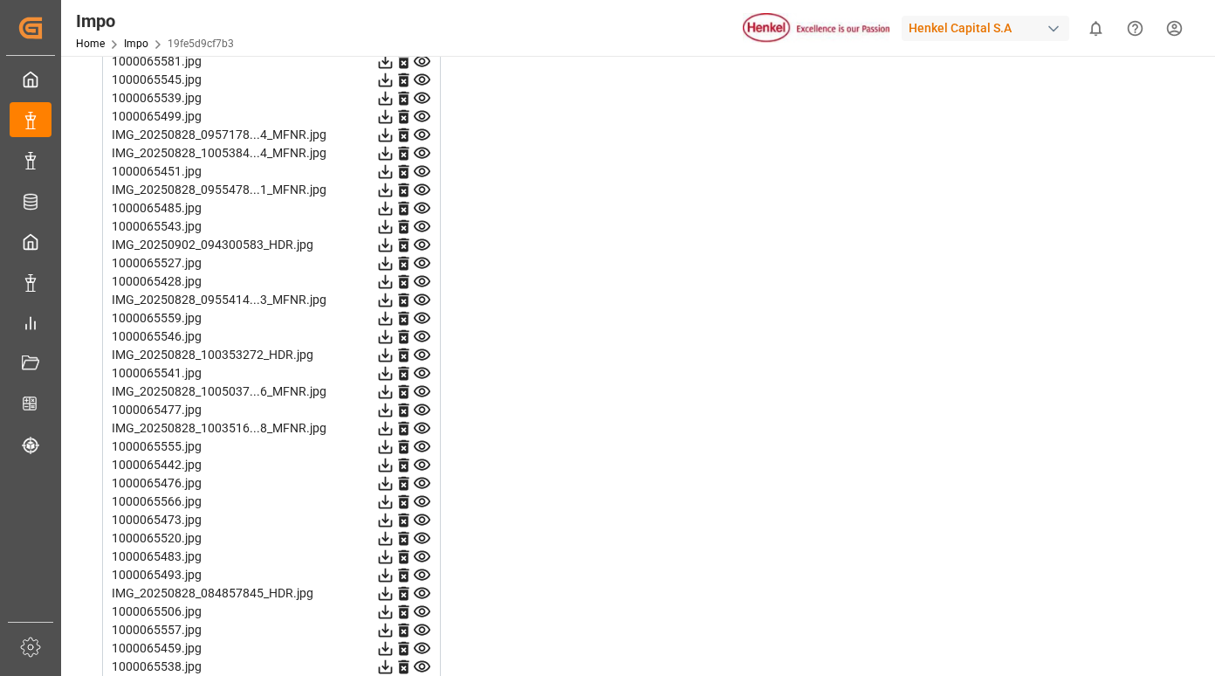
click at [424, 194] on icon at bounding box center [422, 189] width 17 height 11
click at [423, 204] on icon at bounding box center [422, 208] width 18 height 18
click at [423, 225] on icon at bounding box center [422, 226] width 18 height 18
click at [419, 298] on icon at bounding box center [422, 300] width 18 height 18
click at [419, 319] on icon at bounding box center [422, 318] width 17 height 11
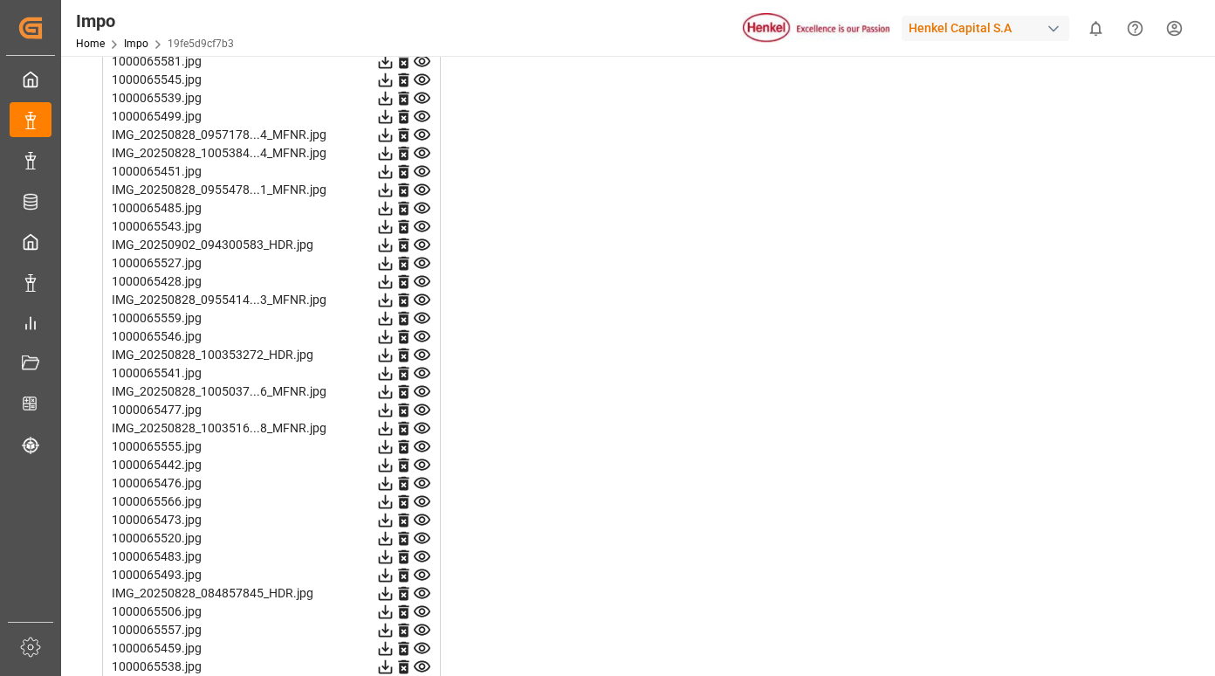
click at [424, 340] on icon at bounding box center [422, 336] width 18 height 18
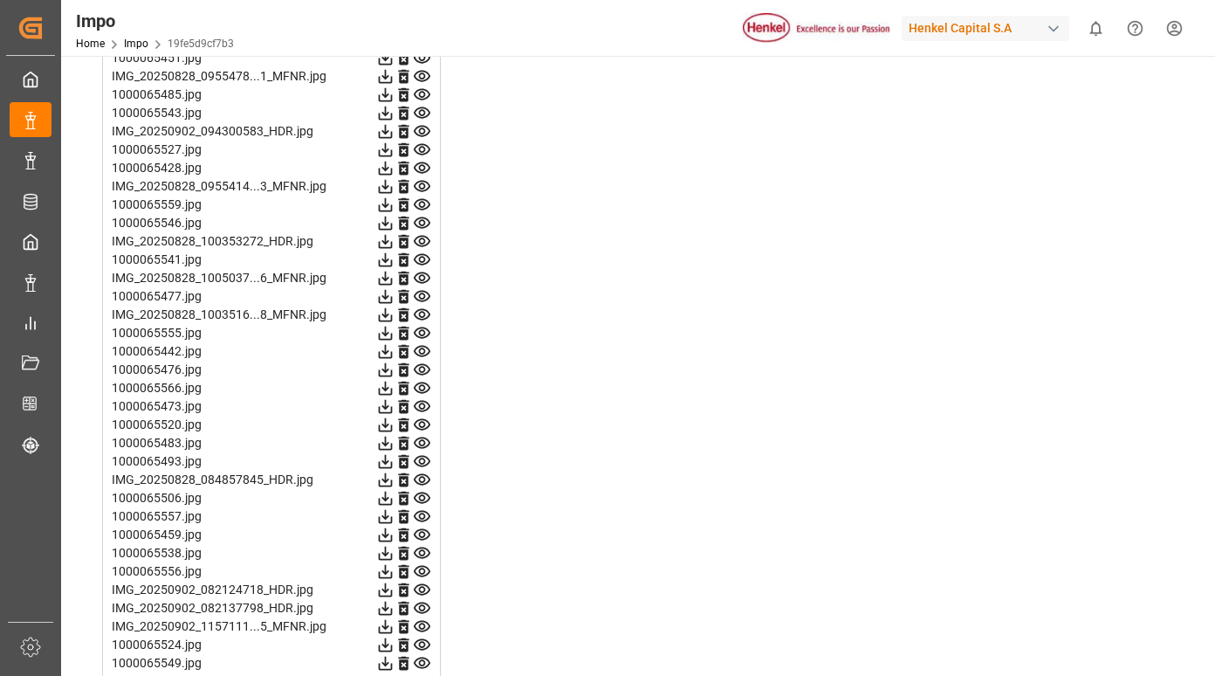
scroll to position [5181, 0]
click at [419, 238] on icon at bounding box center [422, 238] width 17 height 11
click at [424, 256] on icon at bounding box center [422, 257] width 18 height 18
click at [424, 276] on icon at bounding box center [422, 275] width 18 height 18
click at [424, 295] on icon at bounding box center [422, 293] width 17 height 11
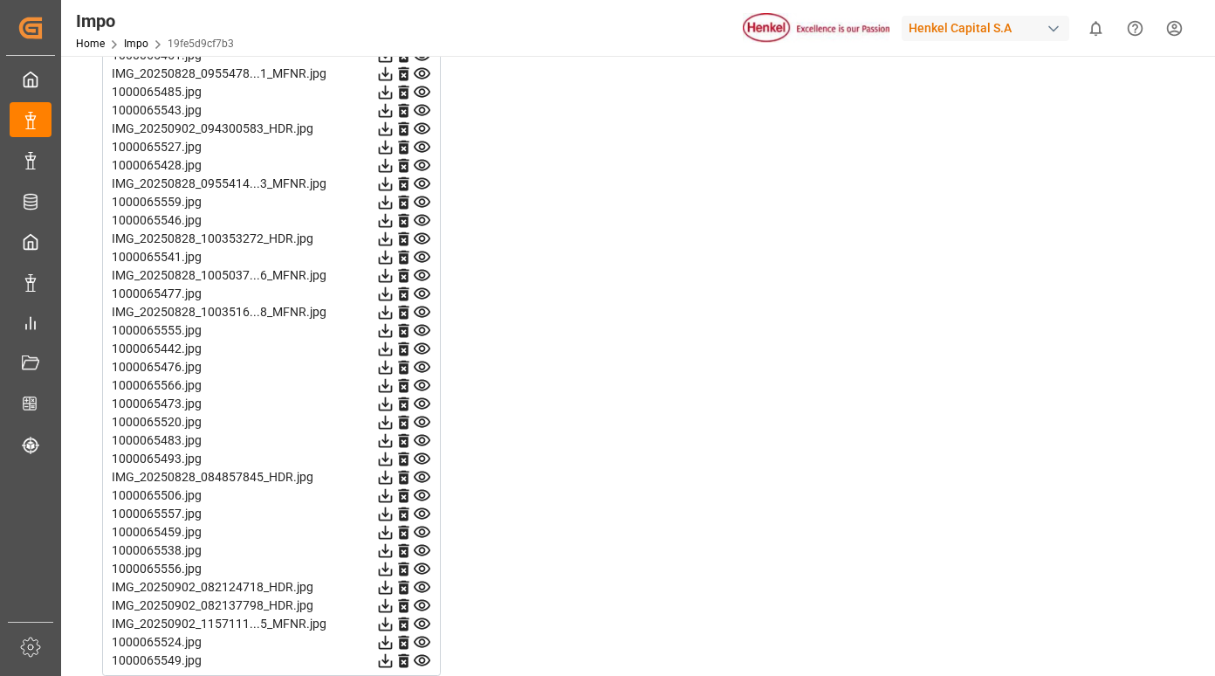
click at [424, 311] on icon at bounding box center [422, 312] width 18 height 18
click at [423, 327] on icon at bounding box center [422, 330] width 18 height 18
click at [418, 345] on icon at bounding box center [422, 348] width 17 height 11
click at [422, 362] on icon at bounding box center [422, 367] width 17 height 11
click at [423, 381] on icon at bounding box center [422, 385] width 17 height 11
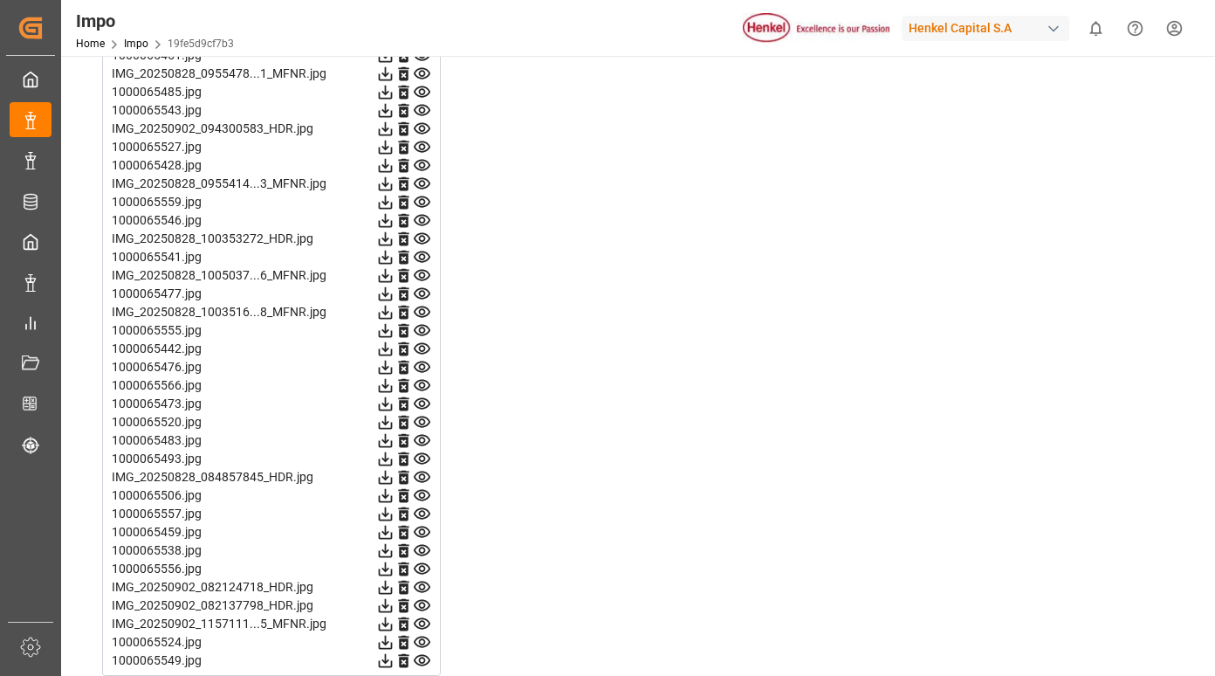
click at [421, 406] on icon at bounding box center [422, 403] width 17 height 11
click at [421, 422] on icon at bounding box center [422, 422] width 18 height 18
click at [422, 434] on icon at bounding box center [422, 440] width 18 height 18
click at [425, 454] on icon at bounding box center [422, 458] width 17 height 11
click at [421, 475] on icon at bounding box center [422, 477] width 18 height 18
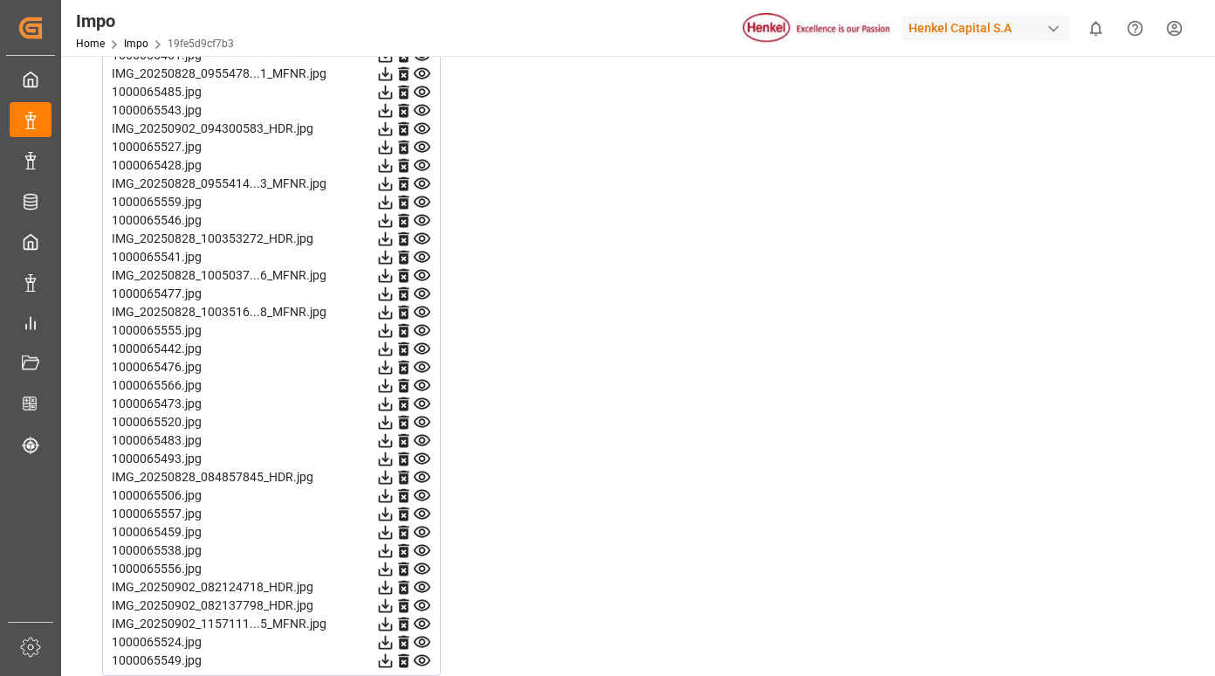
click at [423, 492] on icon at bounding box center [422, 495] width 18 height 18
click at [423, 510] on icon at bounding box center [422, 514] width 18 height 18
click at [419, 533] on icon at bounding box center [422, 532] width 17 height 11
click at [419, 547] on icon at bounding box center [422, 550] width 17 height 11
click at [427, 570] on icon at bounding box center [422, 569] width 18 height 18
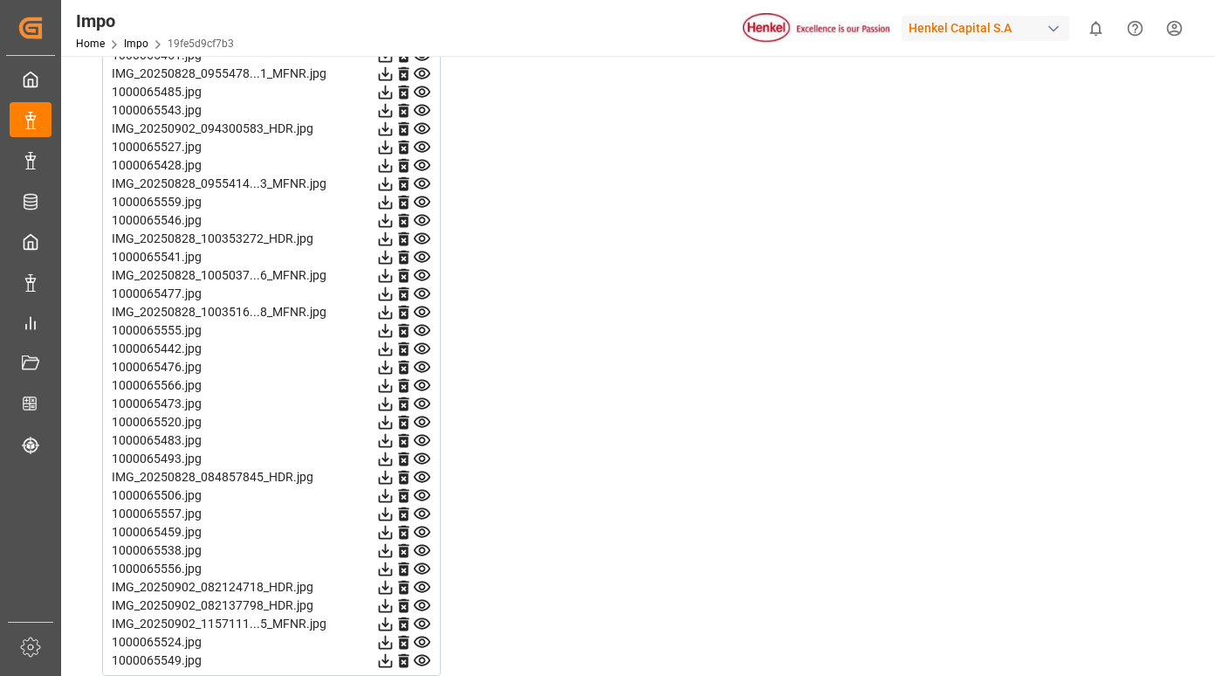
click at [424, 587] on icon at bounding box center [422, 587] width 18 height 18
click at [421, 602] on icon at bounding box center [422, 605] width 18 height 18
click at [421, 618] on icon at bounding box center [422, 623] width 17 height 11
click at [422, 579] on icon at bounding box center [422, 587] width 18 height 18
click at [419, 604] on icon at bounding box center [422, 605] width 17 height 11
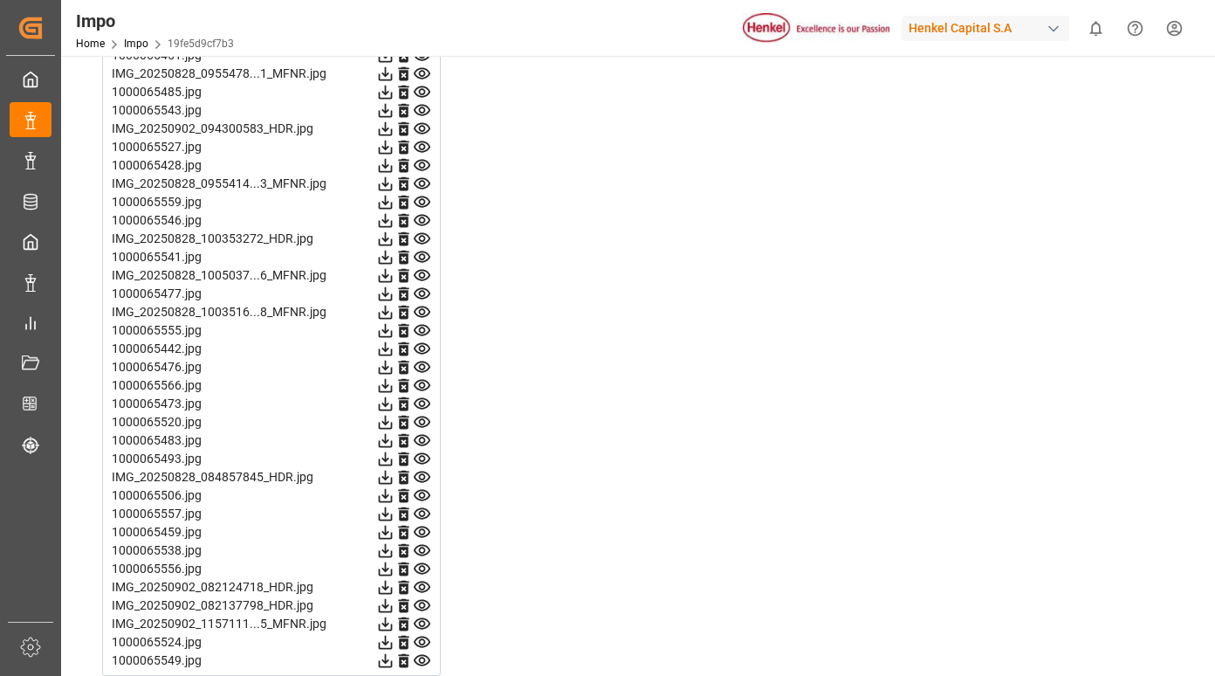
click at [421, 625] on icon at bounding box center [422, 623] width 17 height 11
click at [421, 639] on icon at bounding box center [422, 642] width 17 height 11
click at [420, 657] on icon at bounding box center [422, 660] width 18 height 18
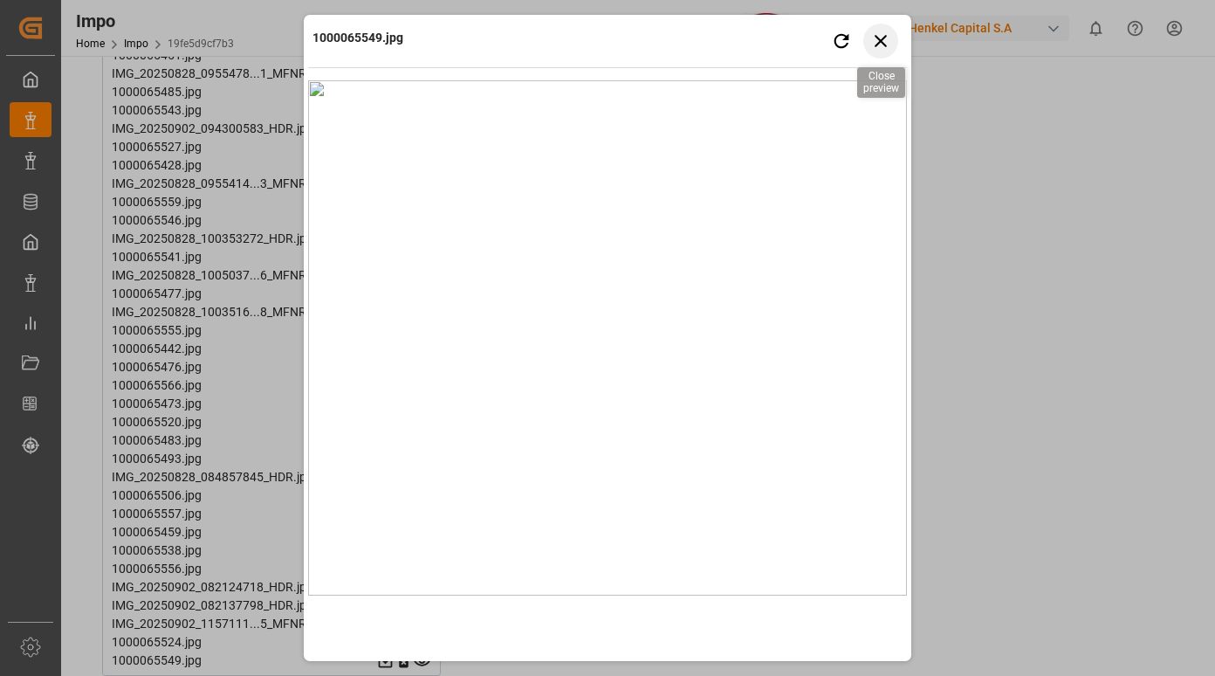
click at [881, 48] on icon "button" at bounding box center [882, 41] width 22 height 22
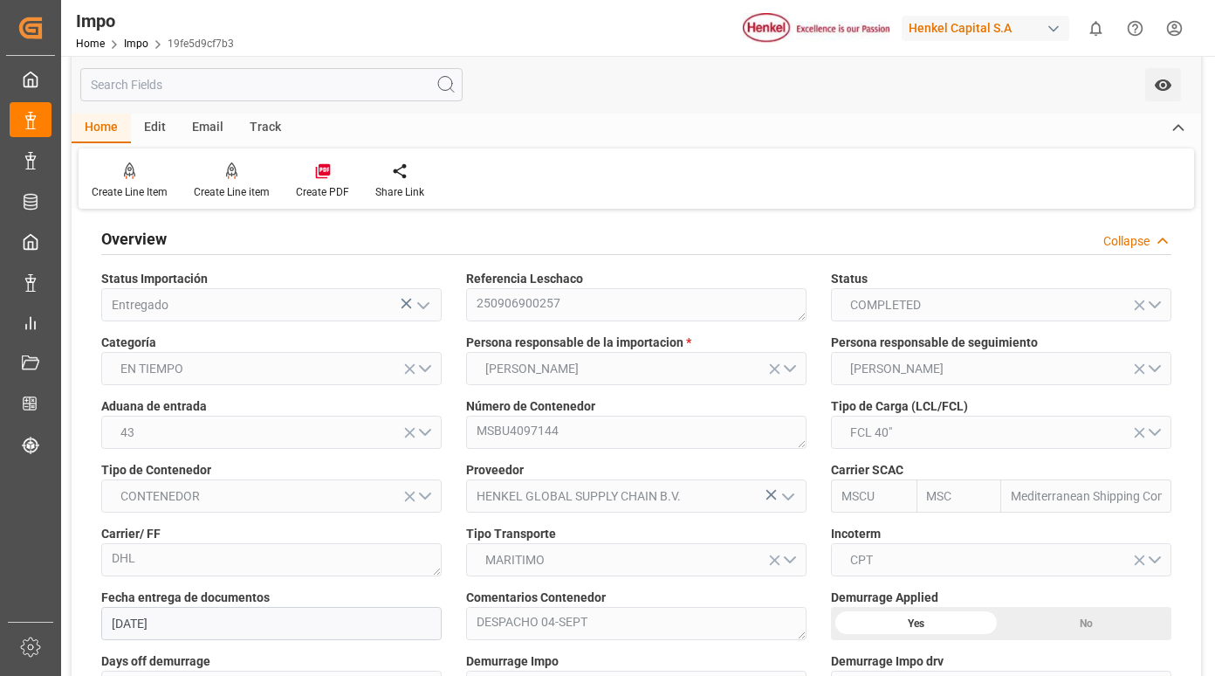
scroll to position [0, 0]
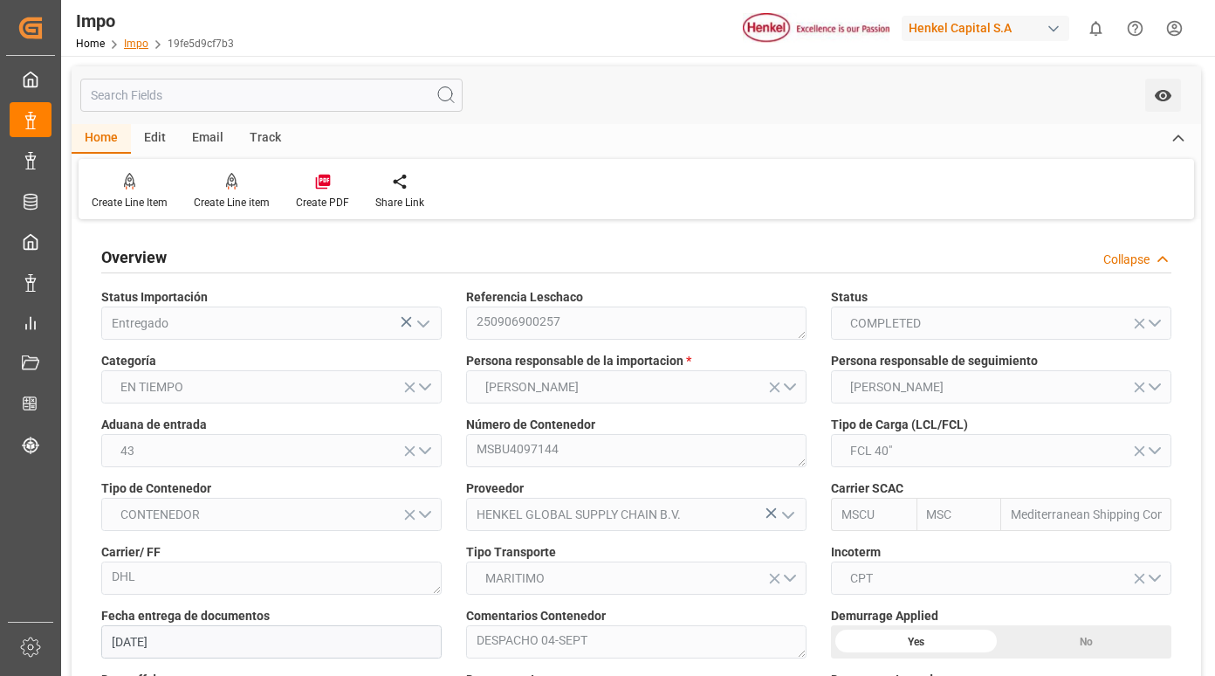
click at [136, 48] on link "Impo" at bounding box center [136, 44] width 24 height 12
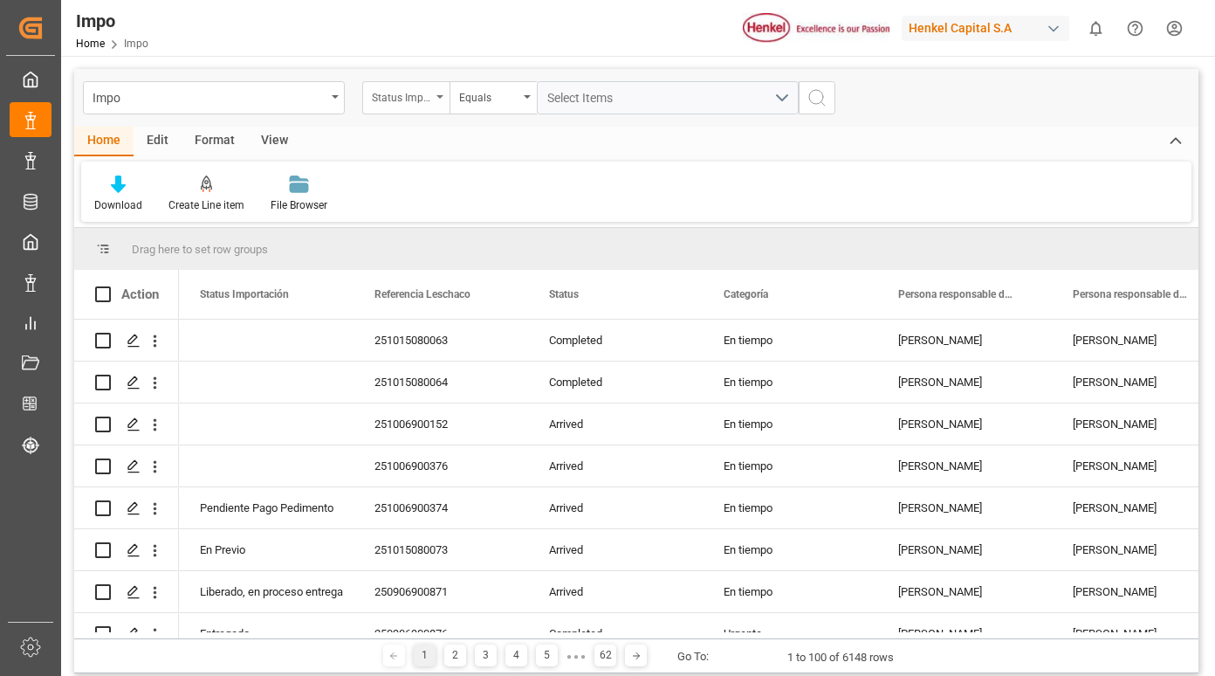
click at [437, 97] on icon "open menu" at bounding box center [440, 96] width 7 height 3
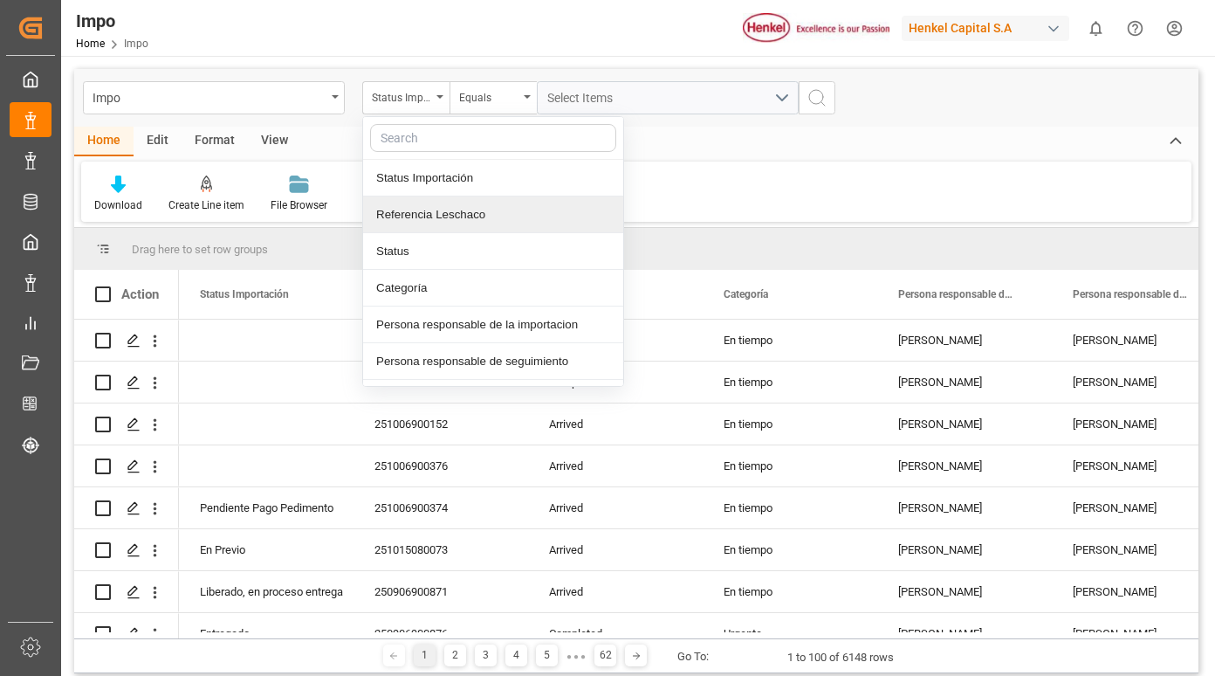
click at [424, 224] on div "Referencia Leschaco" at bounding box center [493, 214] width 260 height 37
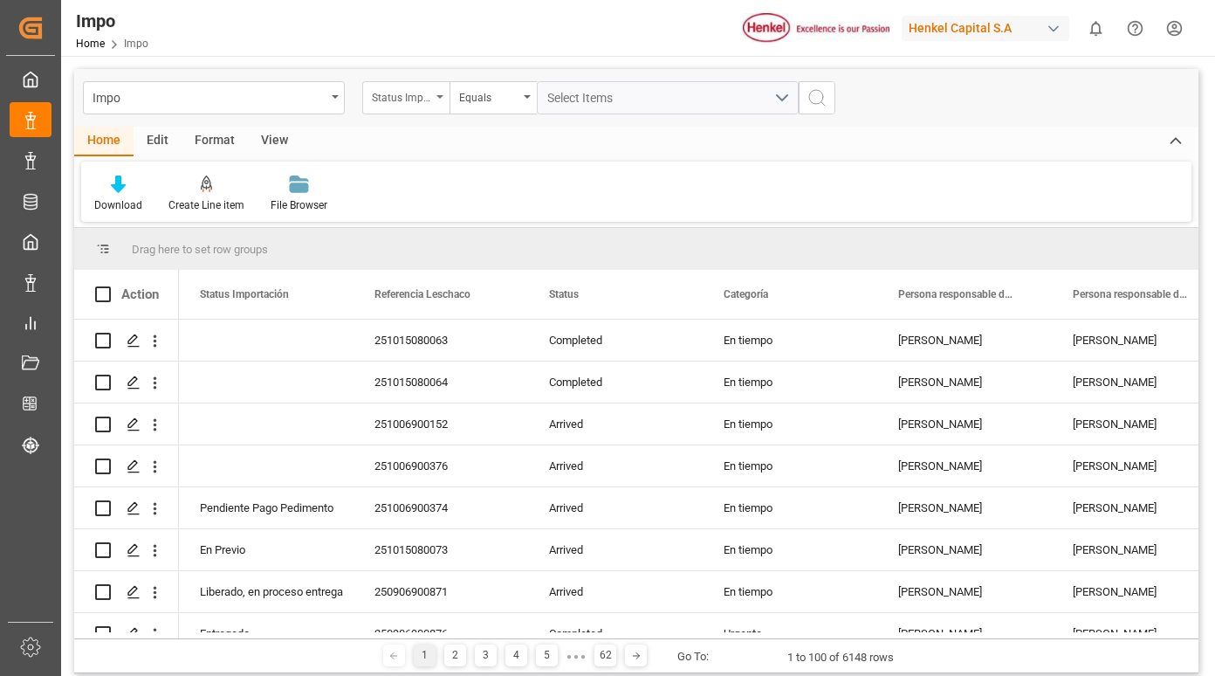
click at [426, 100] on div "Status Importación" at bounding box center [401, 96] width 59 height 20
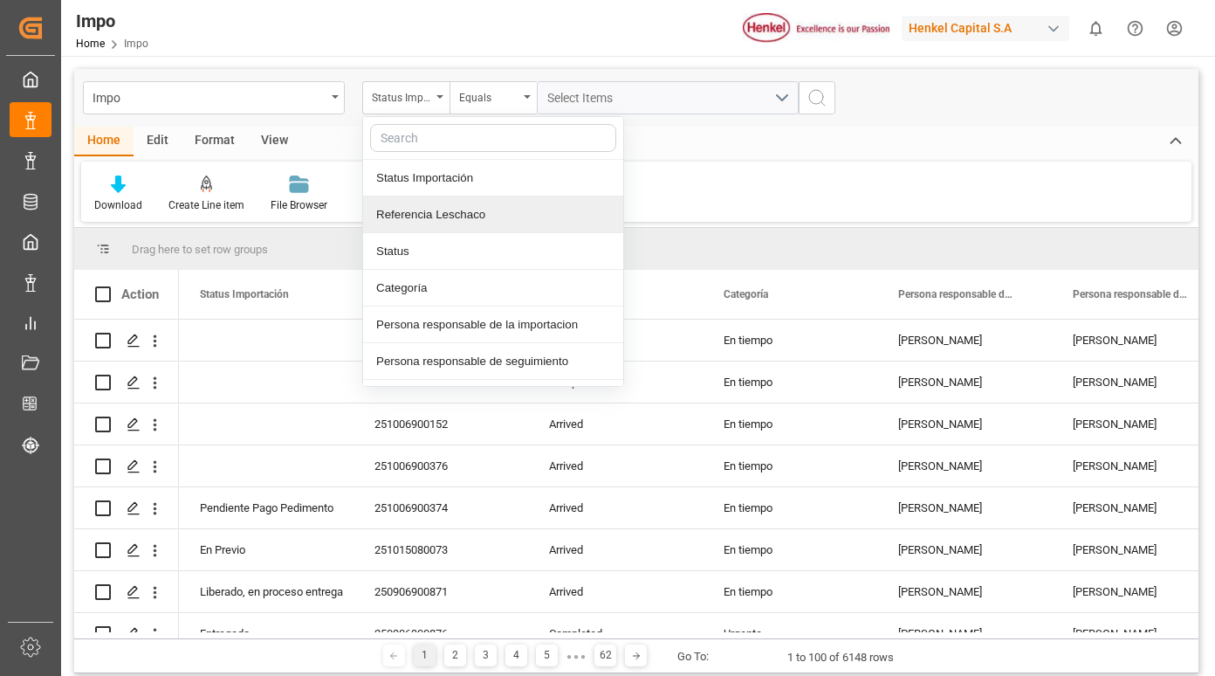
click at [467, 217] on div "Referencia Leschaco" at bounding box center [493, 214] width 260 height 37
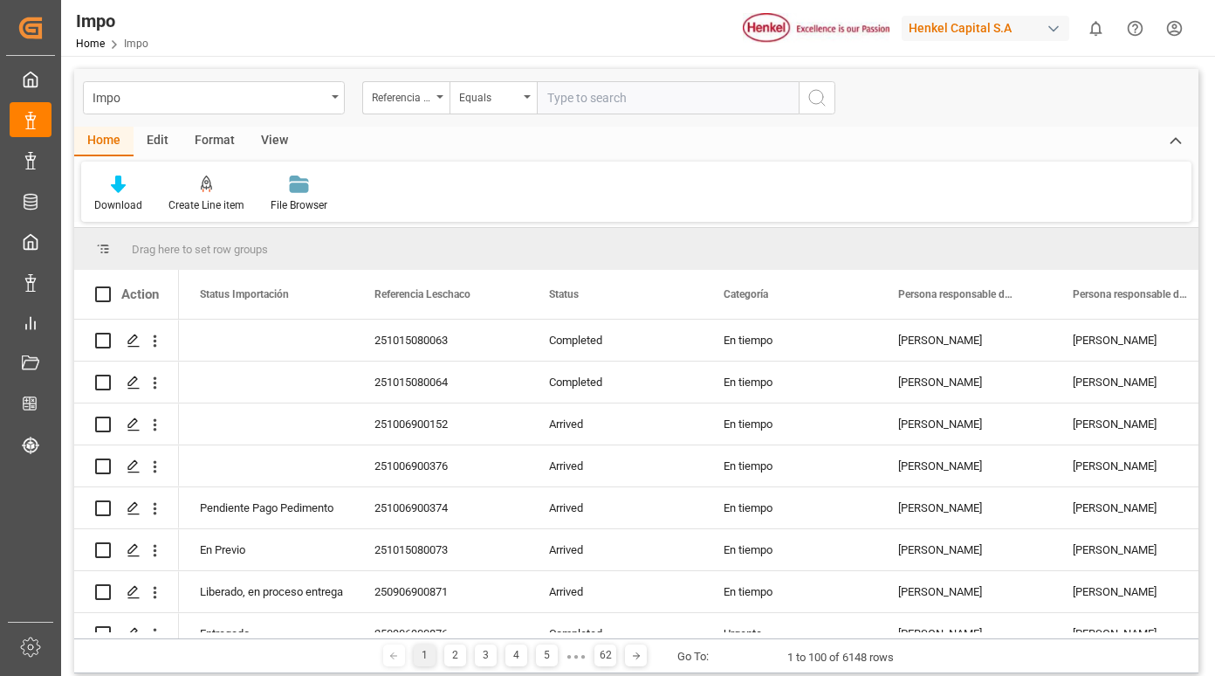
click at [632, 98] on input "text" at bounding box center [668, 97] width 262 height 33
type input "251015080063"
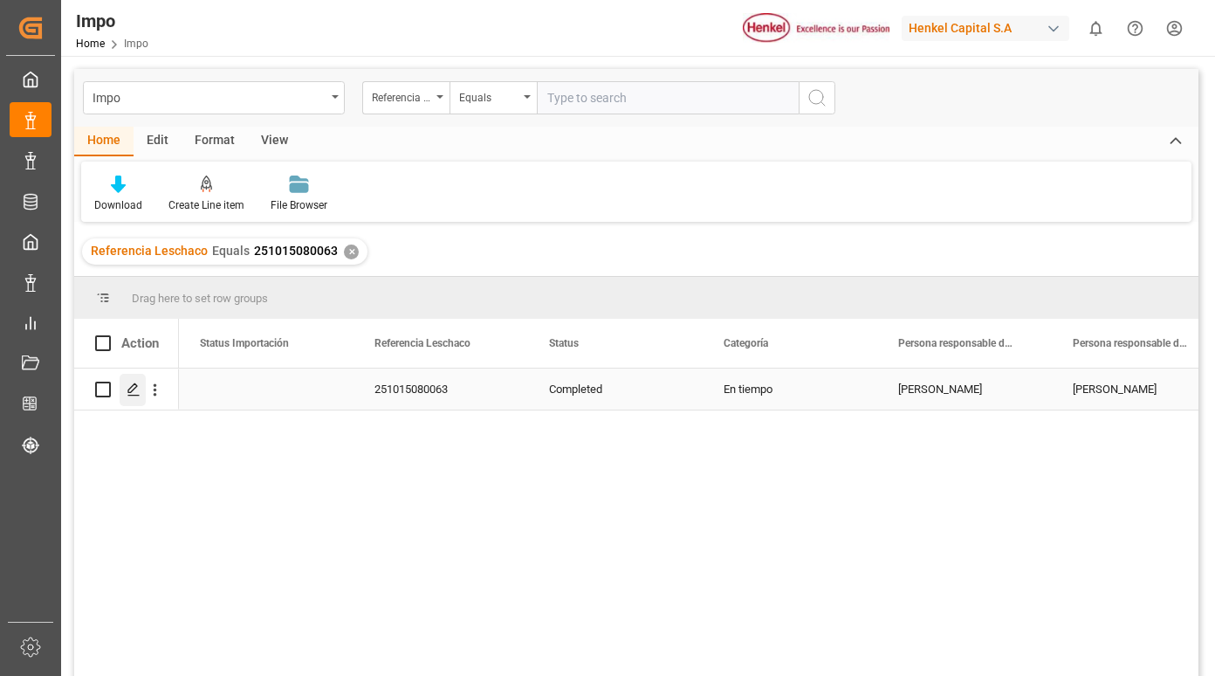
click at [132, 400] on div "Press SPACE to select this row." at bounding box center [133, 390] width 26 height 32
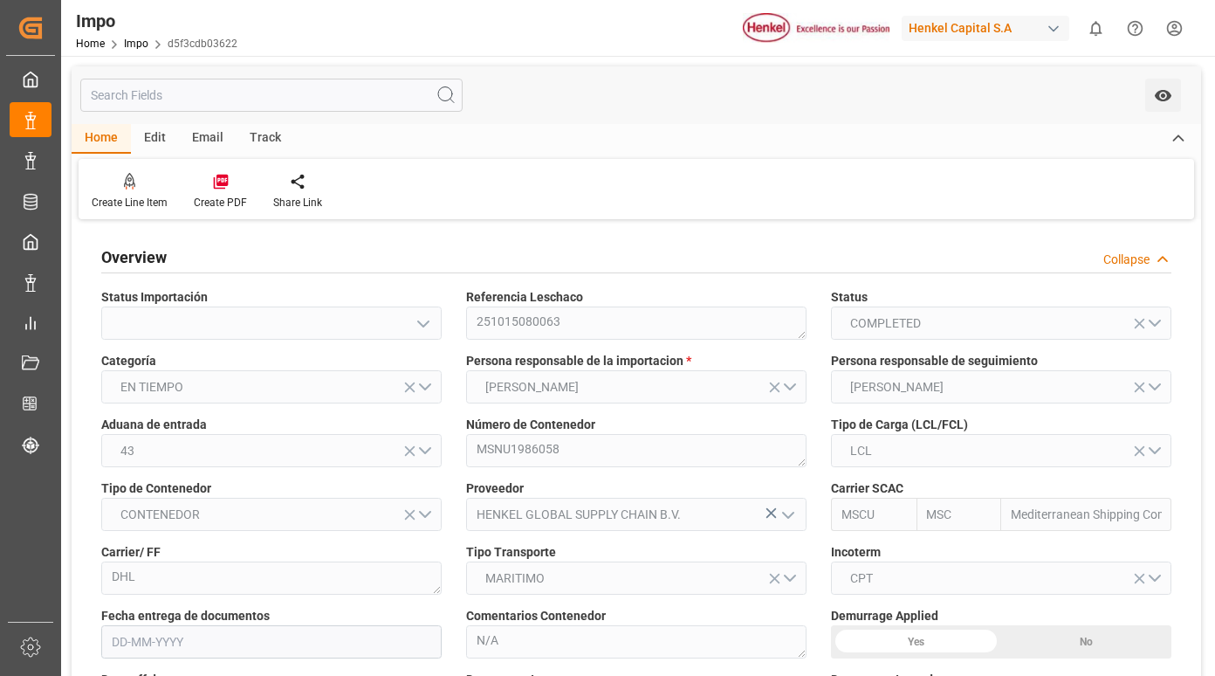
type input "MSC"
type input "Mediterranean Shipping Company"
type input "1"
type input "0.941"
type input "1"
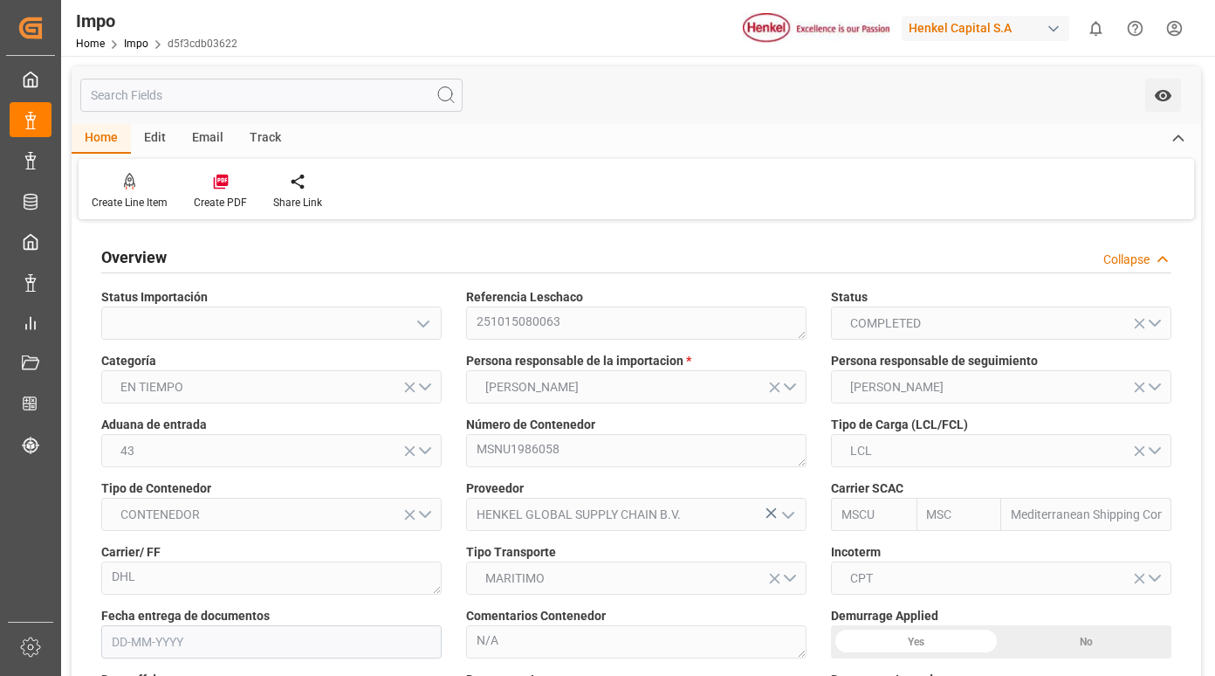
type input "12-09-2025"
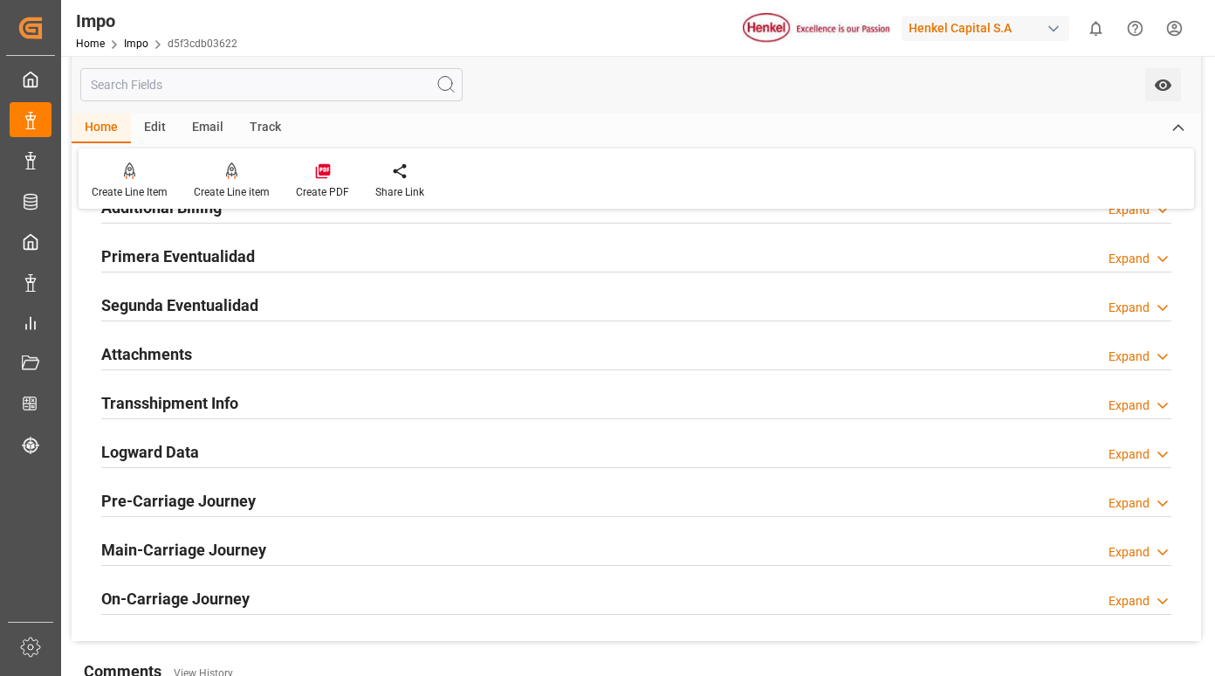
scroll to position [1310, 0]
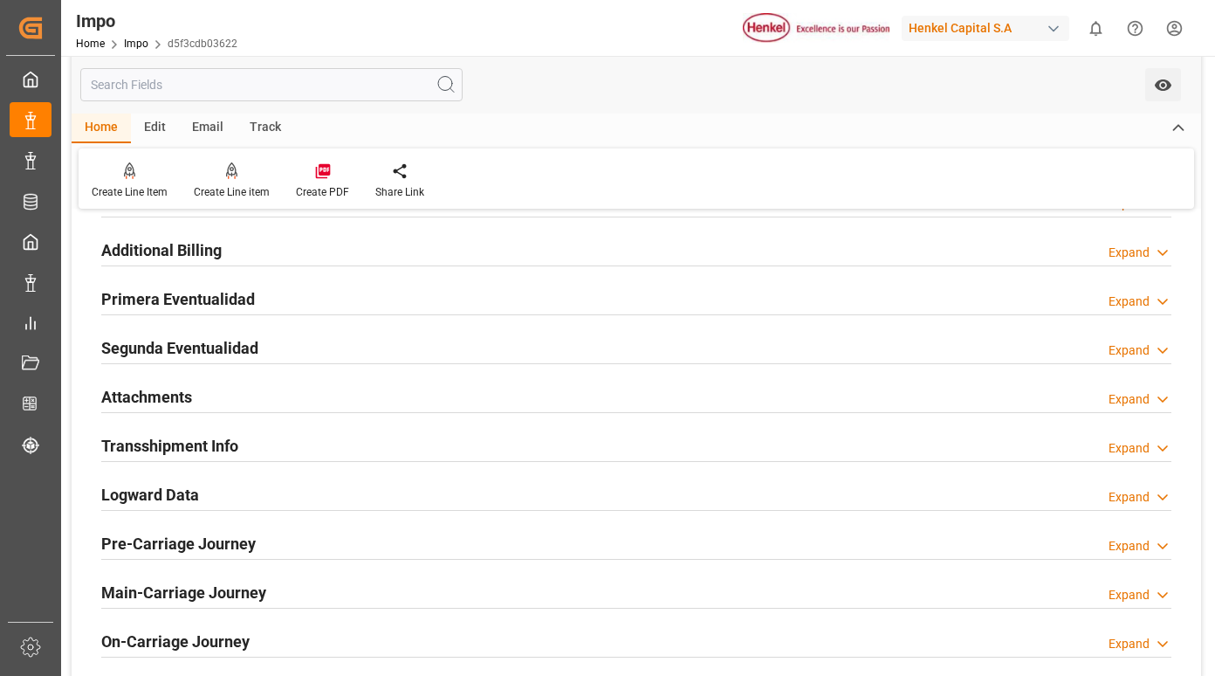
click at [227, 297] on h2 "Primera Eventualidad" at bounding box center [178, 299] width 154 height 24
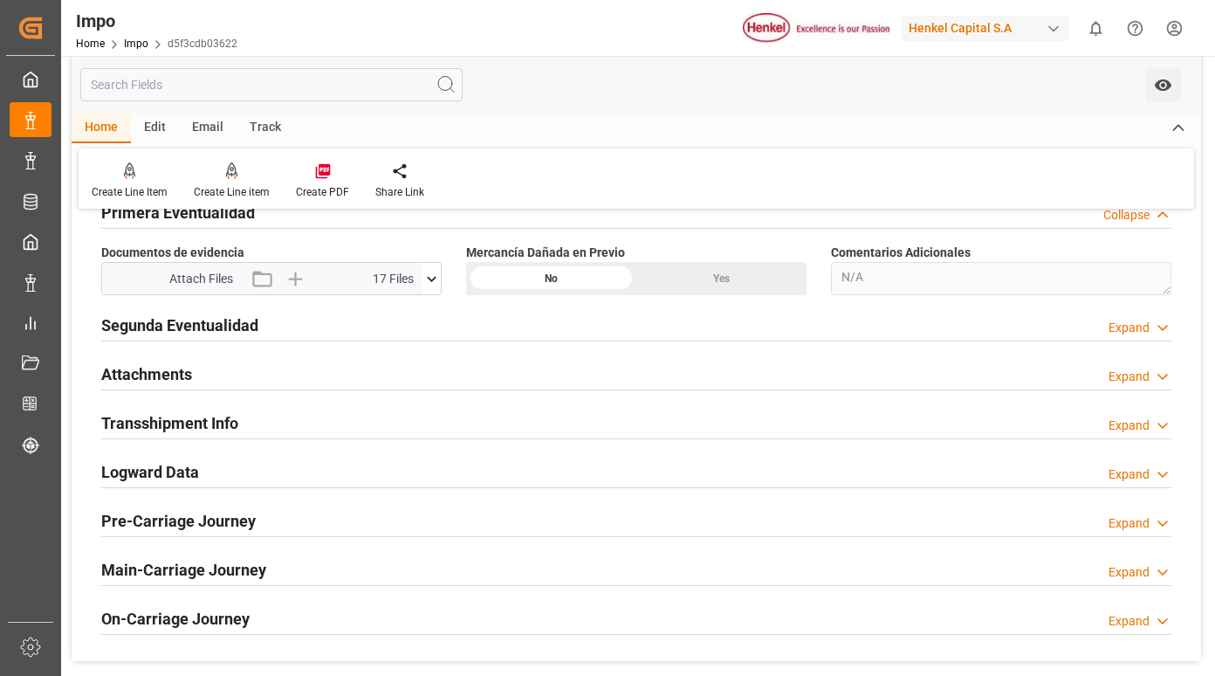
scroll to position [1397, 0]
click at [431, 272] on icon at bounding box center [432, 278] width 18 height 18
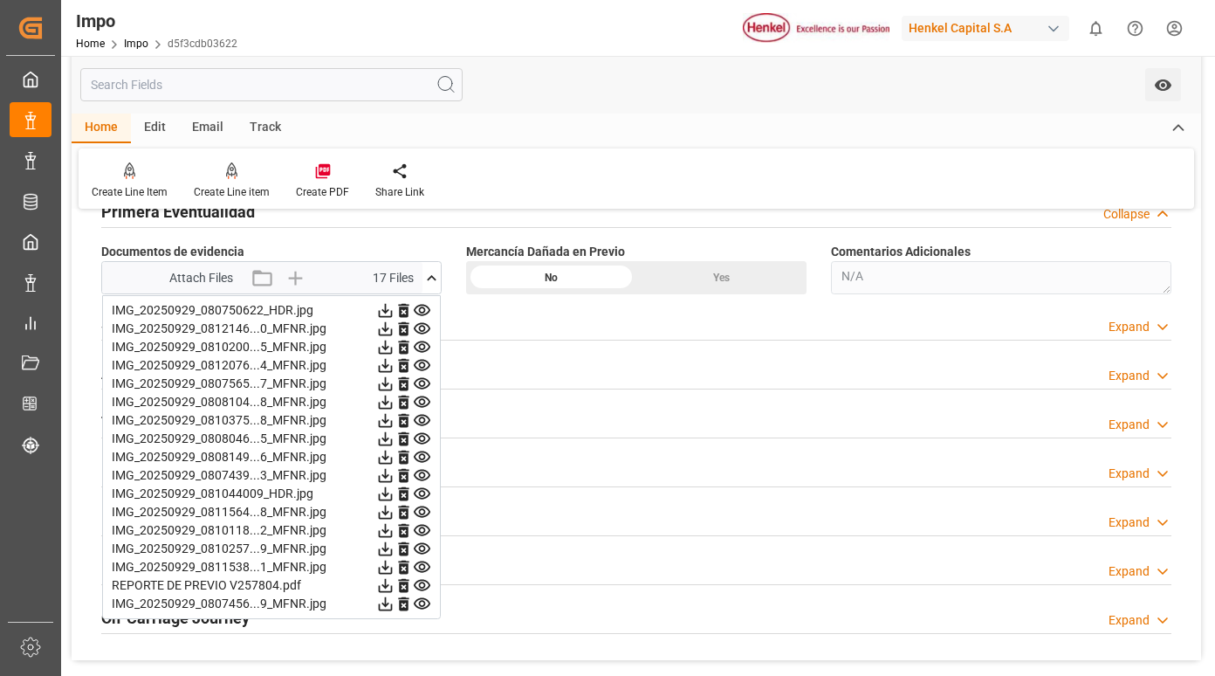
click at [419, 308] on icon at bounding box center [422, 310] width 18 height 18
click at [426, 326] on icon at bounding box center [422, 329] width 18 height 18
click at [422, 348] on icon at bounding box center [422, 347] width 18 height 18
click at [417, 352] on icon at bounding box center [422, 347] width 18 height 18
click at [425, 369] on icon at bounding box center [422, 365] width 17 height 11
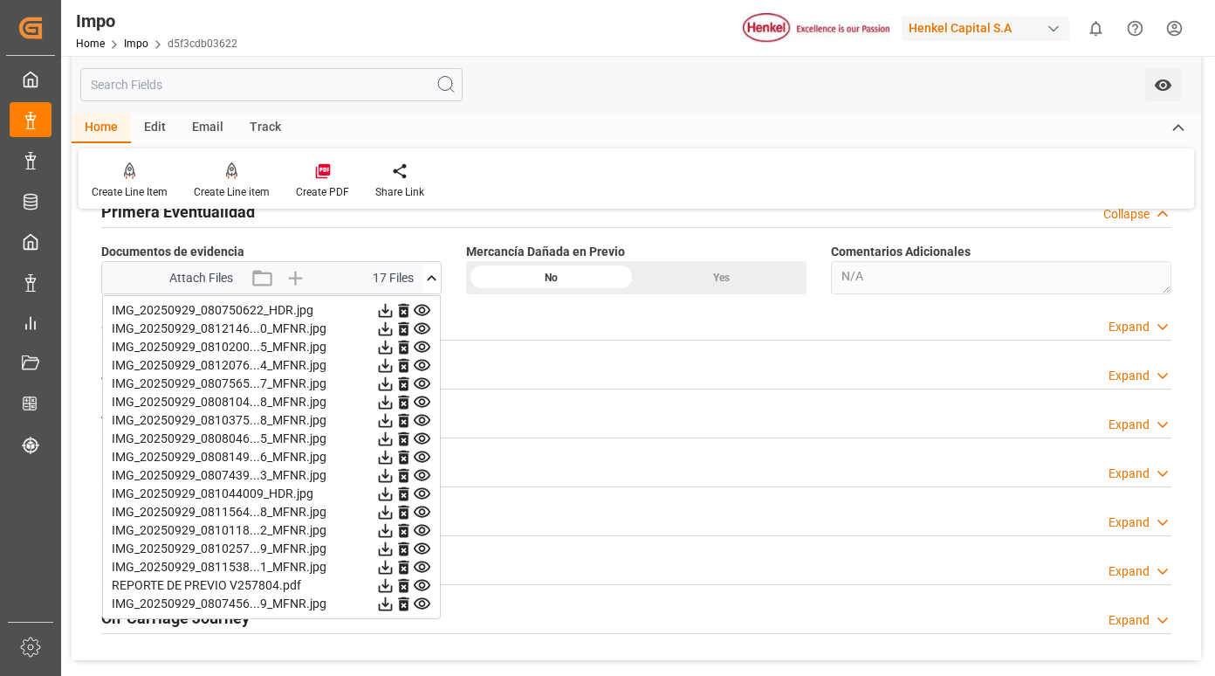
click at [424, 385] on icon at bounding box center [422, 383] width 17 height 11
click at [422, 381] on icon at bounding box center [422, 383] width 17 height 11
click at [419, 400] on icon at bounding box center [422, 402] width 18 height 18
click at [427, 418] on icon at bounding box center [422, 420] width 18 height 18
click at [421, 441] on icon at bounding box center [422, 438] width 17 height 11
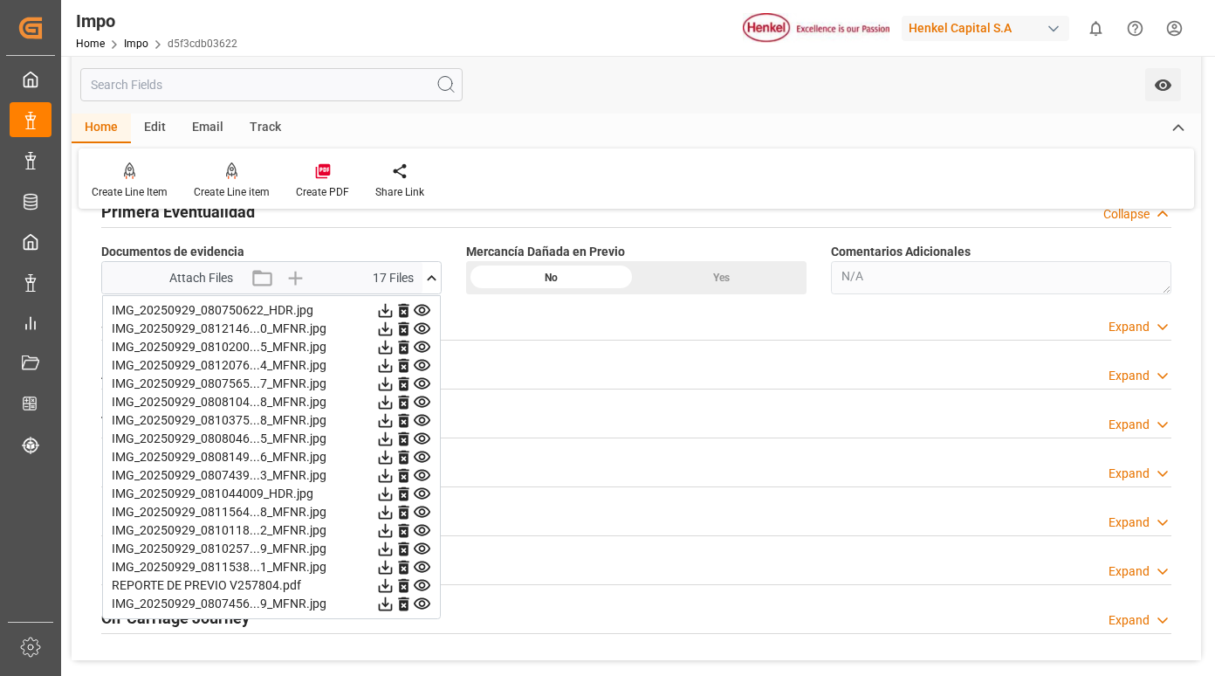
click at [418, 474] on icon at bounding box center [422, 475] width 18 height 18
click at [420, 492] on icon at bounding box center [422, 493] width 17 height 11
click at [417, 479] on icon at bounding box center [422, 475] width 17 height 11
click at [422, 493] on icon at bounding box center [422, 494] width 18 height 18
click at [424, 509] on icon at bounding box center [422, 512] width 18 height 18
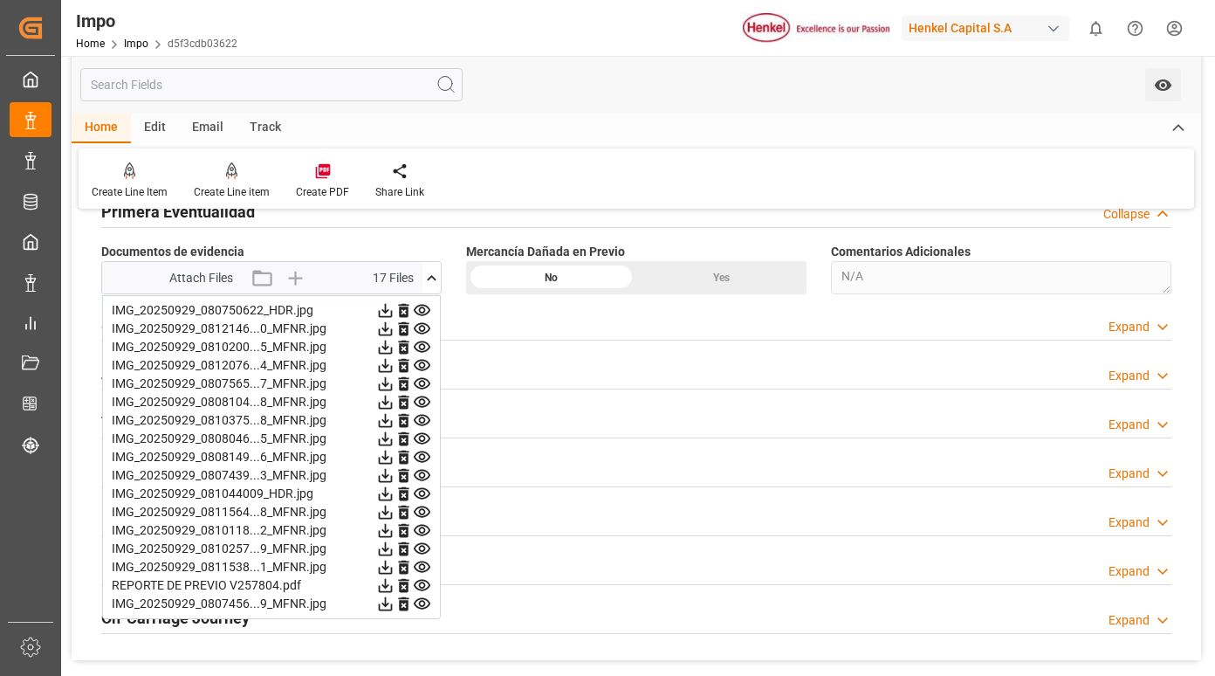
click at [424, 527] on icon at bounding box center [422, 530] width 18 height 18
click at [422, 547] on icon at bounding box center [422, 548] width 17 height 11
click at [423, 565] on icon at bounding box center [422, 566] width 17 height 11
click at [425, 599] on icon at bounding box center [422, 603] width 17 height 11
click at [420, 582] on icon at bounding box center [422, 585] width 18 height 18
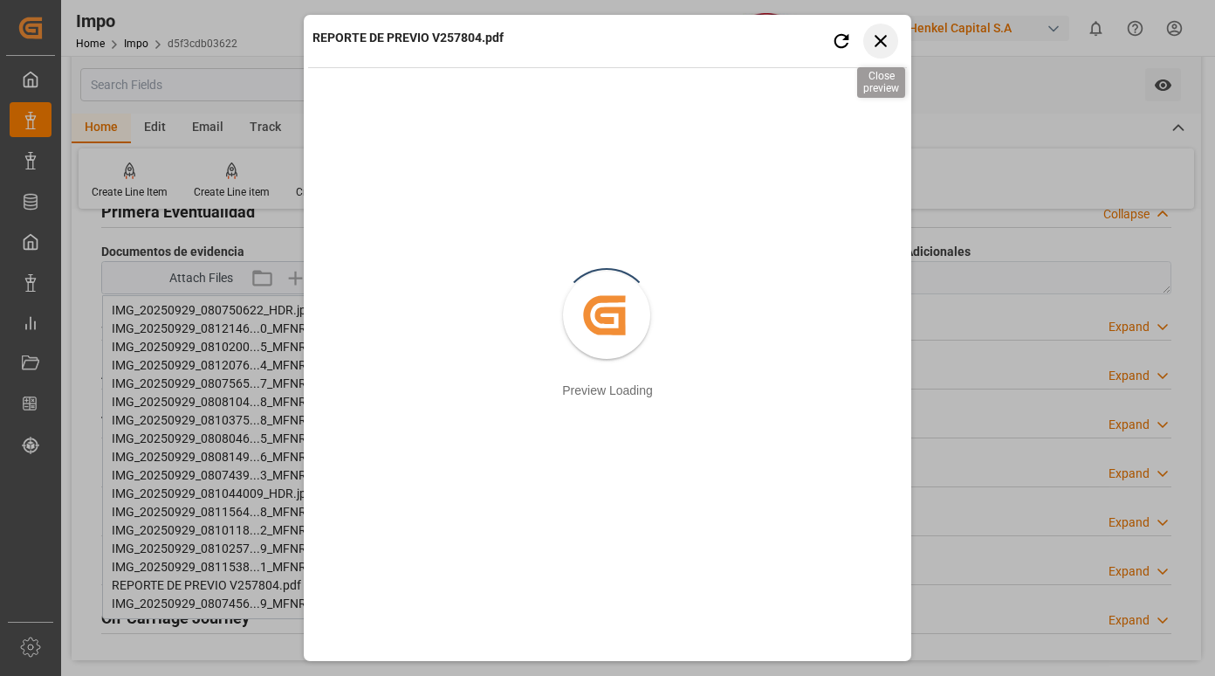
click at [886, 47] on icon "button" at bounding box center [882, 41] width 22 height 22
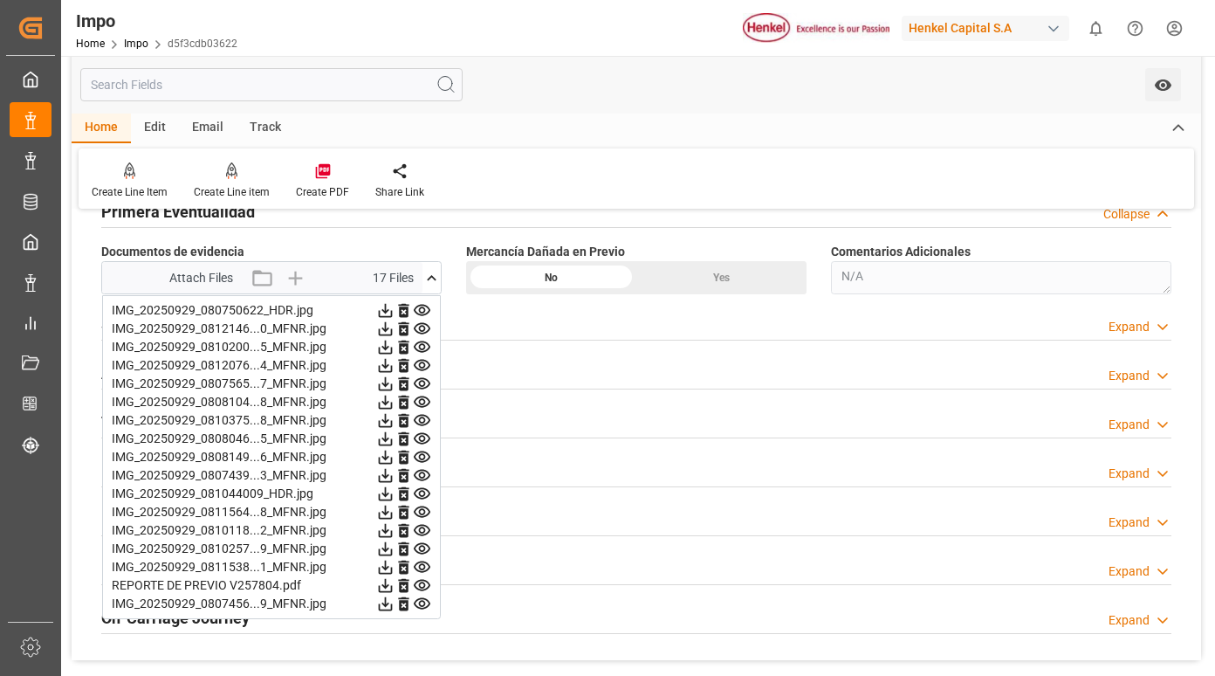
scroll to position [786, 0]
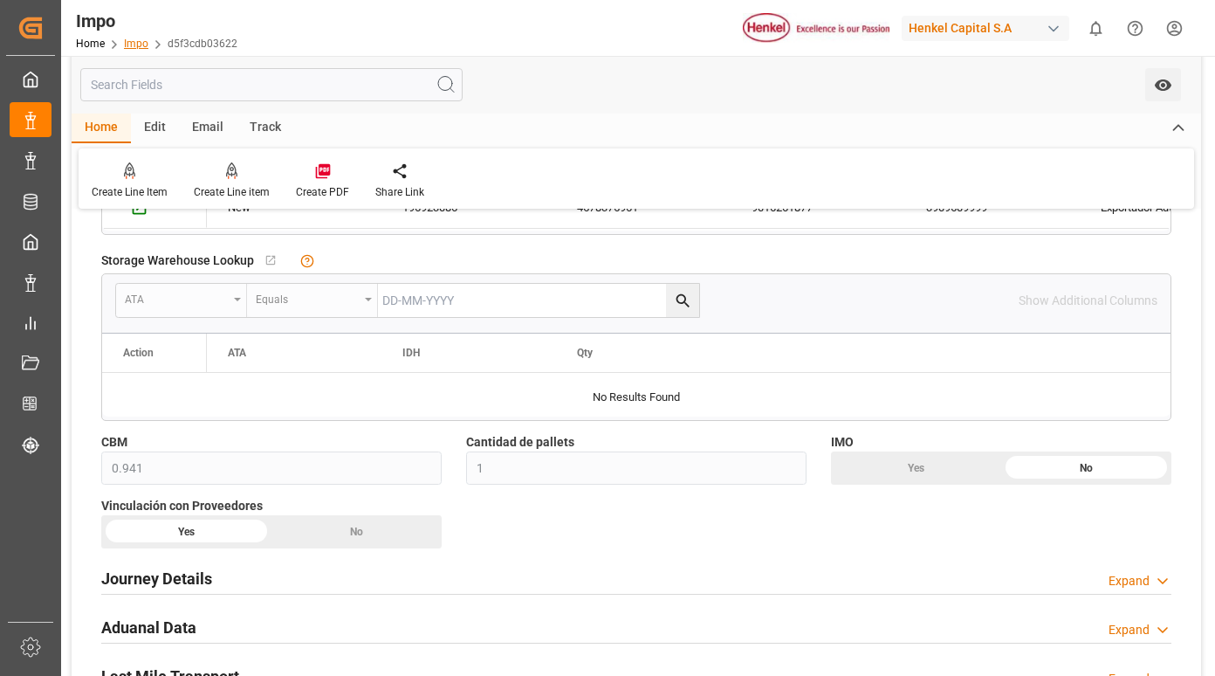
click at [134, 42] on link "Impo" at bounding box center [136, 44] width 24 height 12
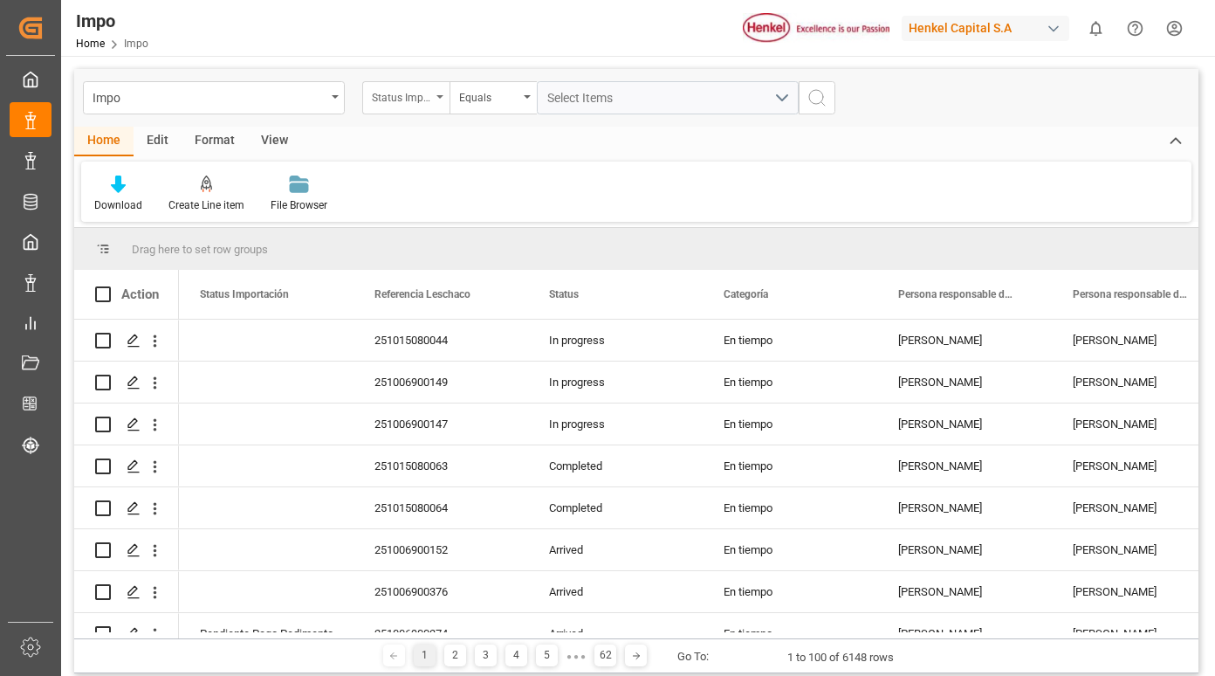
click at [422, 102] on div "Status Importación" at bounding box center [401, 96] width 59 height 20
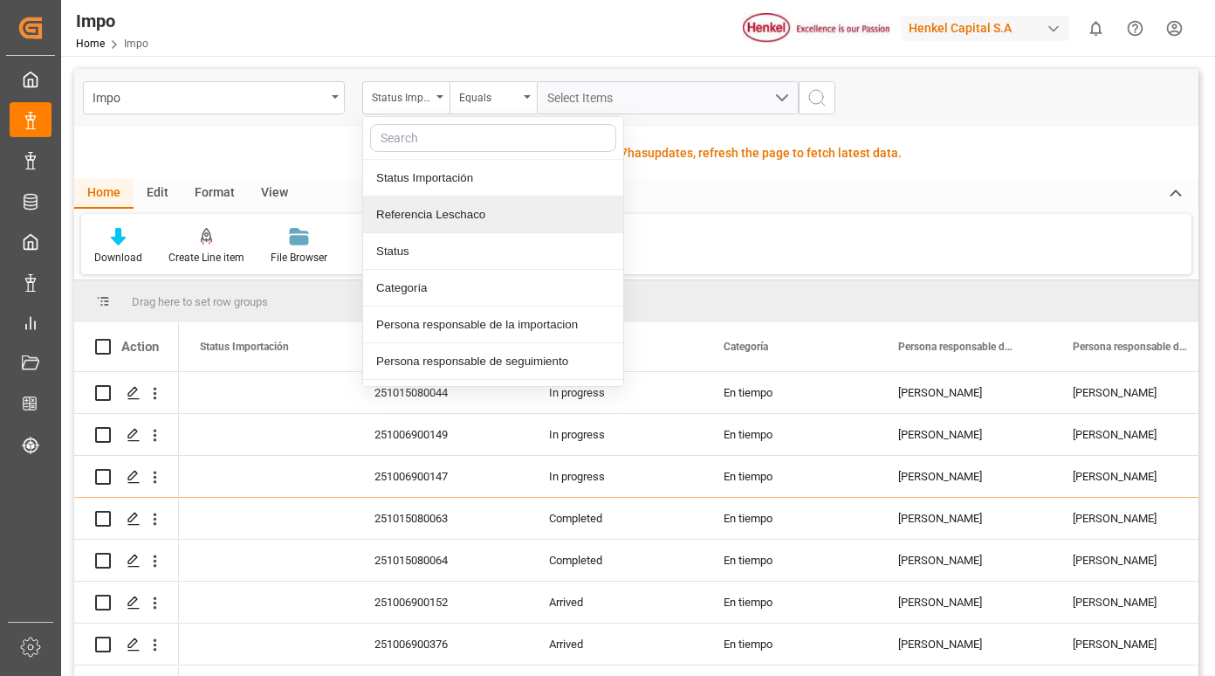
click at [429, 219] on div "Referencia Leschaco" at bounding box center [493, 214] width 260 height 37
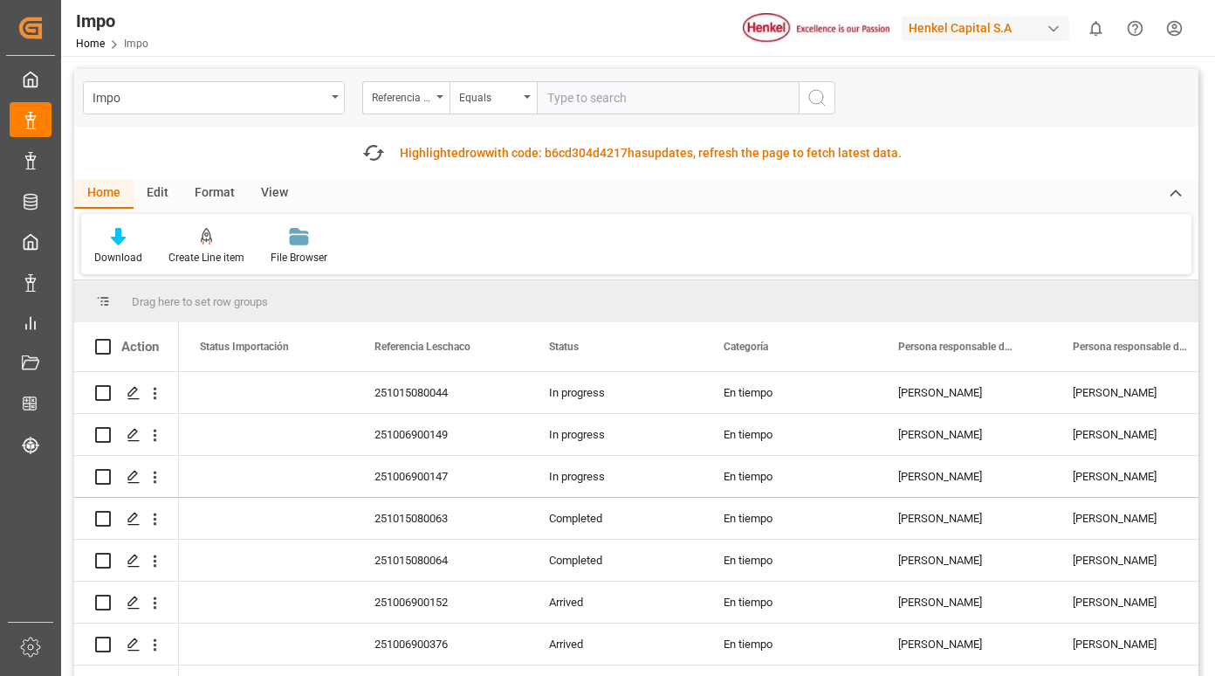
click at [589, 105] on input "text" at bounding box center [668, 97] width 262 height 33
type input "251015080064"
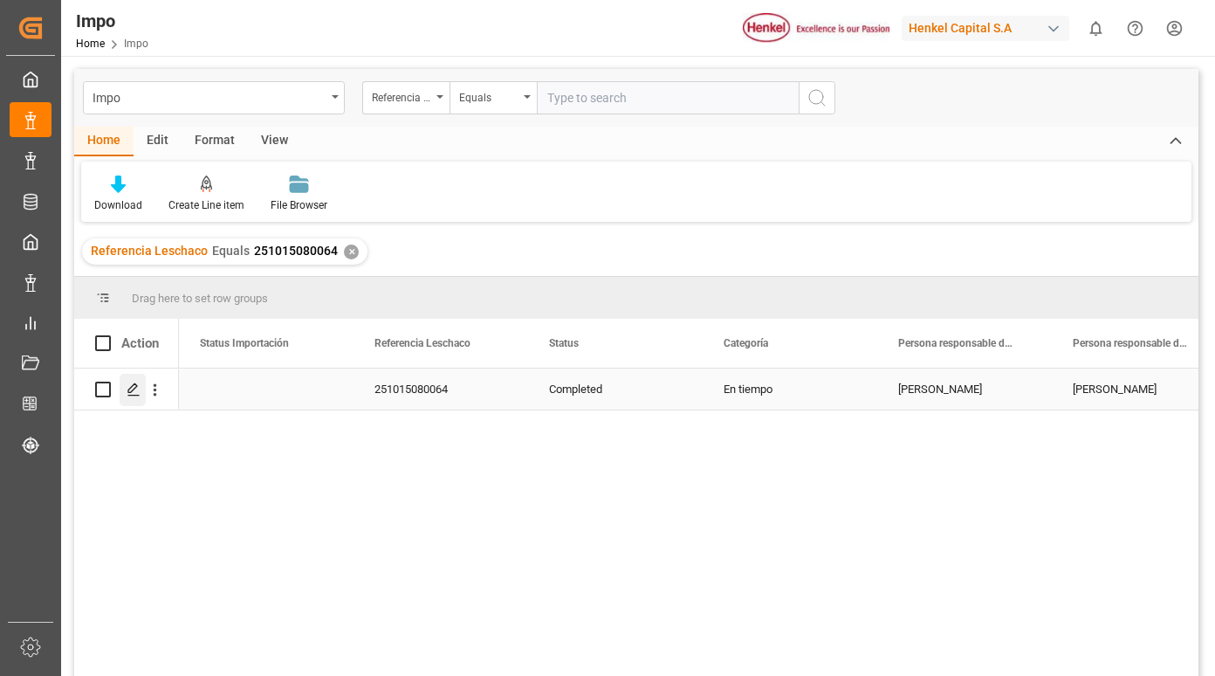
click at [137, 390] on icon "Press SPACE to select this row." at bounding box center [134, 389] width 14 height 14
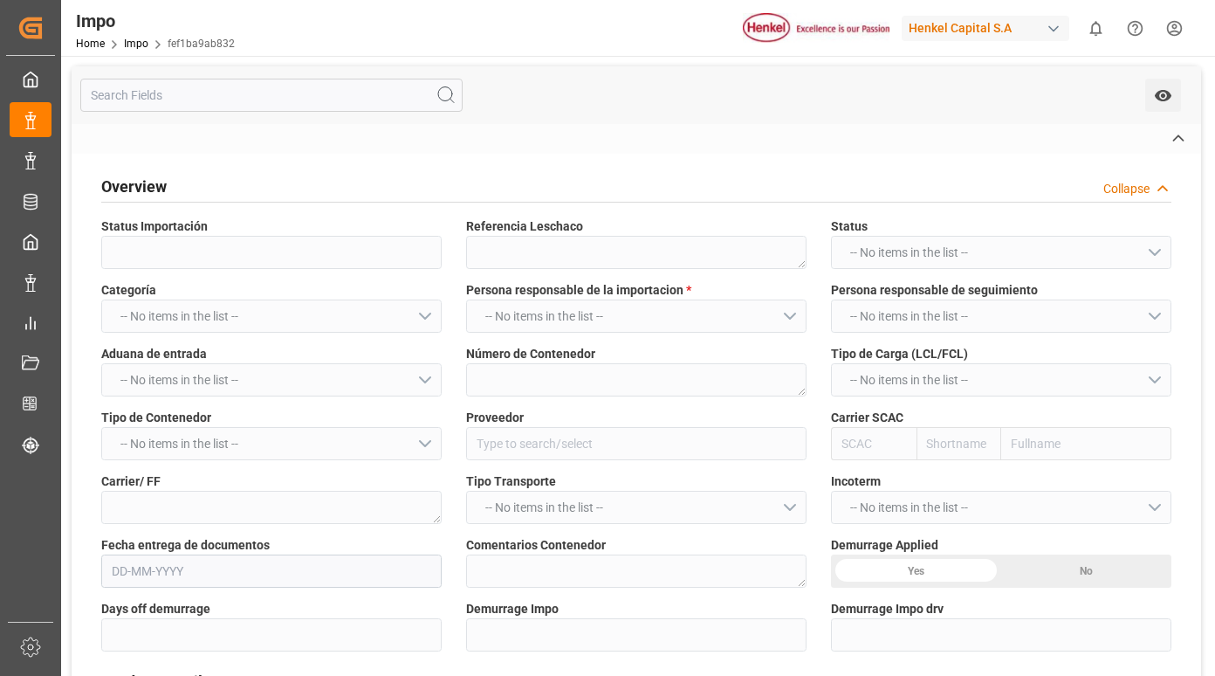
type textarea "251015080064"
type textarea "MSBU7282233"
type input "HENKEL GLOBAL SUPPLY CHAIN B.V."
type input "MSCU"
type textarea "DHL"
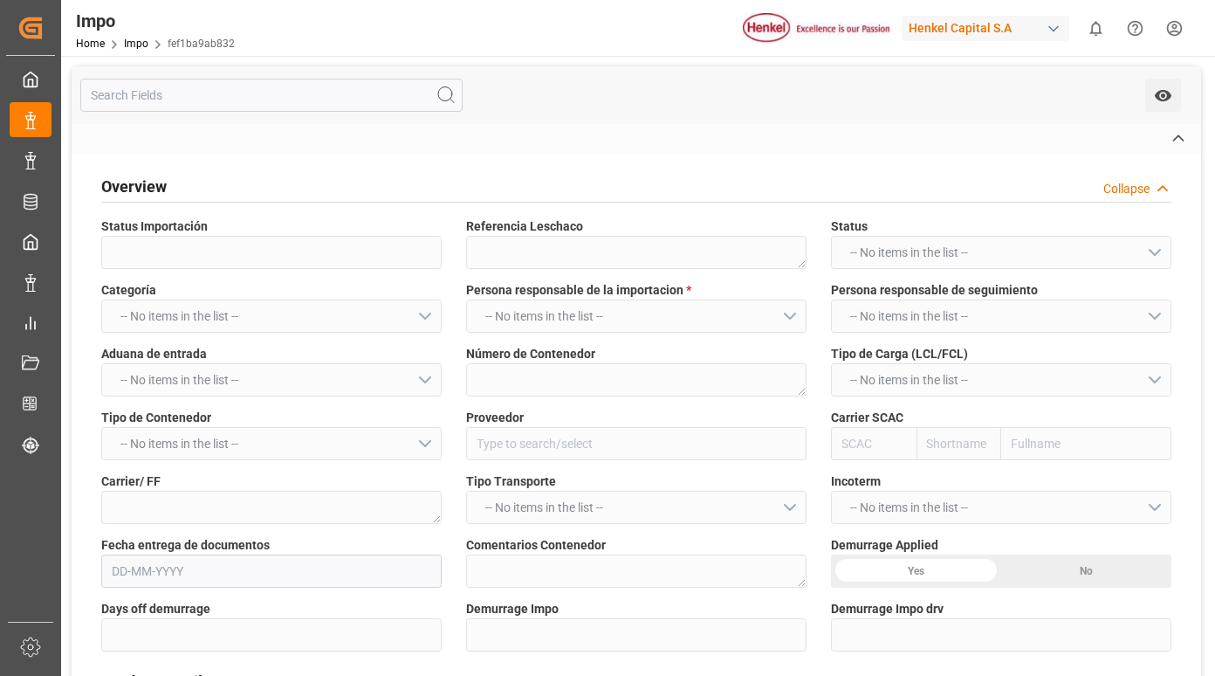
type textarea "N/A"
type input "AA"
type textarea "AA"
type textarea "TAMBORES LIGERAMENTE RASPADOS, JAULA GOLPEADA DE UN IBC"
type input "MSC"
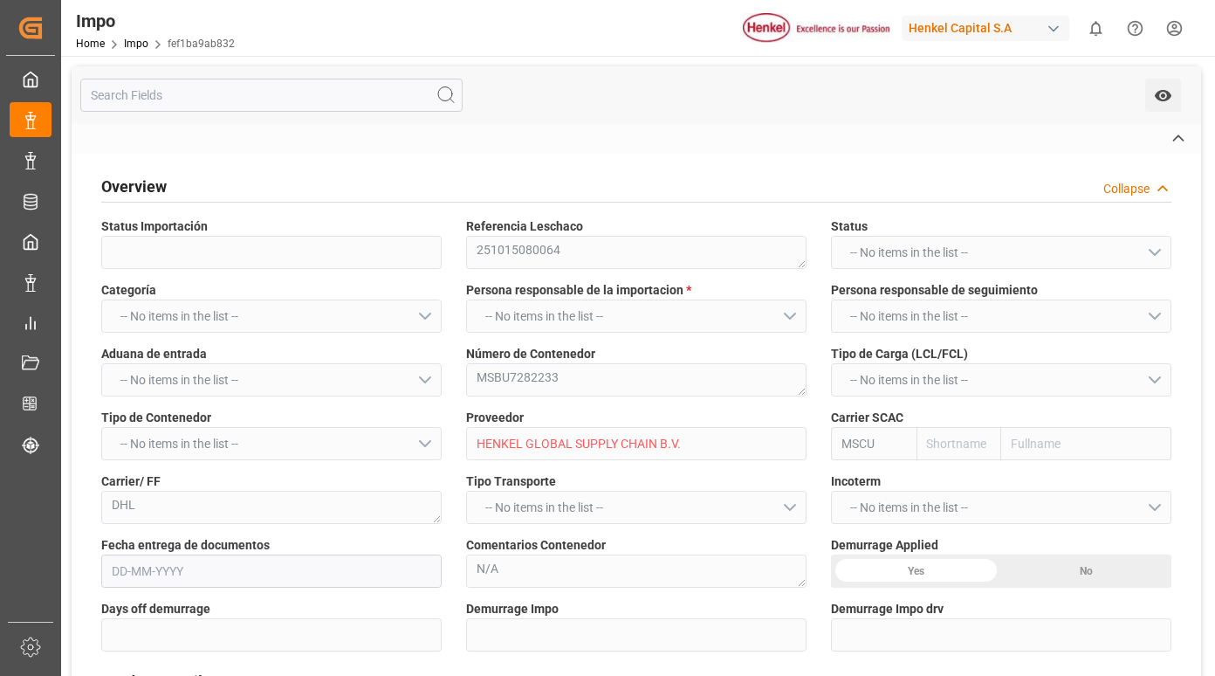
type input "Mediterranean Shipping Company"
type input "2"
type input "5.897"
type input "4"
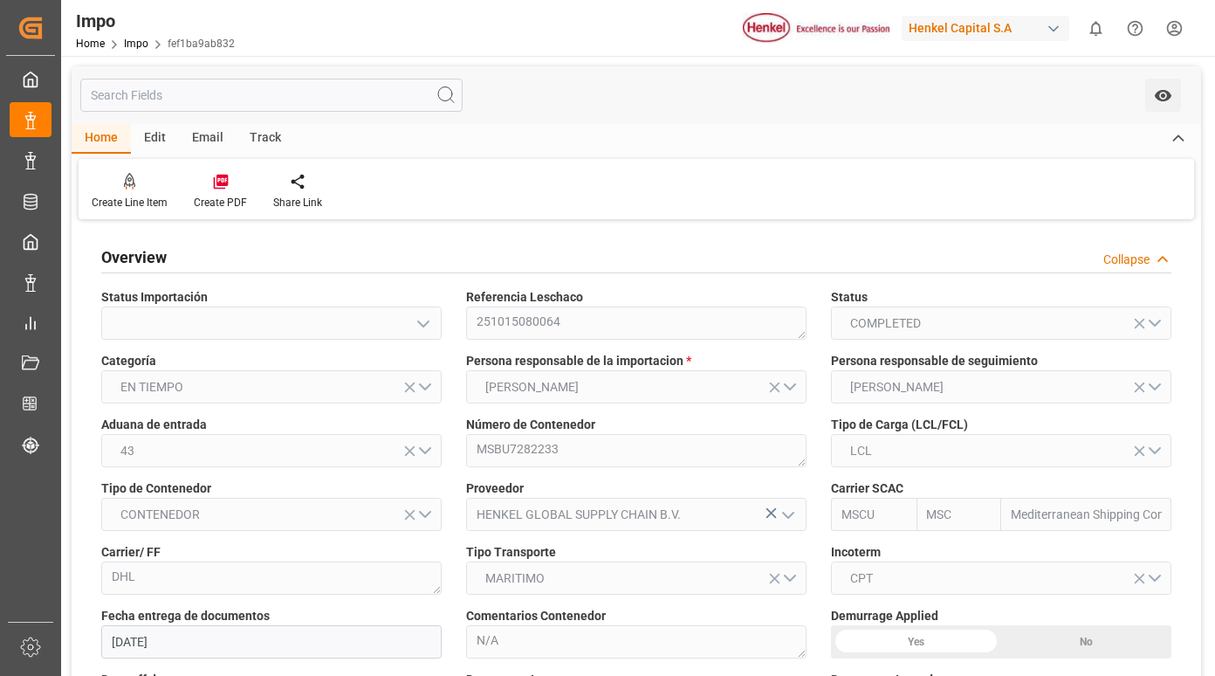
type input "12-09-2025"
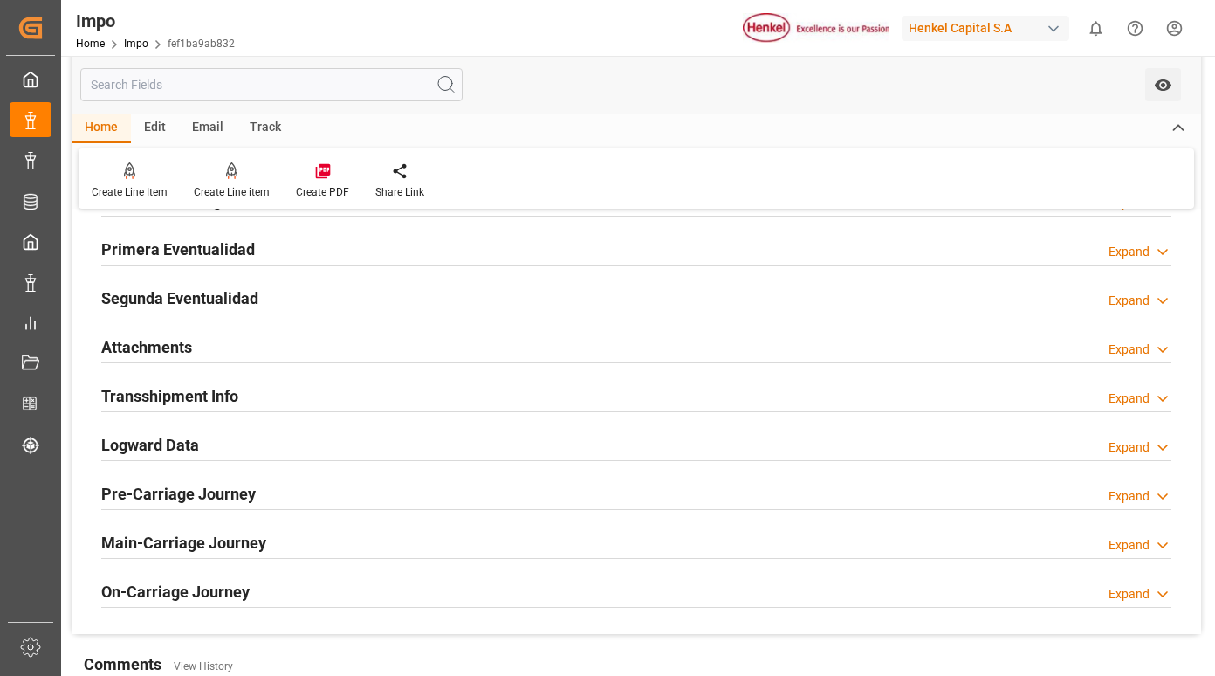
scroll to position [1397, 0]
click at [205, 246] on h2 "Primera Eventualidad" at bounding box center [178, 249] width 154 height 24
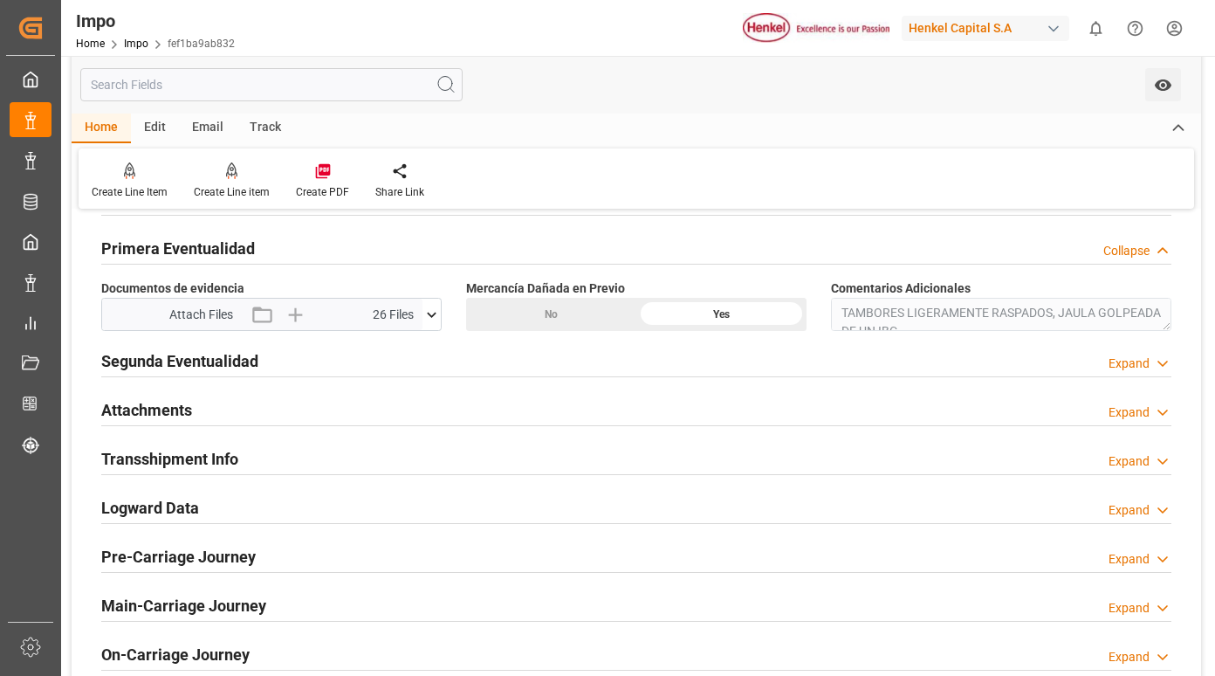
click at [428, 314] on icon at bounding box center [432, 315] width 18 height 18
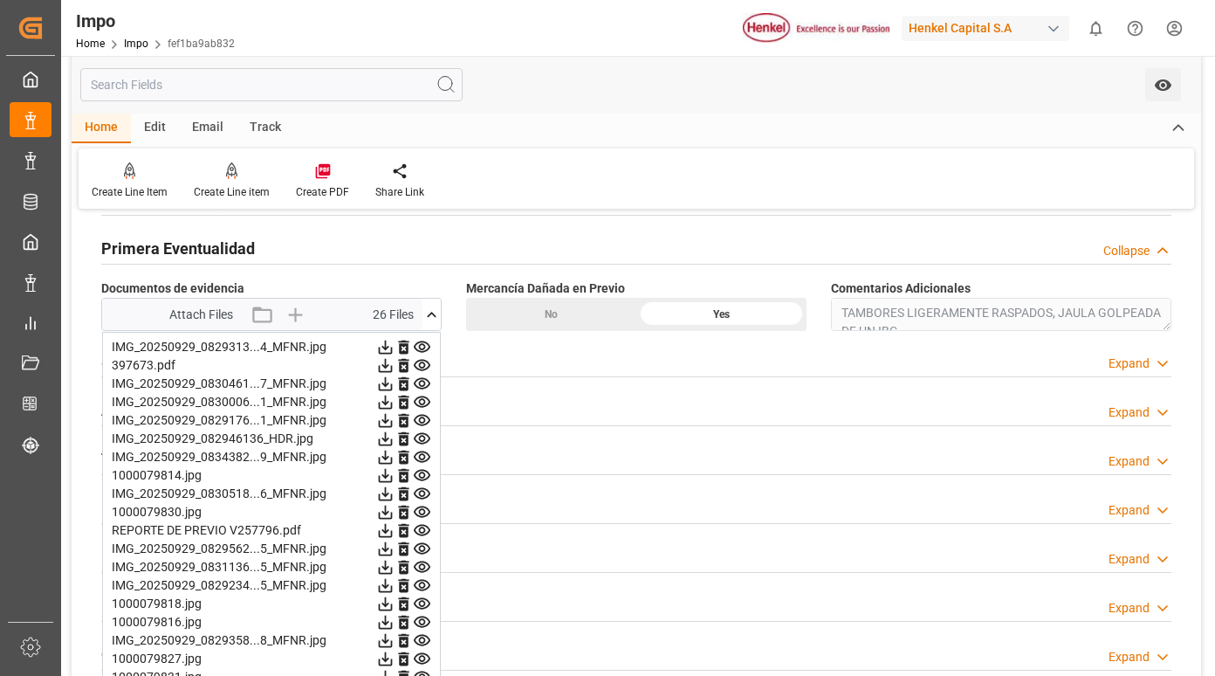
scroll to position [1484, 0]
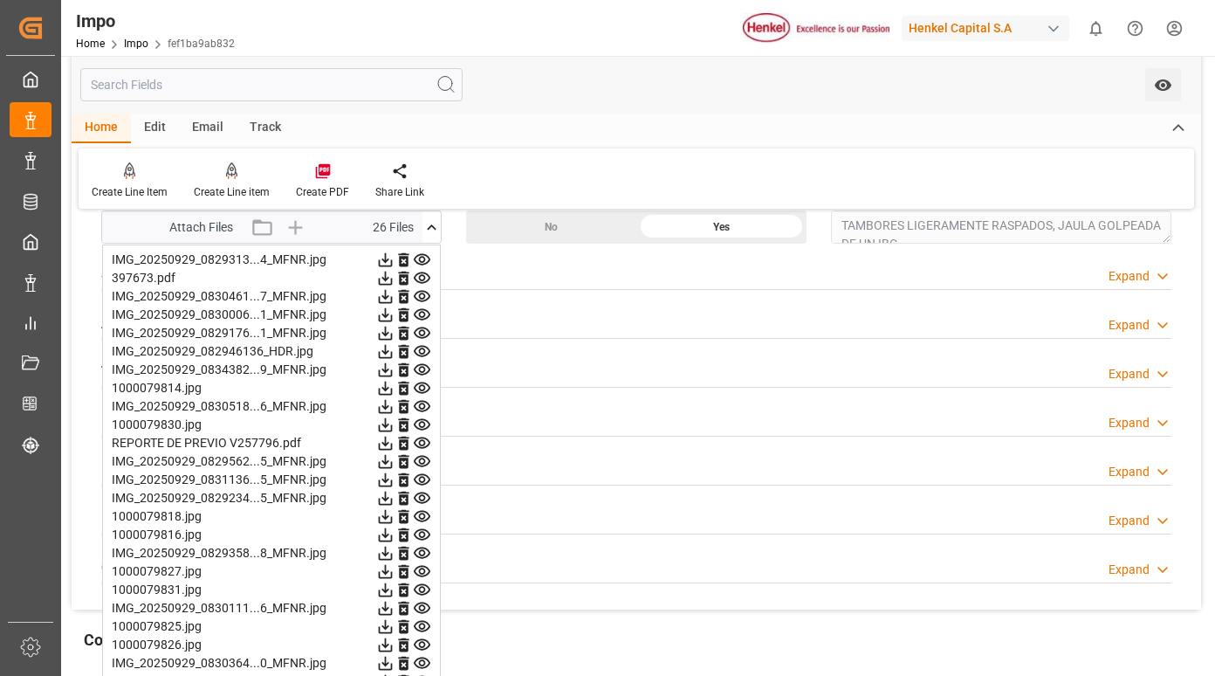
click at [421, 261] on icon at bounding box center [422, 259] width 17 height 11
click at [423, 278] on icon at bounding box center [422, 278] width 18 height 18
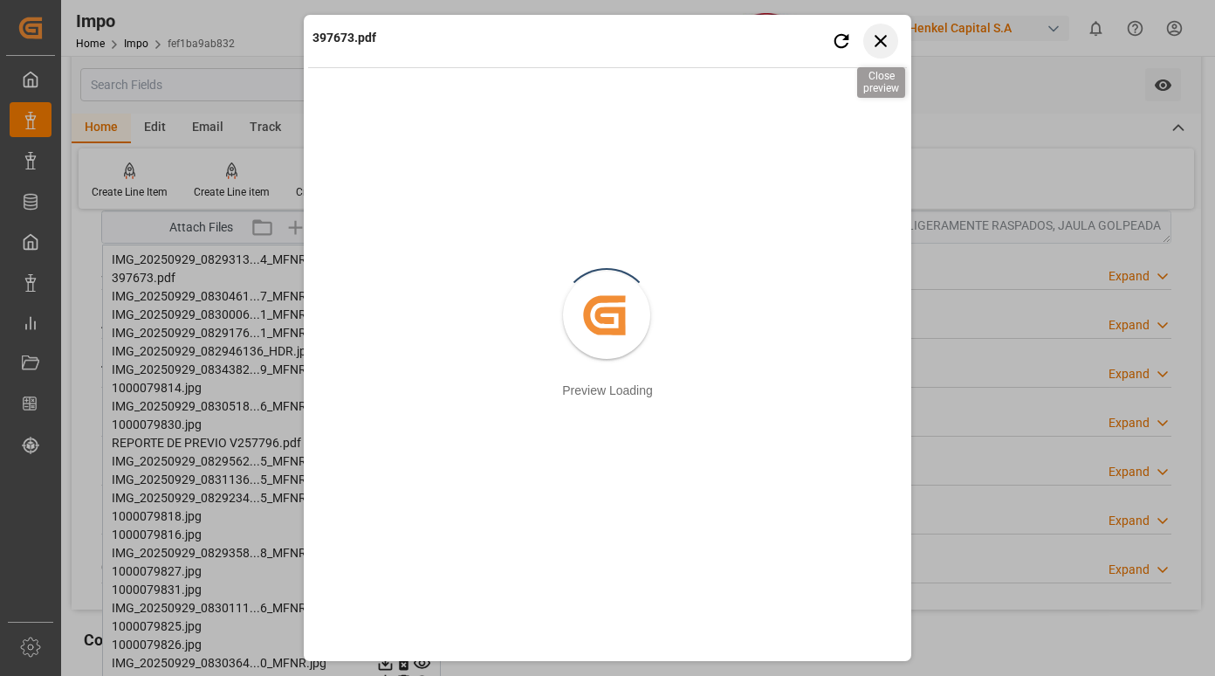
click at [891, 45] on icon "button" at bounding box center [882, 41] width 22 height 22
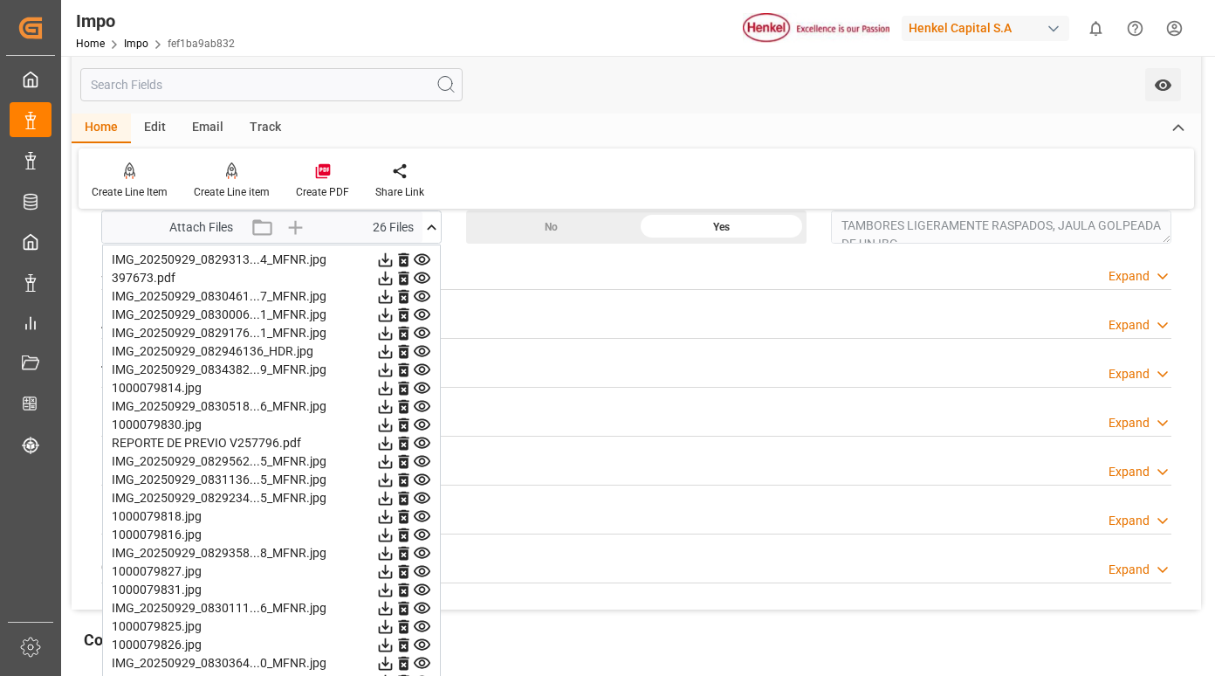
click at [414, 297] on icon at bounding box center [422, 296] width 18 height 18
click at [419, 315] on icon at bounding box center [422, 314] width 17 height 11
click at [424, 331] on icon at bounding box center [422, 332] width 17 height 11
click at [424, 348] on icon at bounding box center [422, 351] width 18 height 18
click at [422, 367] on icon at bounding box center [422, 369] width 17 height 11
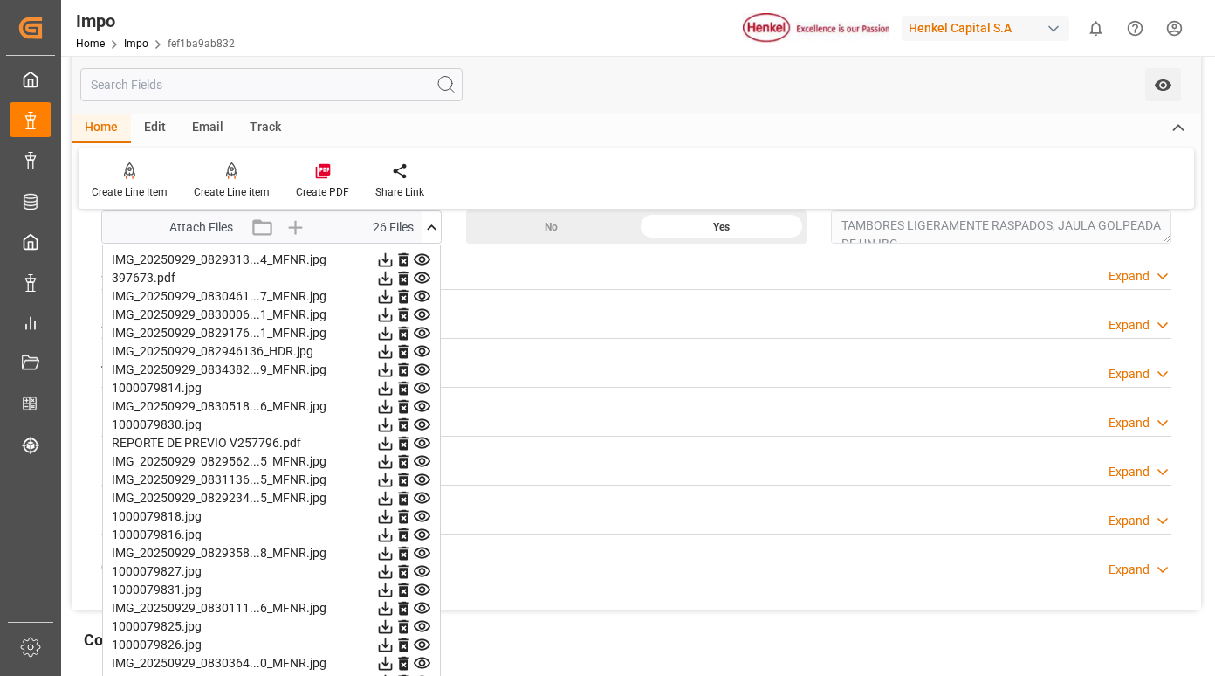
click at [422, 382] on icon at bounding box center [422, 387] width 17 height 11
click at [423, 402] on icon at bounding box center [422, 406] width 17 height 11
click at [423, 417] on icon at bounding box center [422, 425] width 18 height 18
click at [421, 441] on icon at bounding box center [422, 442] width 17 height 11
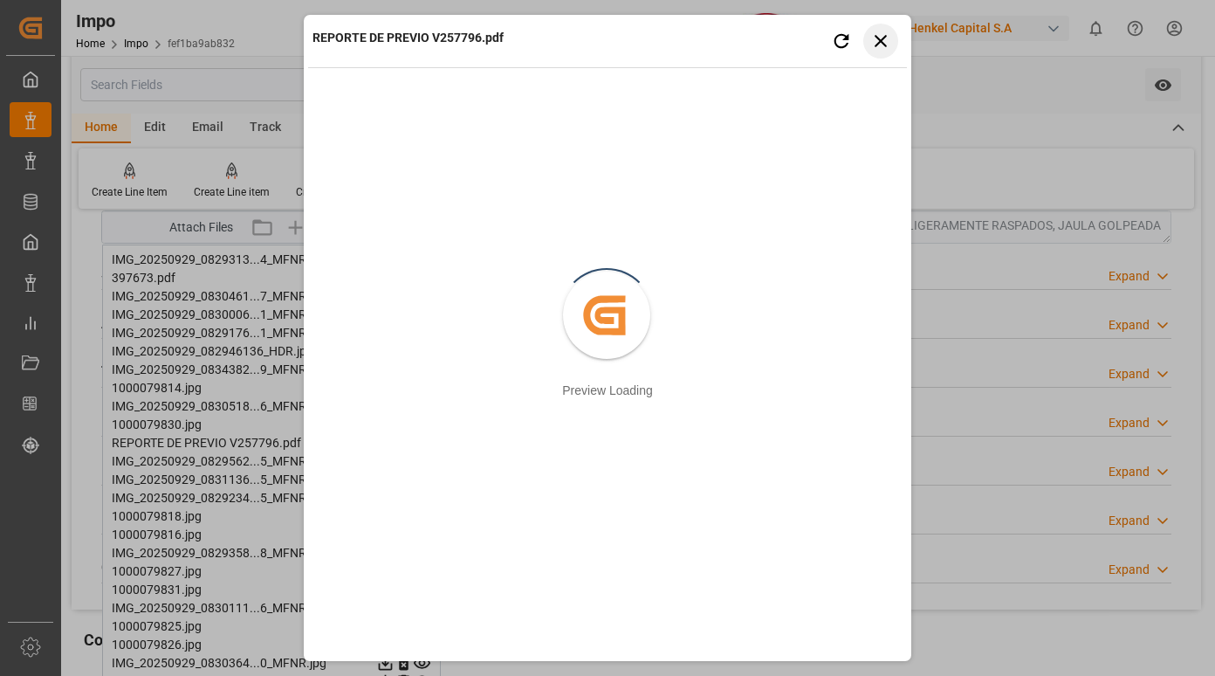
click at [884, 40] on icon "button" at bounding box center [882, 41] width 22 height 22
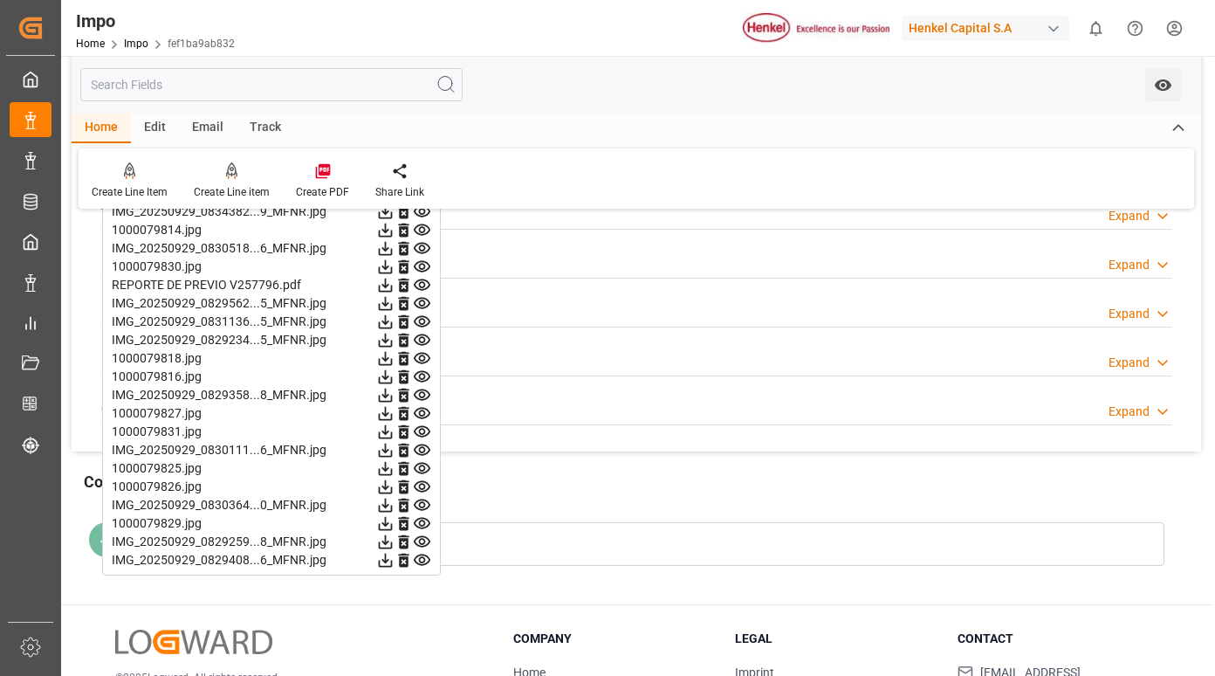
scroll to position [1659, 0]
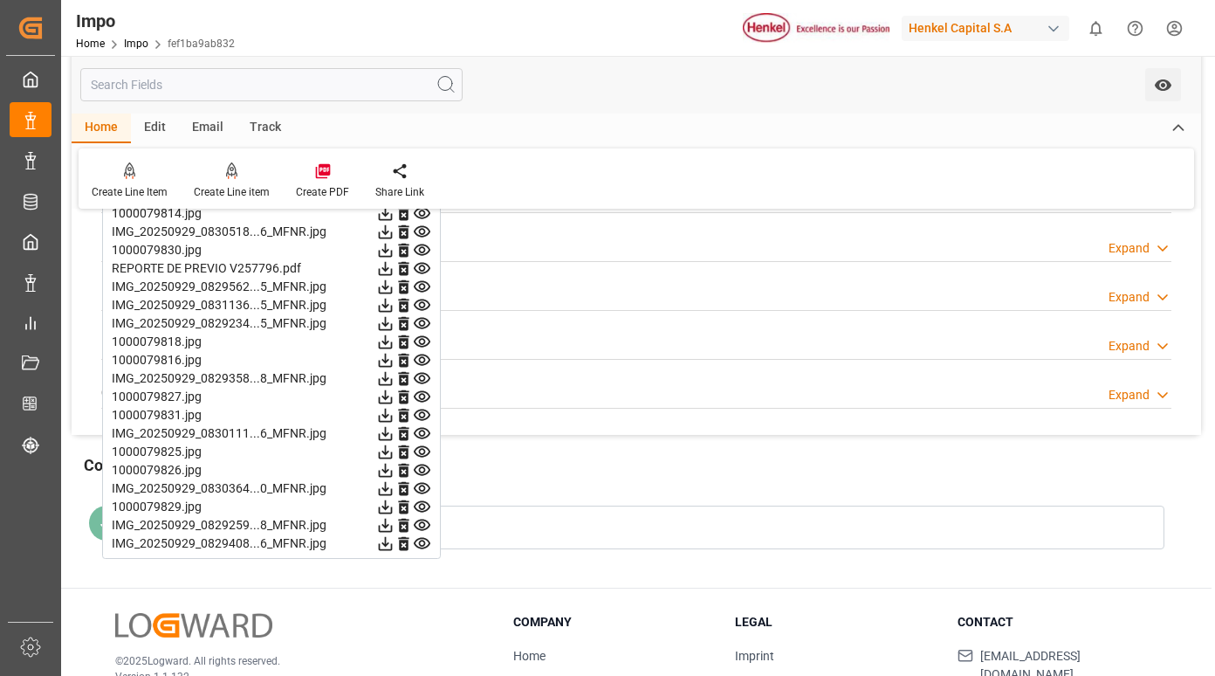
click at [424, 285] on icon at bounding box center [422, 286] width 17 height 11
click at [425, 301] on icon at bounding box center [422, 305] width 17 height 11
click at [422, 321] on icon at bounding box center [422, 323] width 17 height 11
click at [424, 343] on icon at bounding box center [422, 341] width 17 height 11
click at [420, 358] on icon at bounding box center [422, 360] width 17 height 11
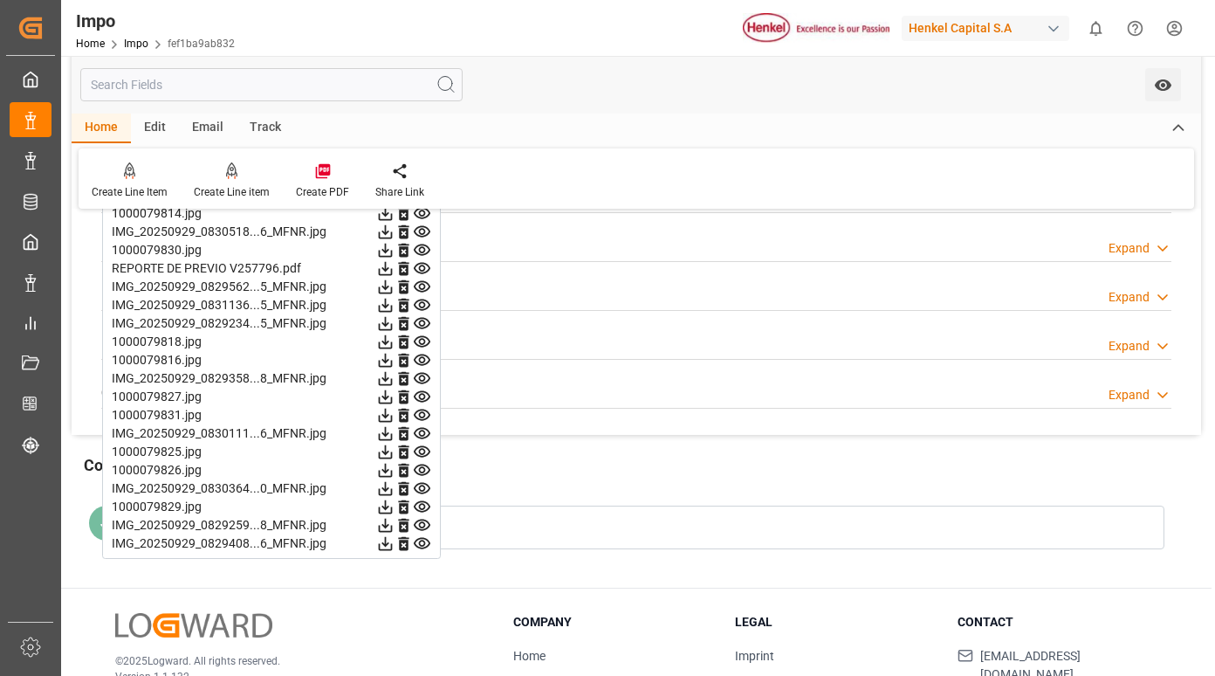
click at [417, 379] on icon at bounding box center [422, 378] width 18 height 18
click at [421, 398] on icon at bounding box center [422, 396] width 17 height 11
click at [424, 414] on icon at bounding box center [422, 415] width 18 height 18
click at [424, 429] on icon at bounding box center [422, 433] width 17 height 11
click at [424, 453] on icon at bounding box center [422, 452] width 18 height 18
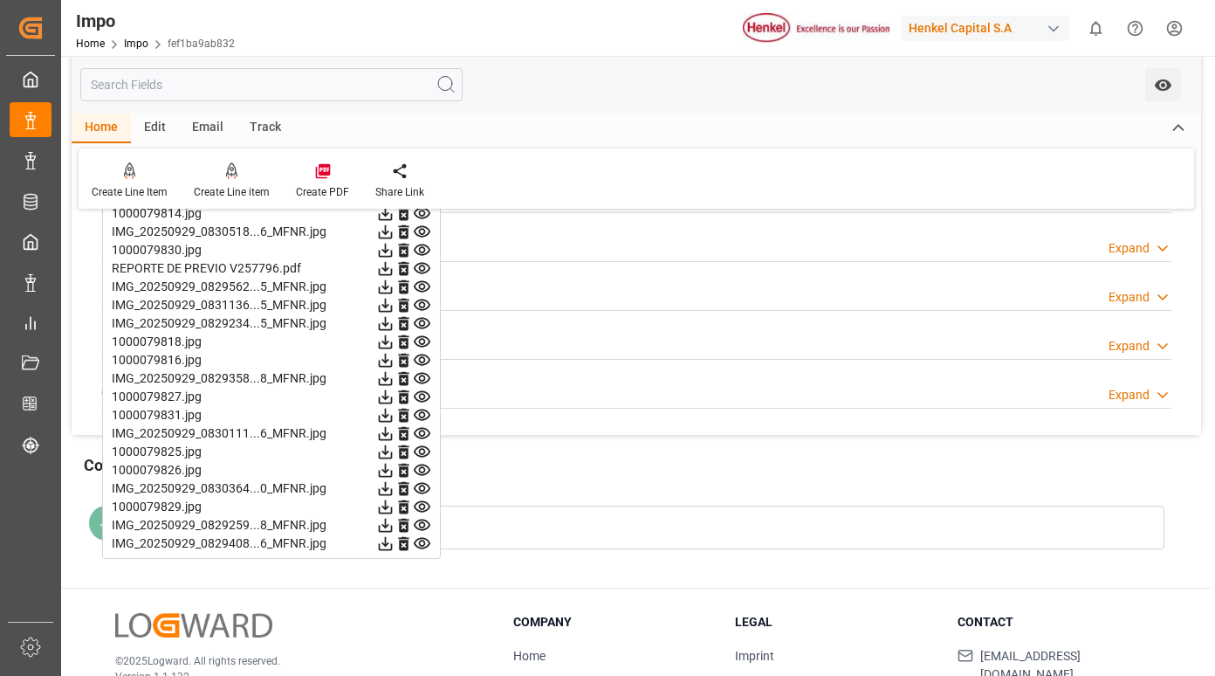
click at [424, 465] on icon at bounding box center [422, 470] width 17 height 11
click at [424, 482] on icon at bounding box center [422, 488] width 18 height 18
click at [424, 502] on icon at bounding box center [422, 506] width 17 height 11
click at [423, 488] on icon at bounding box center [422, 488] width 18 height 18
click at [417, 501] on icon at bounding box center [422, 507] width 18 height 18
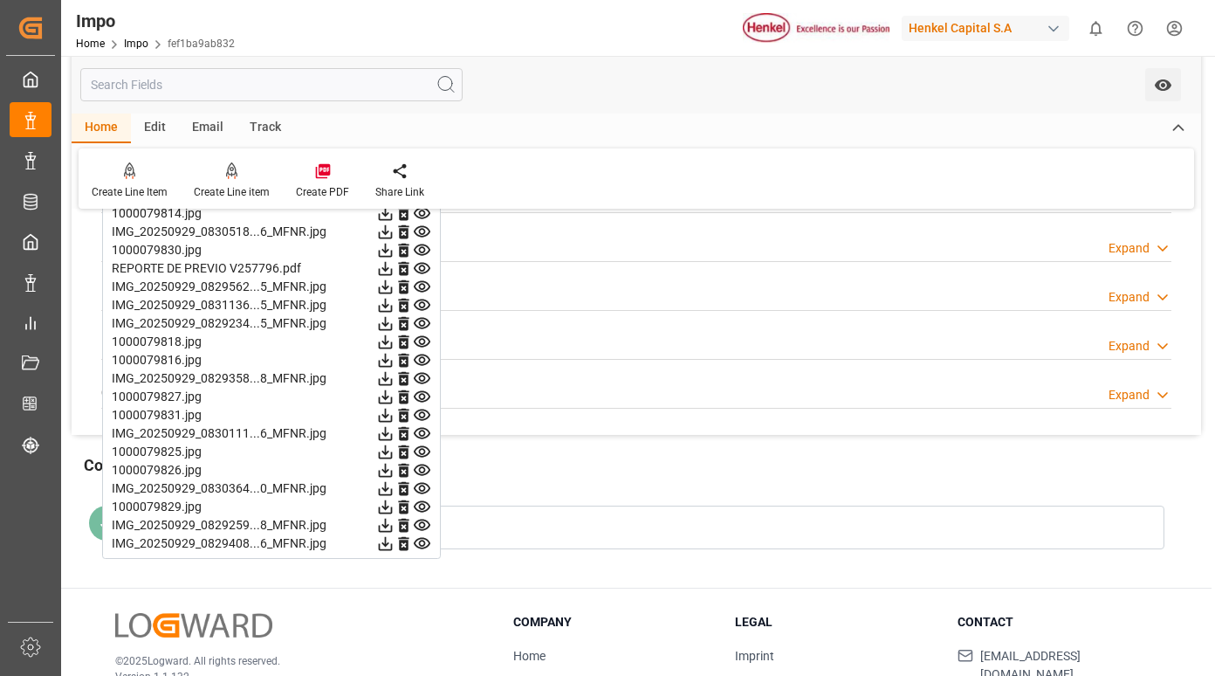
click at [418, 520] on icon at bounding box center [422, 525] width 17 height 11
click at [418, 538] on icon at bounding box center [422, 543] width 18 height 18
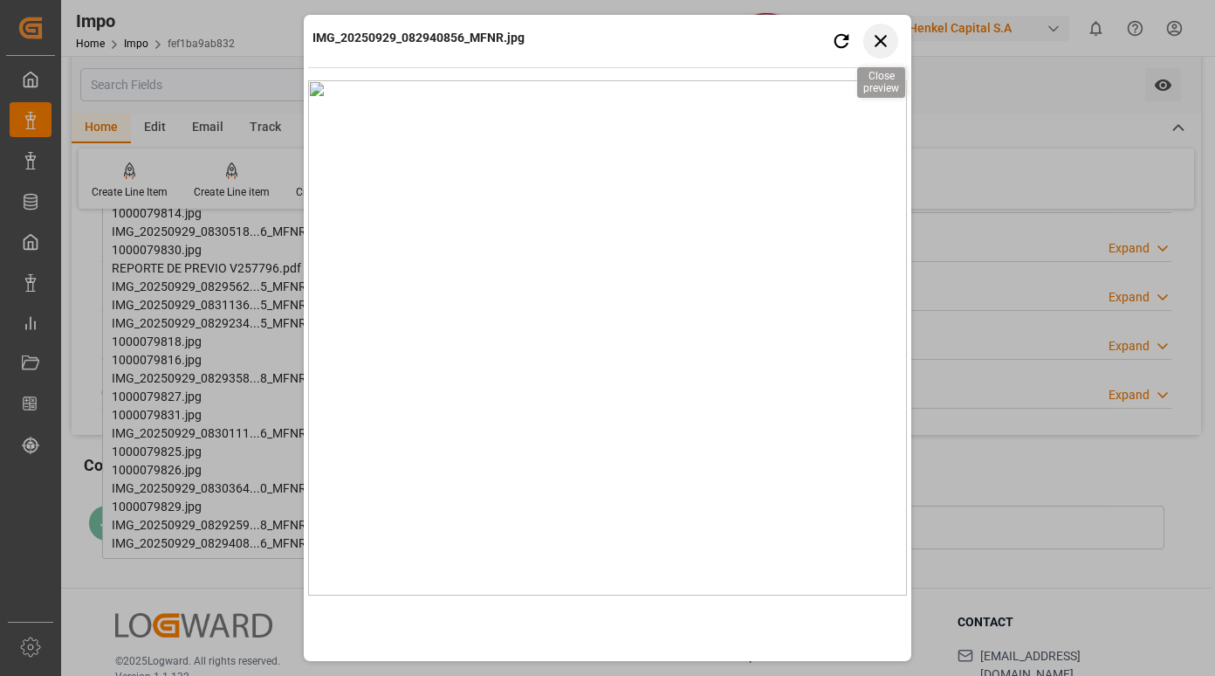
click at [878, 38] on icon "button" at bounding box center [881, 41] width 12 height 12
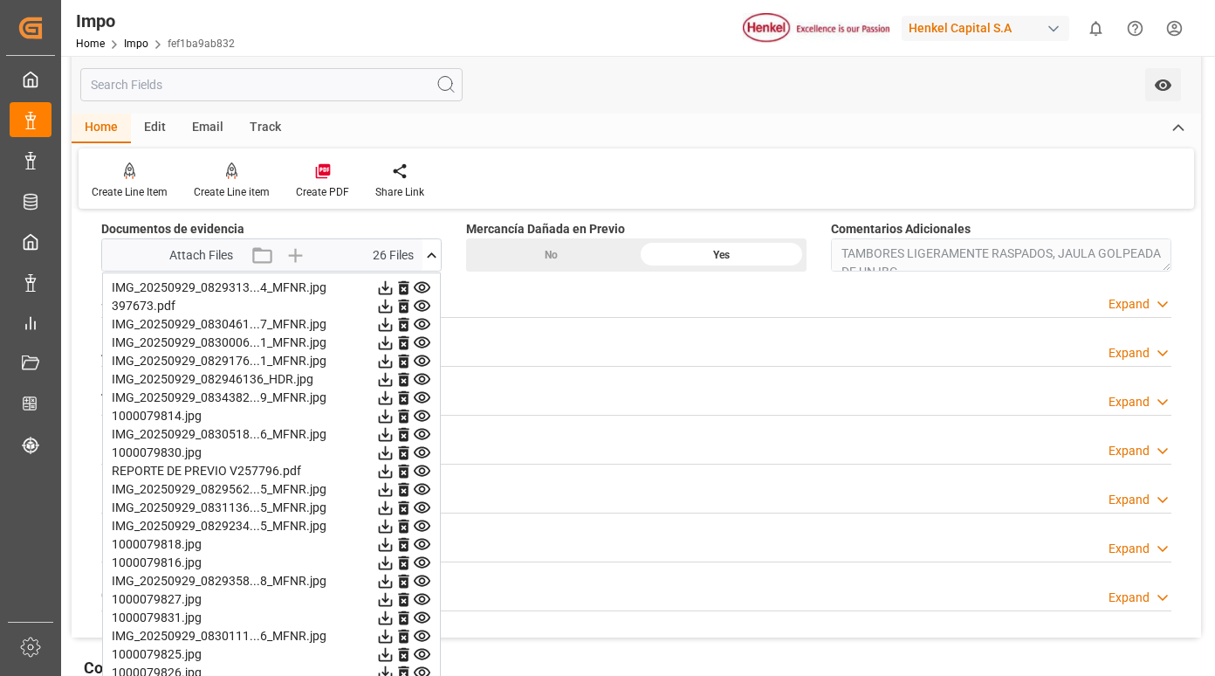
scroll to position [1484, 0]
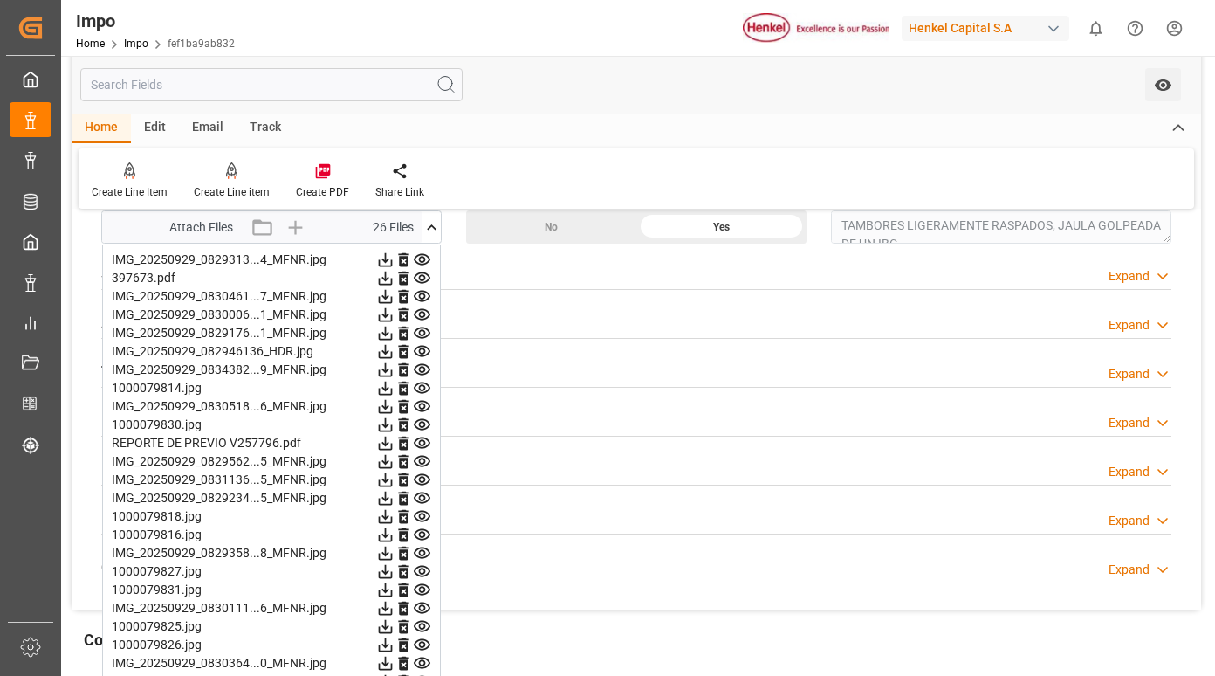
click at [424, 257] on icon at bounding box center [422, 259] width 17 height 11
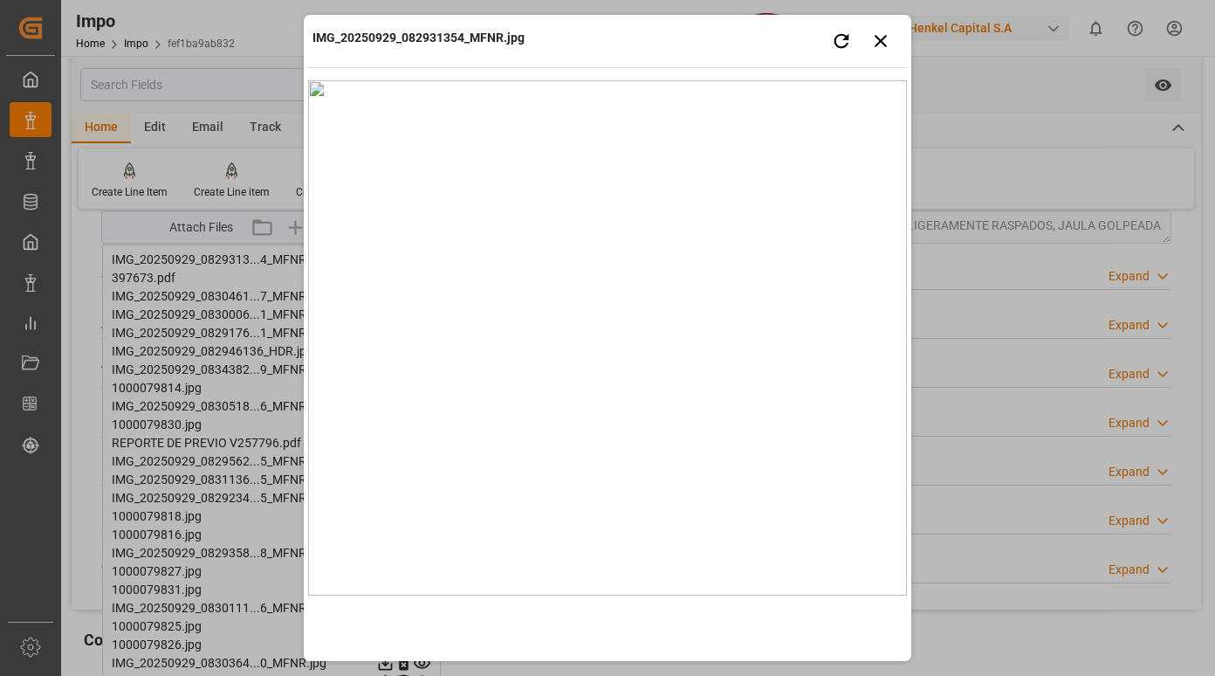
click at [758, 46] on div "IMG_20250929_082931354_MFNR.jpg Retry Close preview" at bounding box center [607, 43] width 599 height 48
click at [878, 35] on icon "button" at bounding box center [882, 41] width 22 height 22
